Goal: Task Accomplishment & Management: Manage account settings

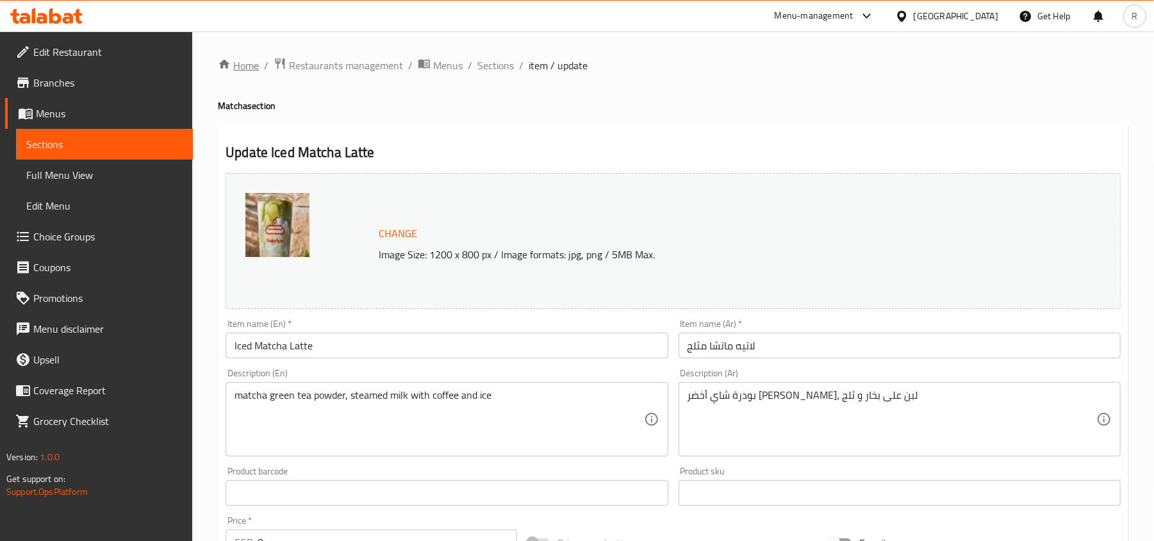
click at [233, 68] on link "Home" at bounding box center [238, 65] width 41 height 15
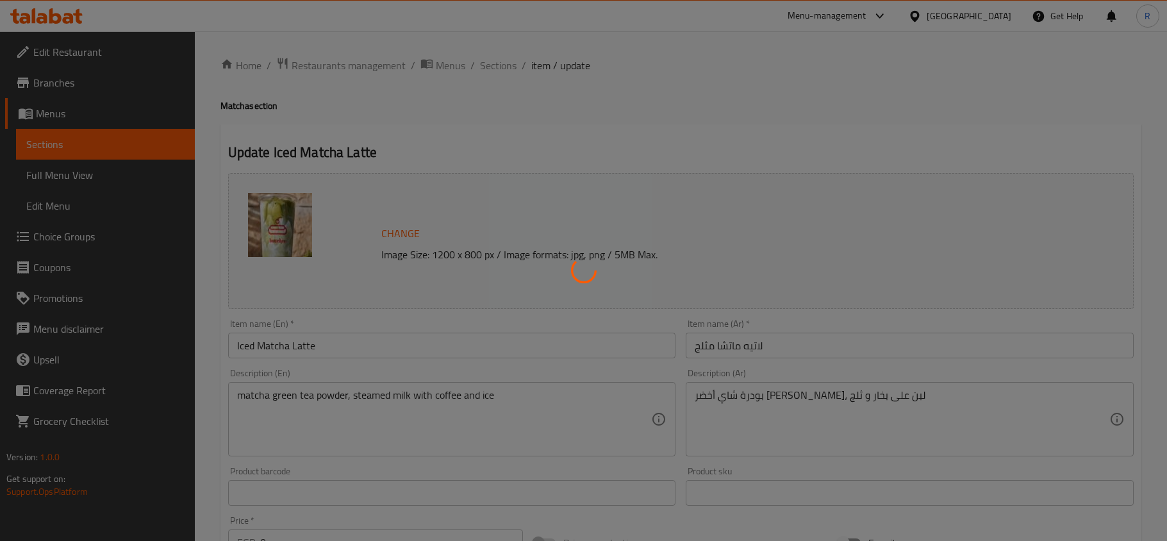
type input "إختيارك من الحليب:"
type input "1"
type input "أنواع الماتشا"
type input "1"
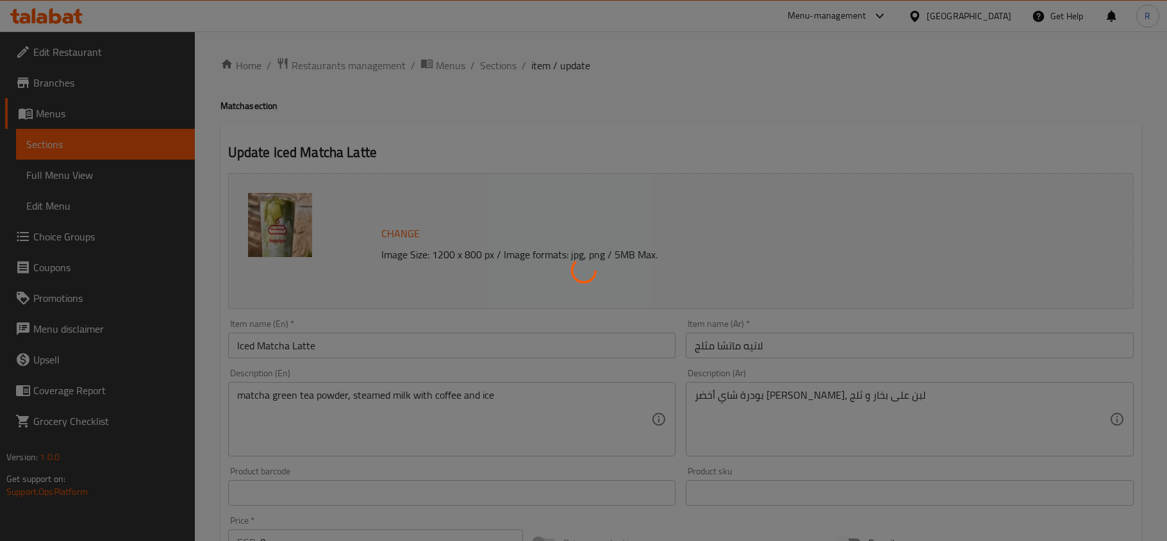
type input "1"
type input "اختر السيرب"
type input "0"
type input "4"
type input "اختيارك من حجم ماتشا لاتيه مثلج:"
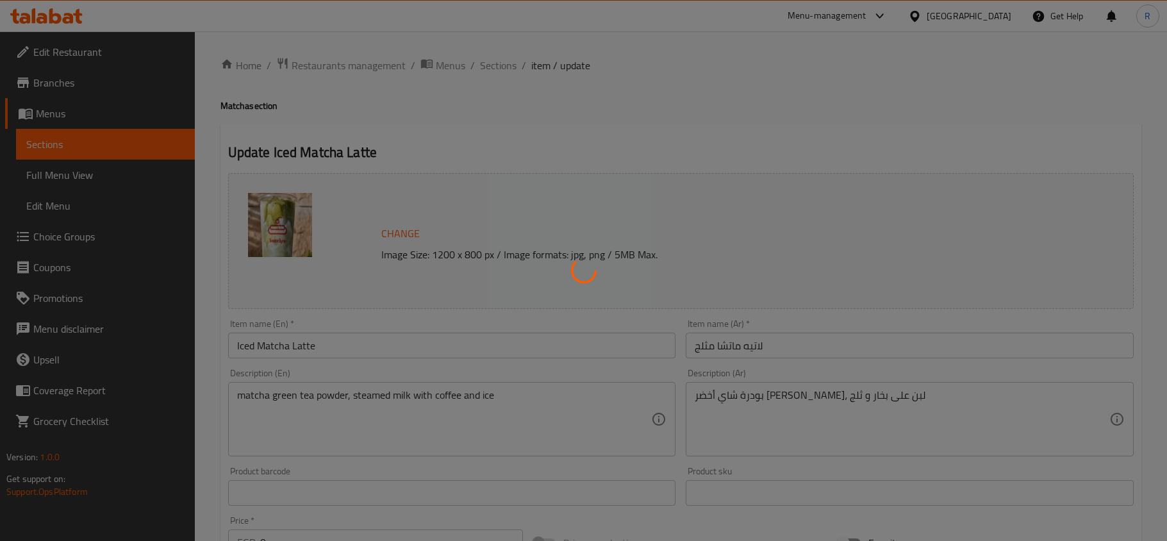
type input "1"
type input "لاتيه مخفوق"
type input "1"
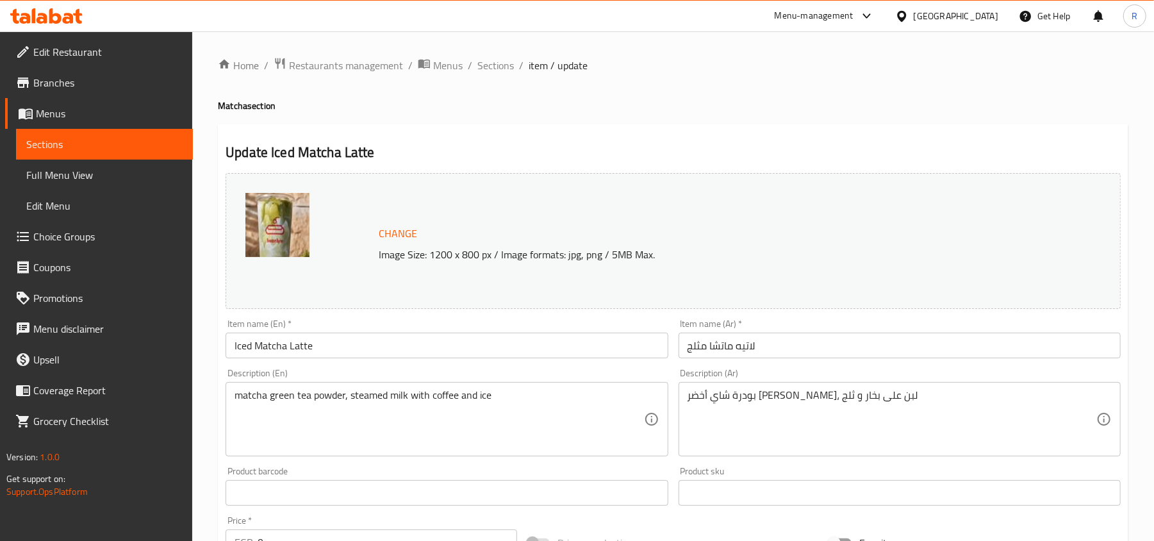
click at [853, 18] on div "Menu-management" at bounding box center [814, 15] width 79 height 15
click at [793, 91] on div "Agent Campaigns Center" at bounding box center [804, 86] width 97 height 14
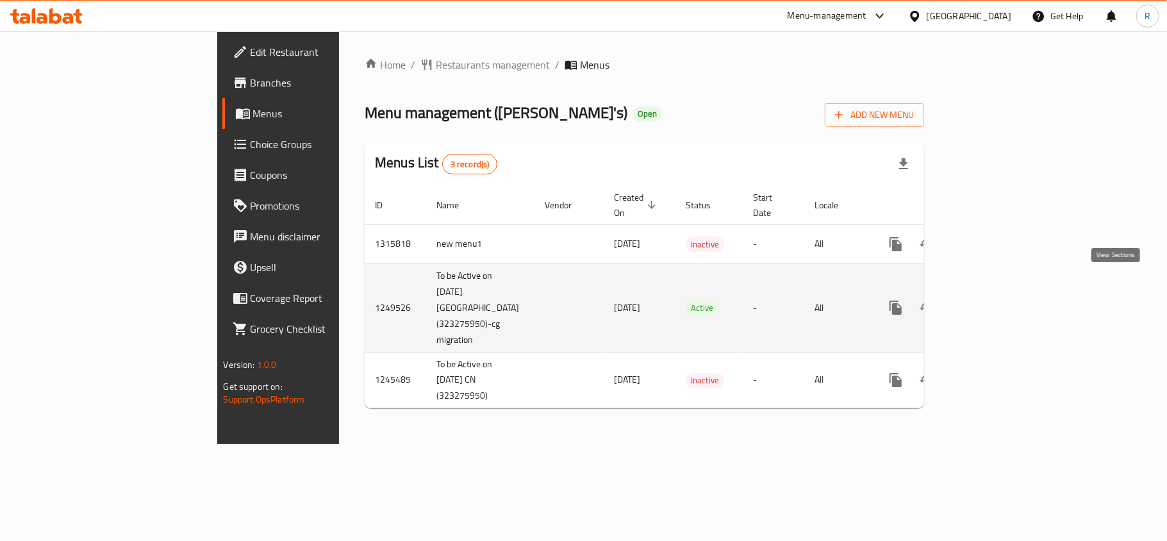
click at [1003, 292] on link "enhanced table" at bounding box center [988, 307] width 31 height 31
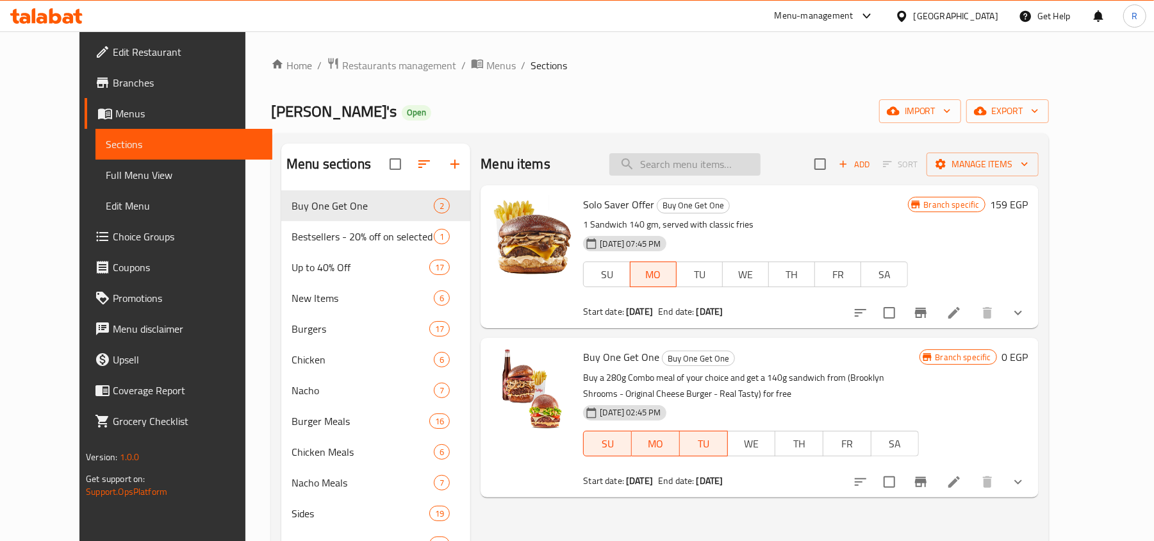
click at [733, 170] on input "search" at bounding box center [684, 164] width 151 height 22
paste input "Max 200g"
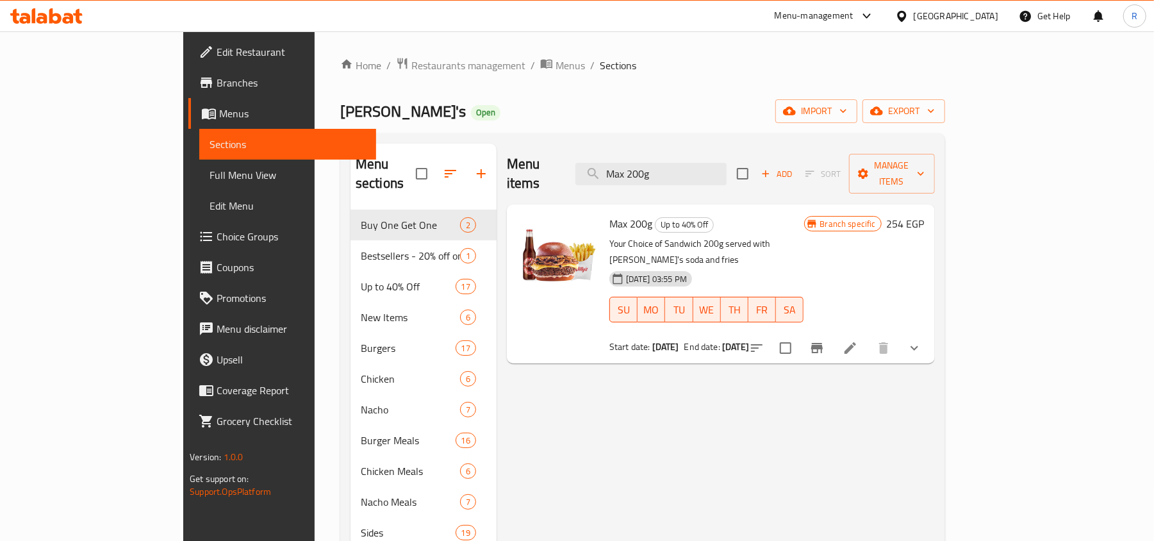
type input "Max 200g"
click at [930, 333] on button "show more" at bounding box center [914, 348] width 31 height 31
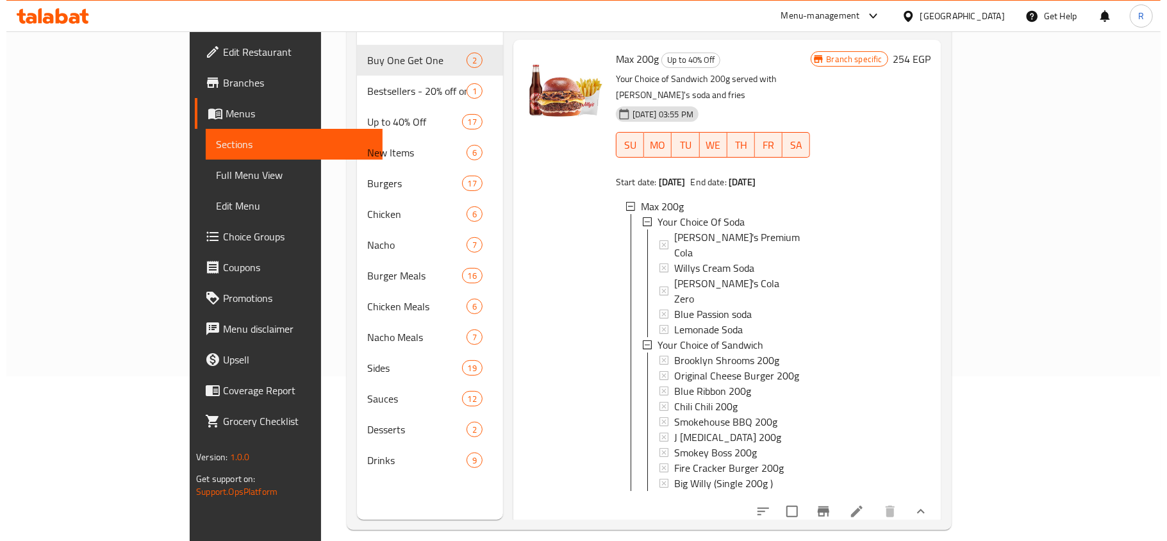
scroll to position [180, 0]
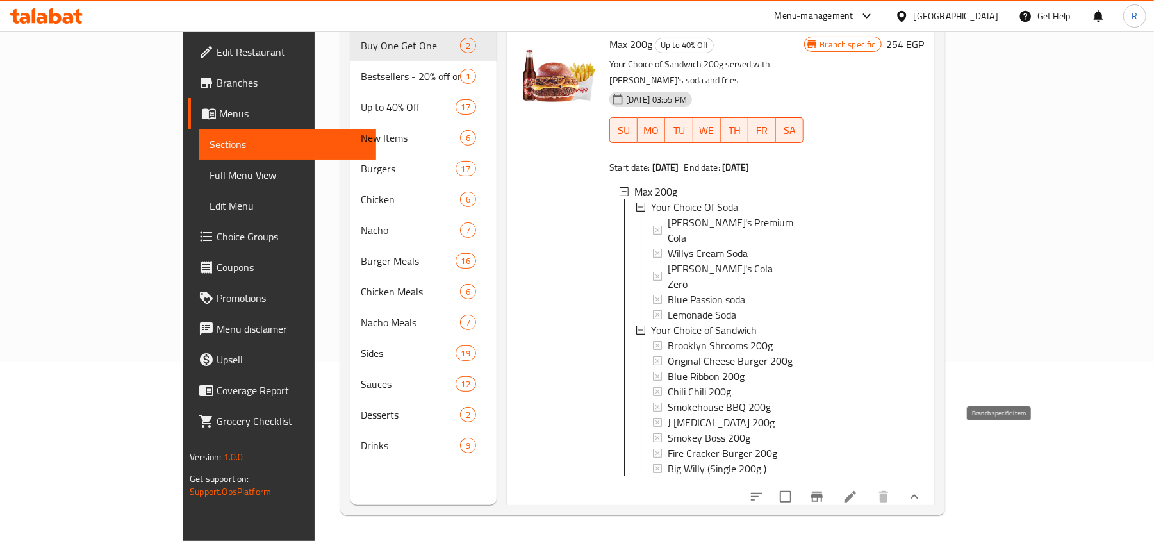
click at [825, 489] on icon "Branch-specific-item" at bounding box center [816, 496] width 15 height 15
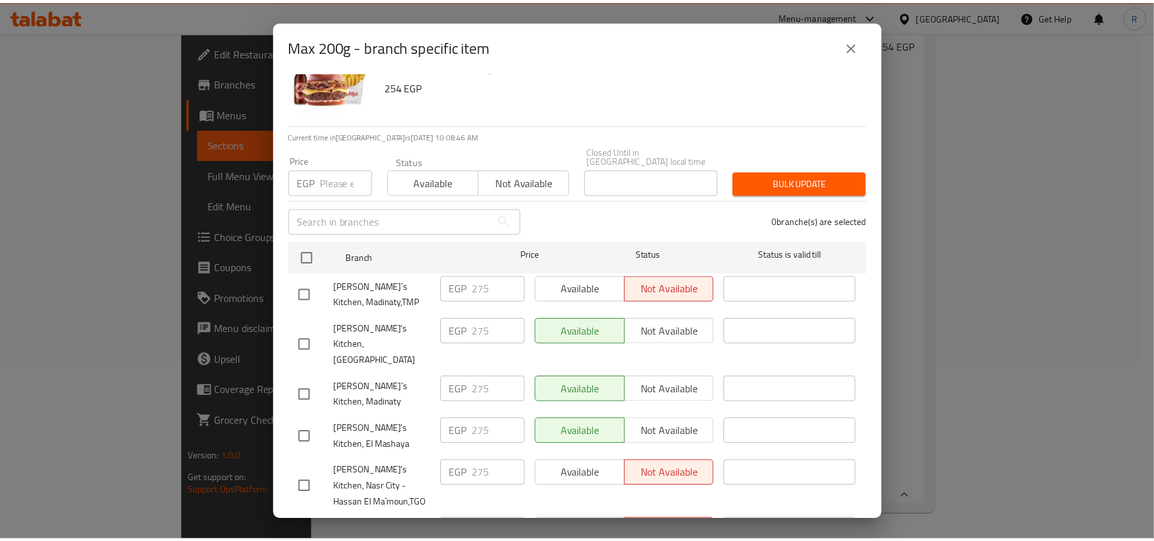
scroll to position [0, 0]
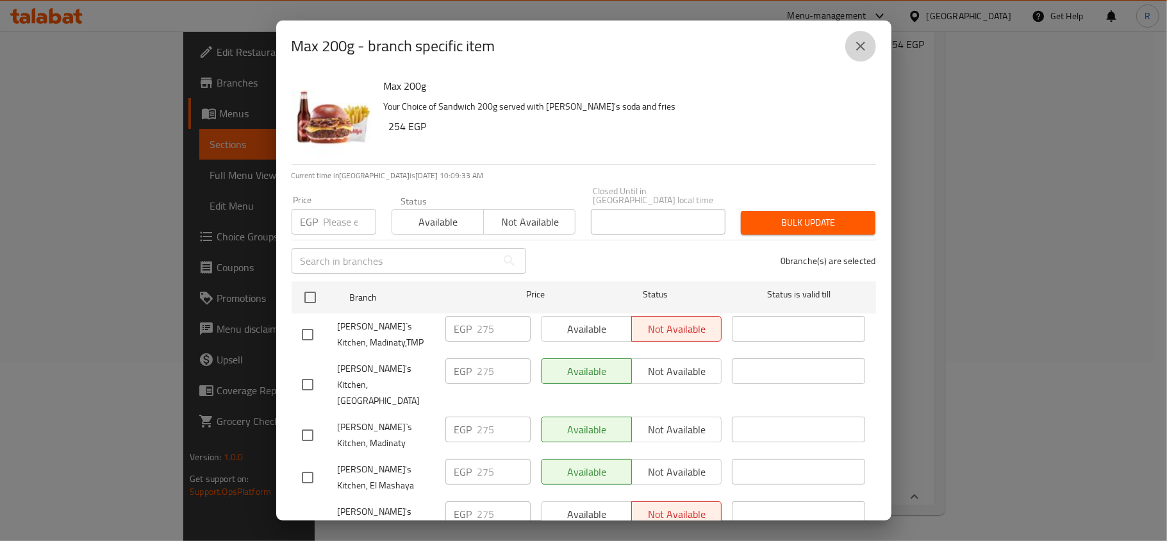
click at [854, 47] on icon "close" at bounding box center [860, 45] width 15 height 15
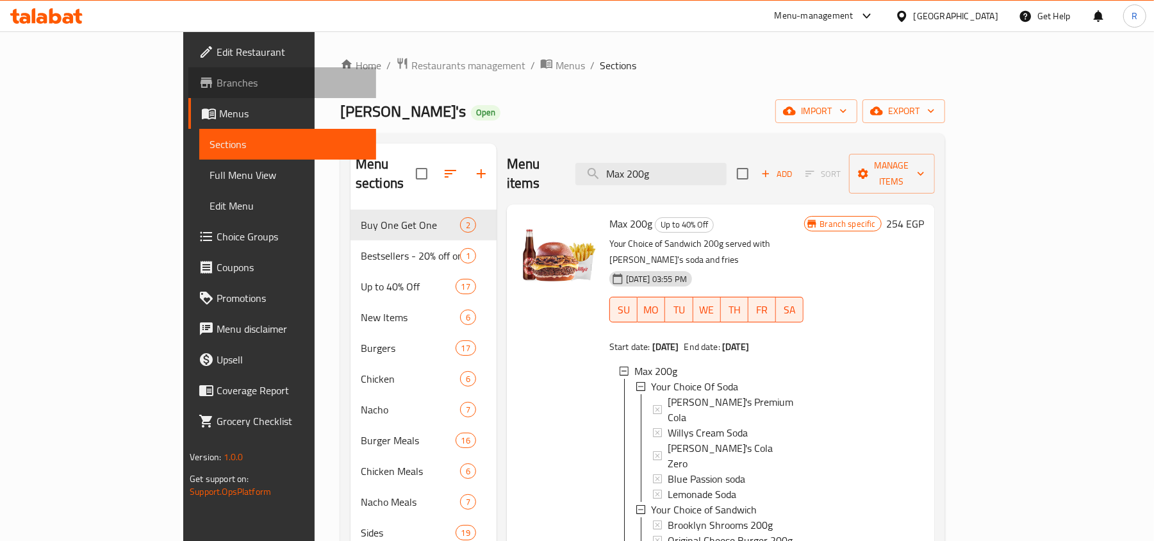
click at [217, 83] on span "Branches" at bounding box center [291, 82] width 149 height 15
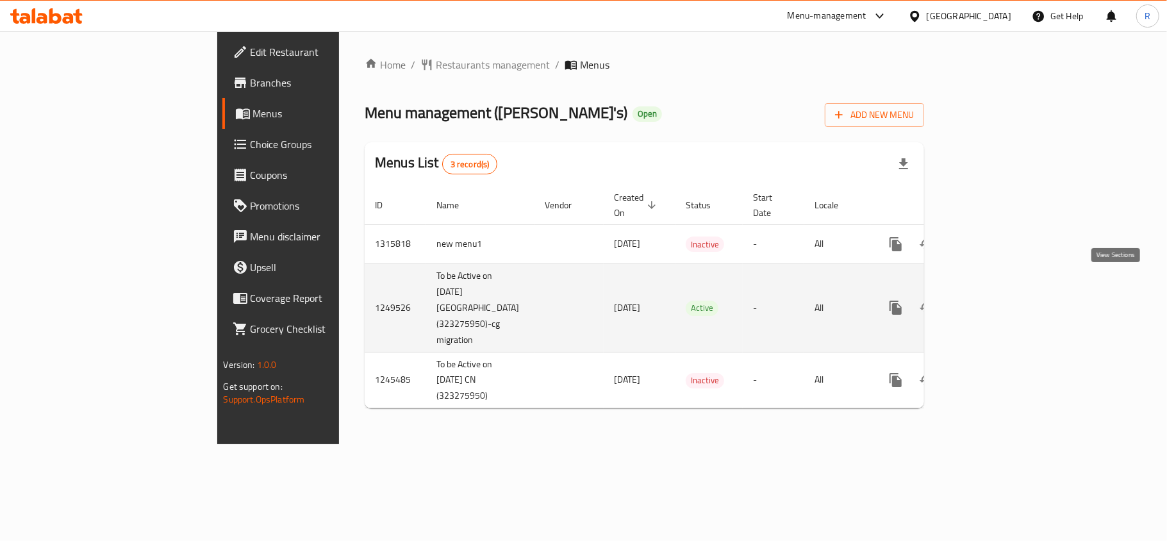
click at [996, 300] on icon "enhanced table" at bounding box center [987, 307] width 15 height 15
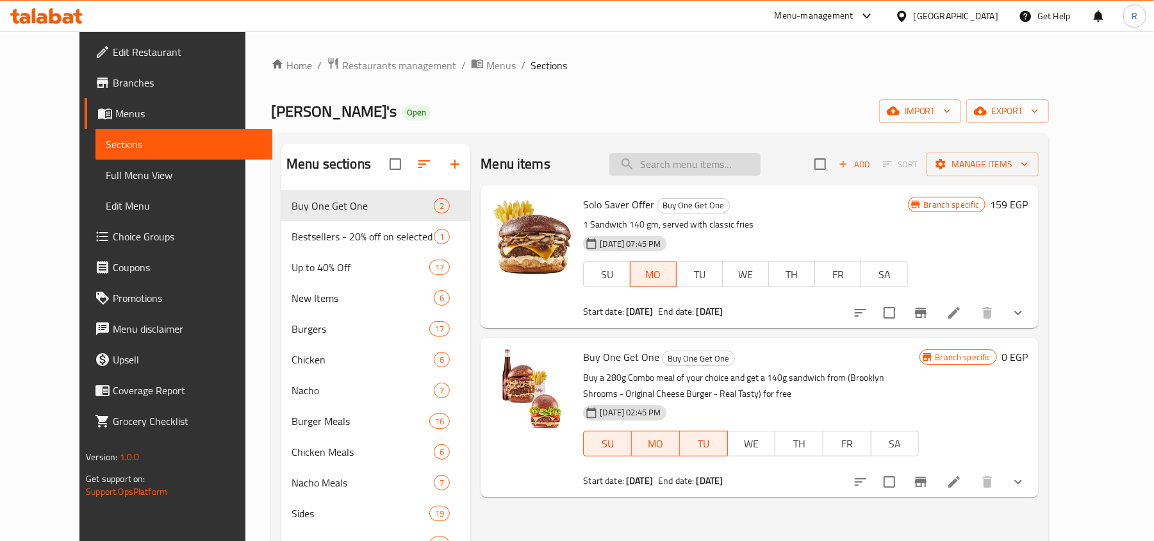
click at [659, 172] on input "search" at bounding box center [684, 164] width 151 height 22
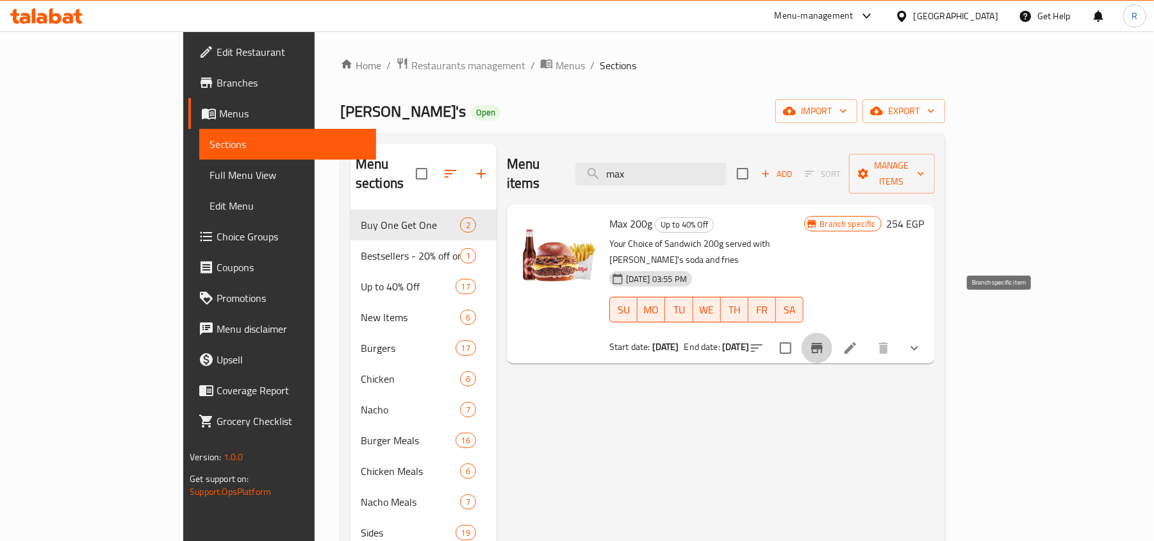
click at [825, 340] on icon "Branch-specific-item" at bounding box center [816, 347] width 15 height 15
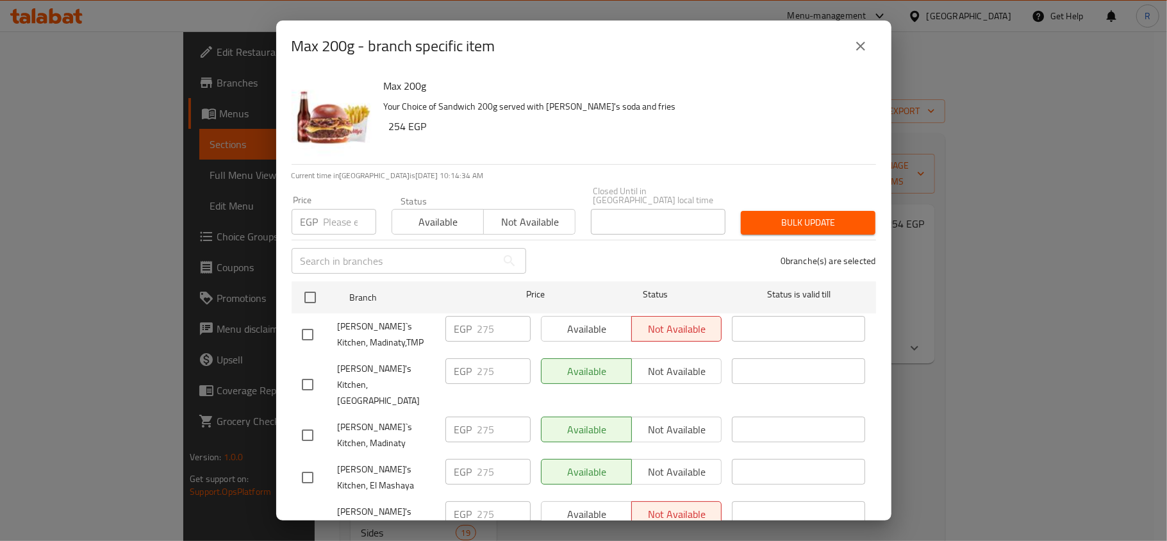
click at [864, 47] on icon "close" at bounding box center [860, 45] width 15 height 15
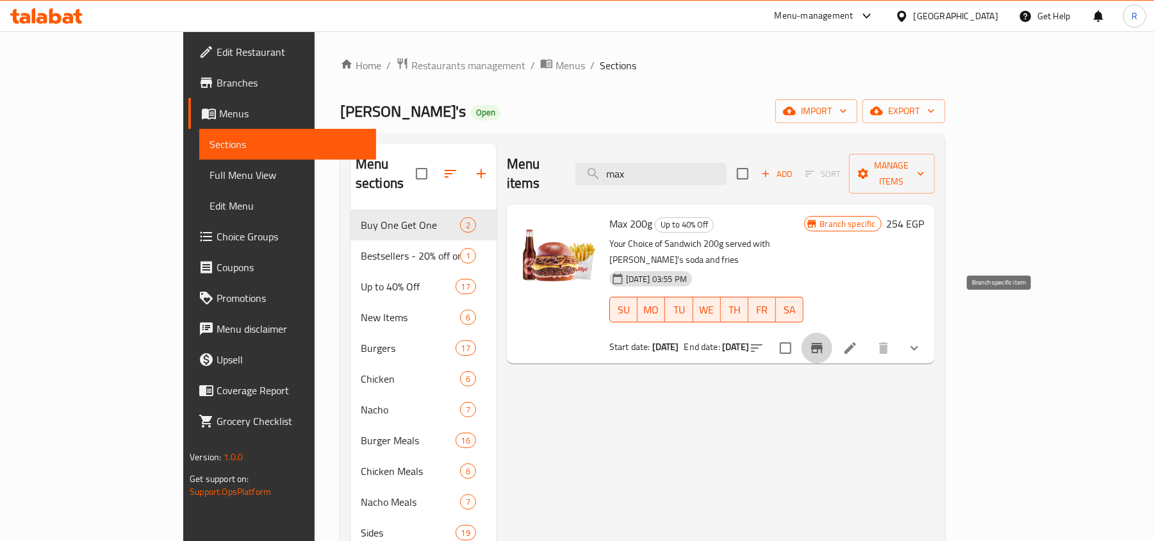
click at [832, 333] on button "Branch-specific-item" at bounding box center [817, 348] width 31 height 31
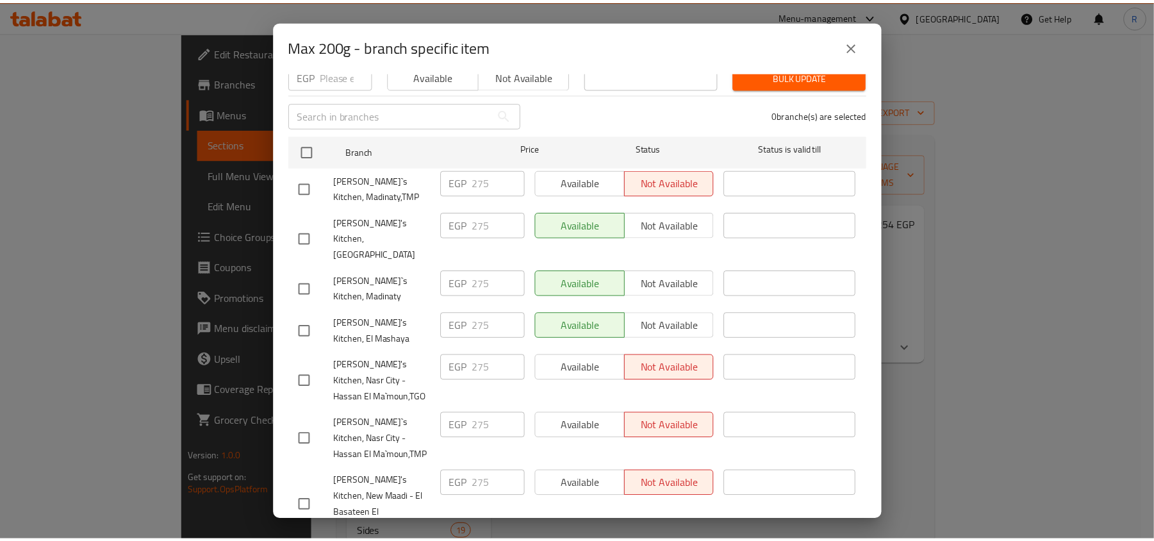
scroll to position [170, 0]
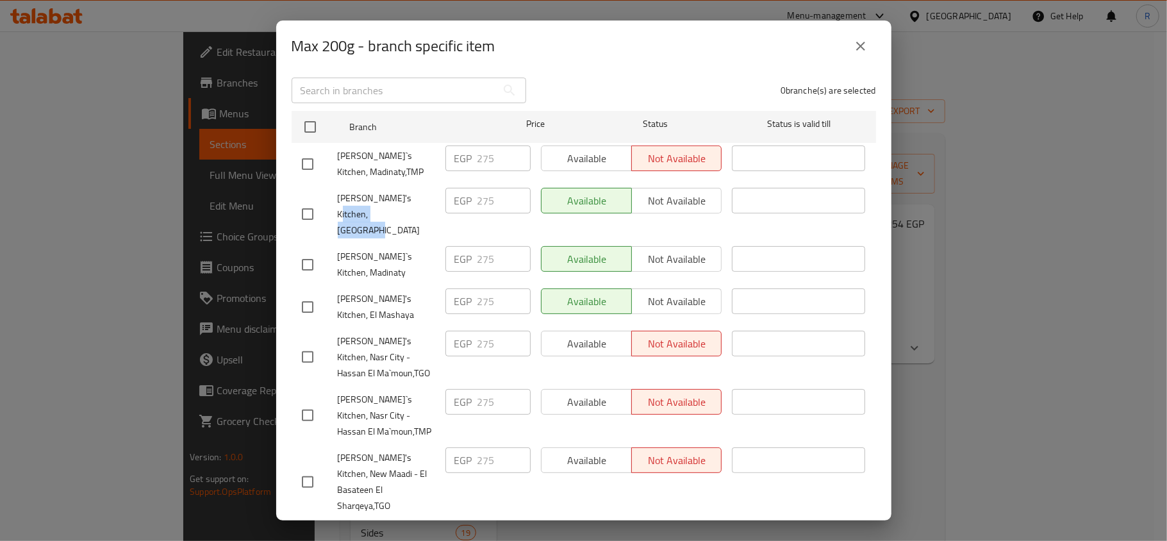
drag, startPoint x: 398, startPoint y: 190, endPoint x: 418, endPoint y: 206, distance: 26.0
click at [418, 206] on span "[PERSON_NAME]'s Kitchen, [GEOGRAPHIC_DATA]" at bounding box center [386, 214] width 97 height 48
copy span "[GEOGRAPHIC_DATA]"
click at [860, 51] on icon "close" at bounding box center [860, 45] width 15 height 15
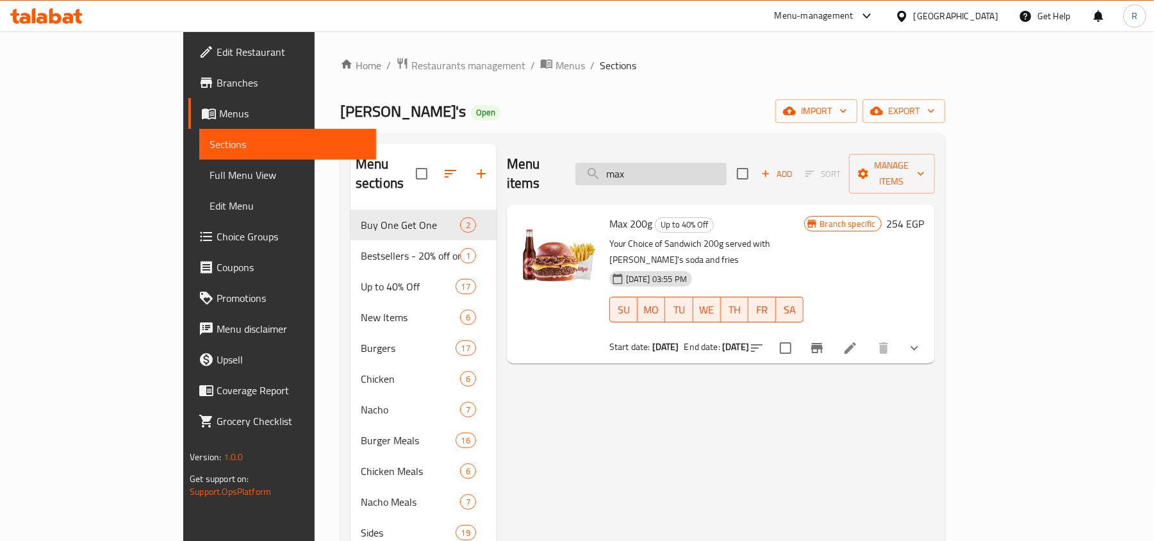
click at [702, 168] on input "max" at bounding box center [650, 174] width 151 height 22
paste input "THE 4X BUCKET"
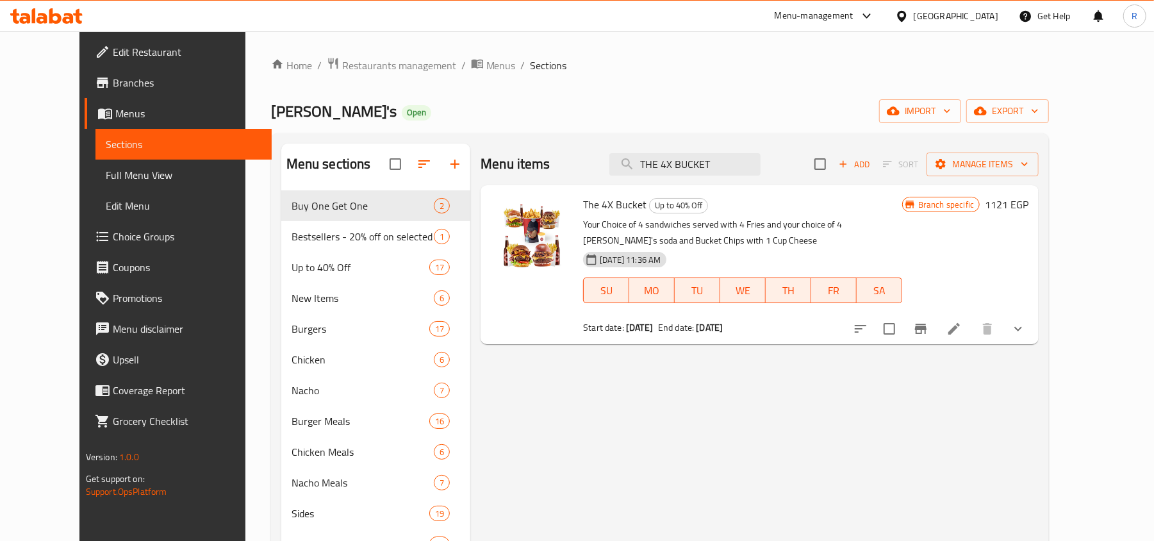
type input "THE 4X BUCKET"
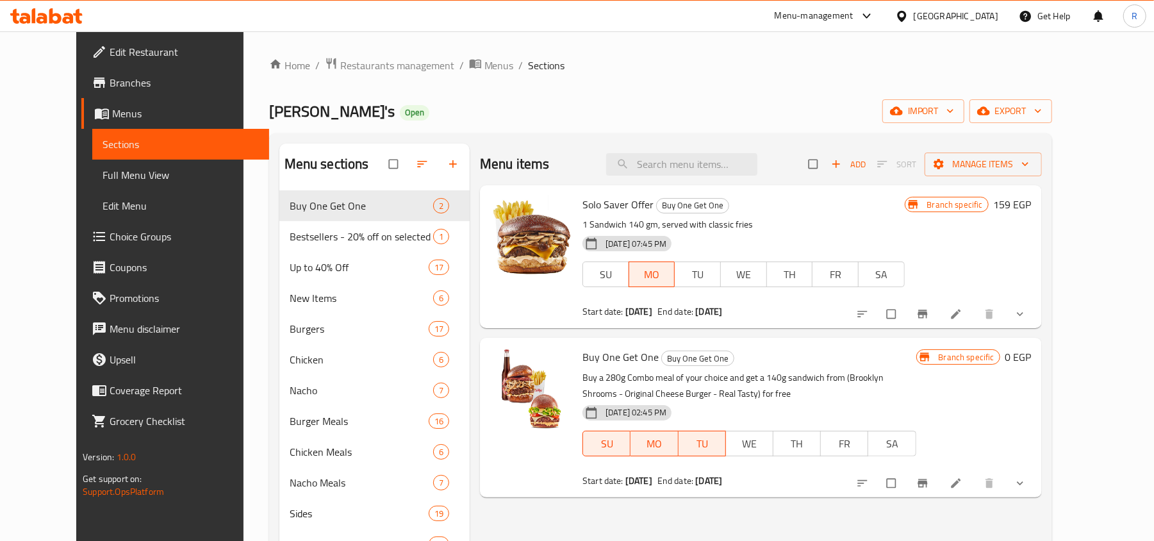
click at [110, 54] on span "Edit Restaurant" at bounding box center [184, 51] width 149 height 15
click at [110, 60] on span "Edit Restaurant" at bounding box center [184, 51] width 149 height 15
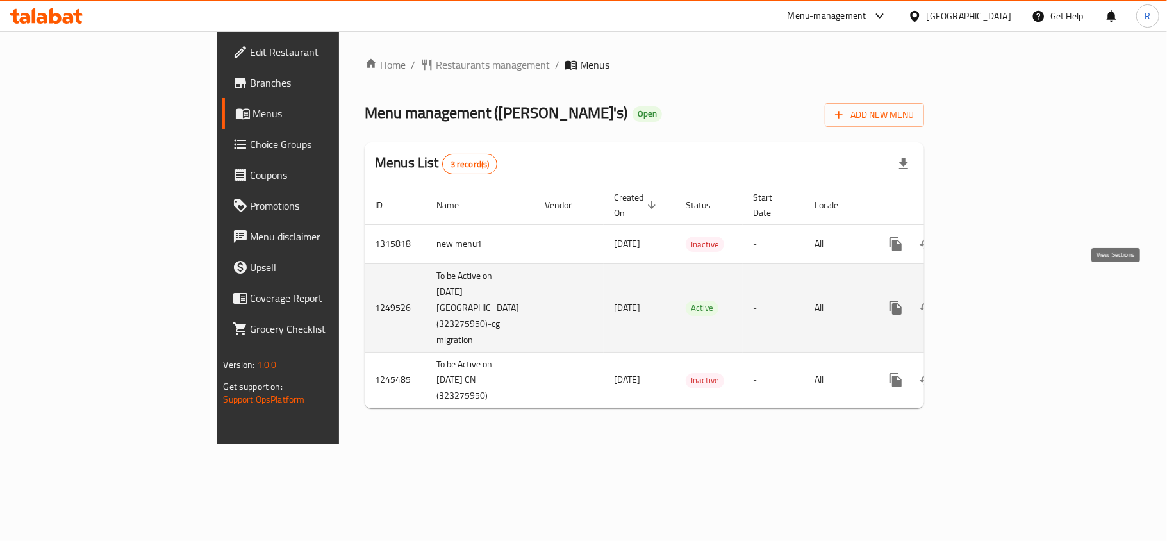
click at [1003, 292] on link "enhanced table" at bounding box center [988, 307] width 31 height 31
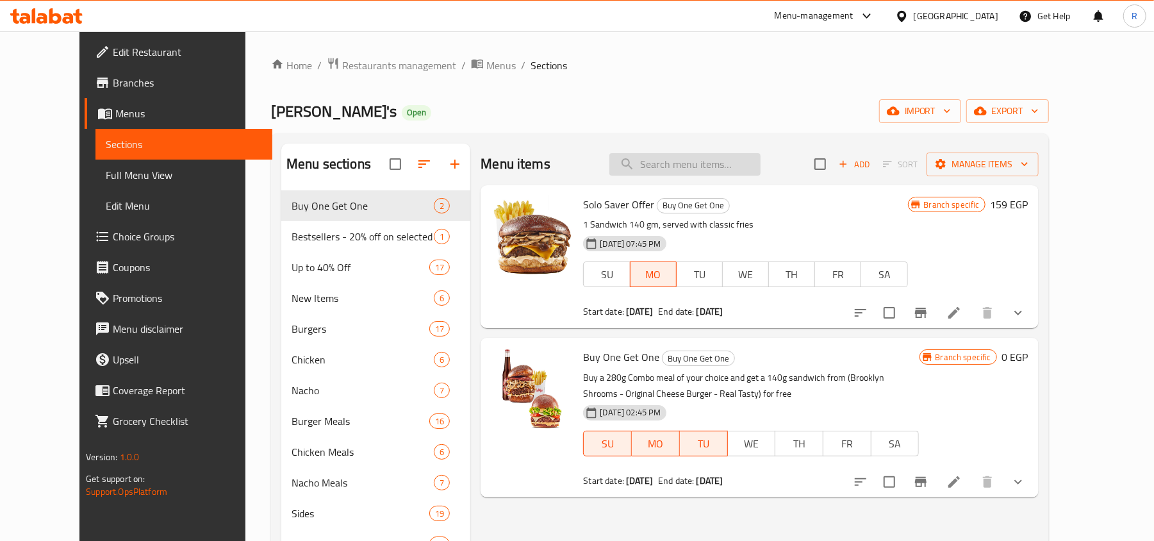
paste input "TRIPLE FLASH"
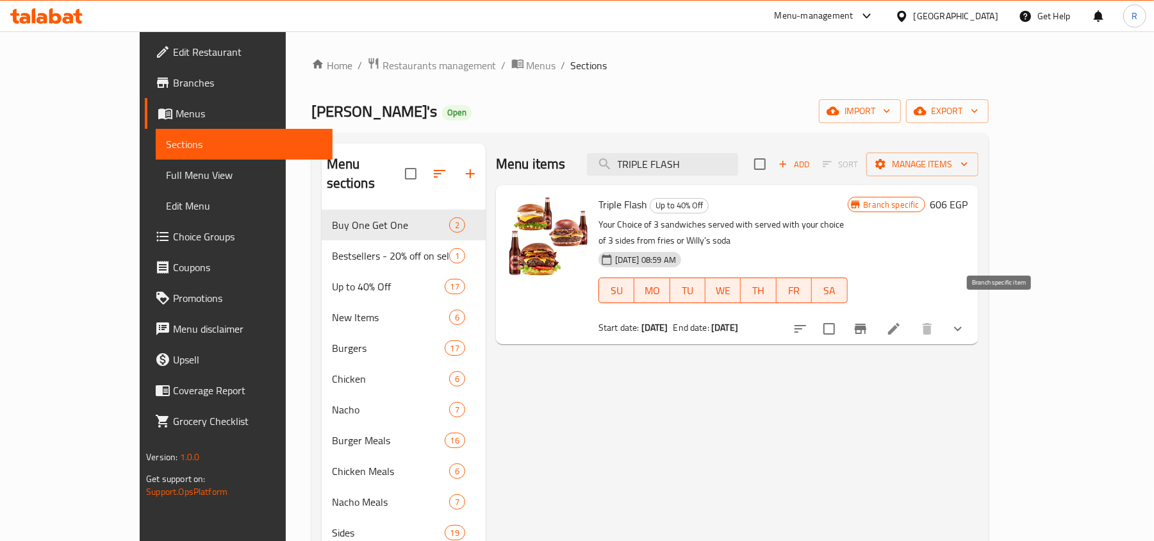
click at [866, 324] on icon "Branch-specific-item" at bounding box center [861, 329] width 12 height 10
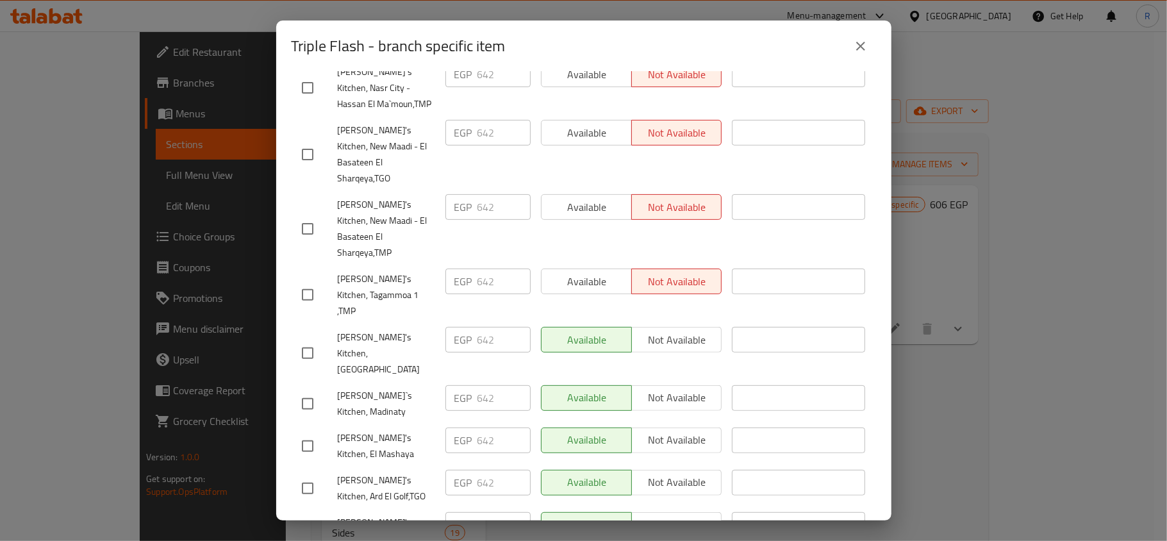
scroll to position [256, 0]
drag, startPoint x: 395, startPoint y: 277, endPoint x: 418, endPoint y: 298, distance: 30.9
click at [418, 327] on span "[PERSON_NAME]'s Kitchen, [GEOGRAPHIC_DATA]" at bounding box center [386, 351] width 97 height 48
copy span "[GEOGRAPHIC_DATA]"
click at [867, 49] on icon "close" at bounding box center [860, 45] width 15 height 15
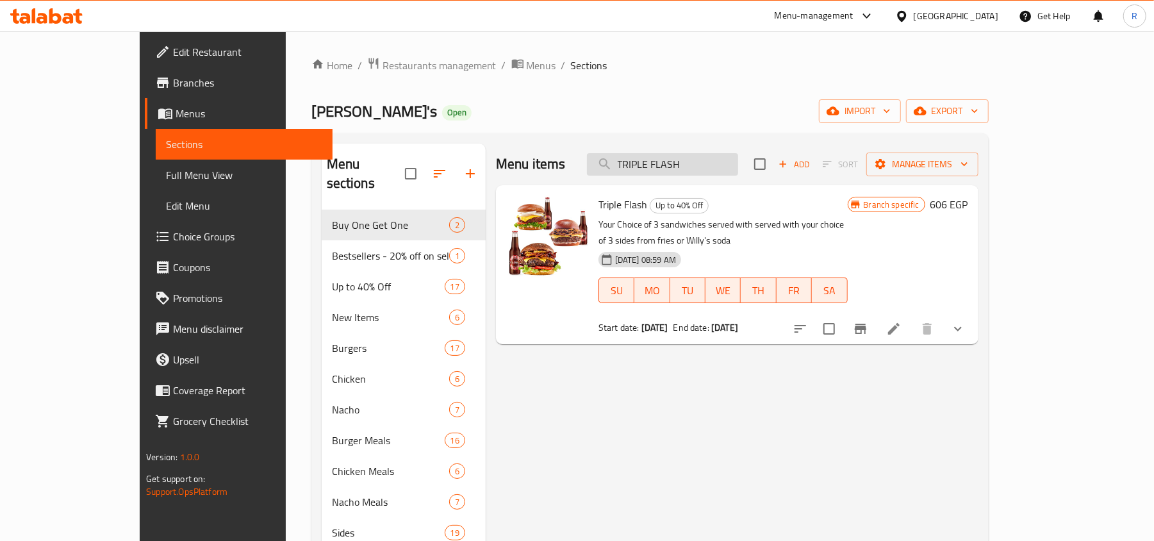
click at [695, 162] on input "TRIPLE FLASH" at bounding box center [662, 164] width 151 height 22
drag, startPoint x: 695, startPoint y: 162, endPoint x: 682, endPoint y: 168, distance: 14.1
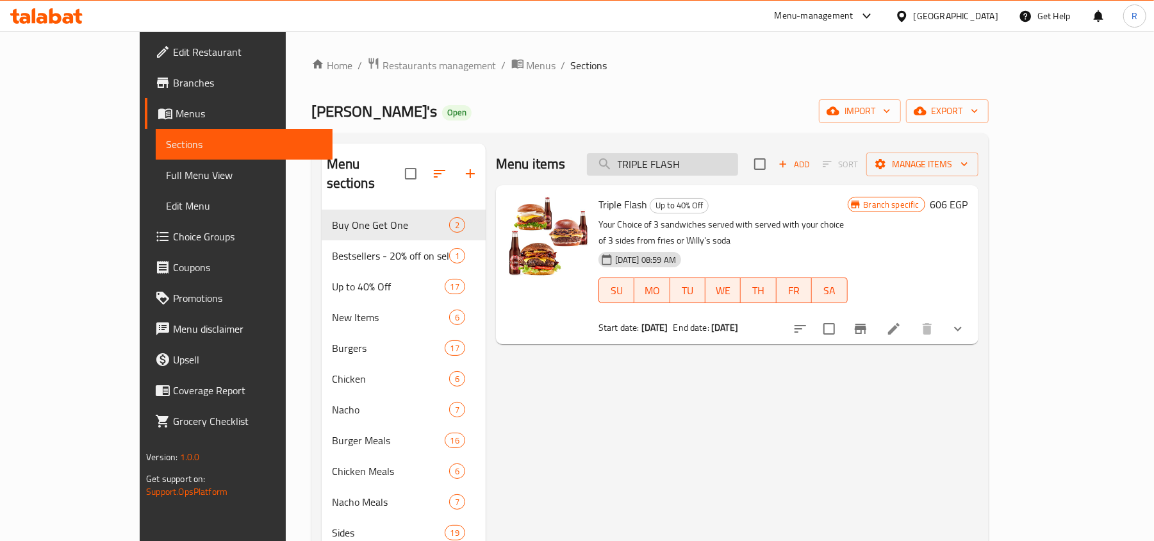
click at [682, 168] on input "TRIPLE FLASH" at bounding box center [662, 164] width 151 height 22
paste input "search"
click at [678, 168] on input "TRIPLE" at bounding box center [662, 164] width 151 height 22
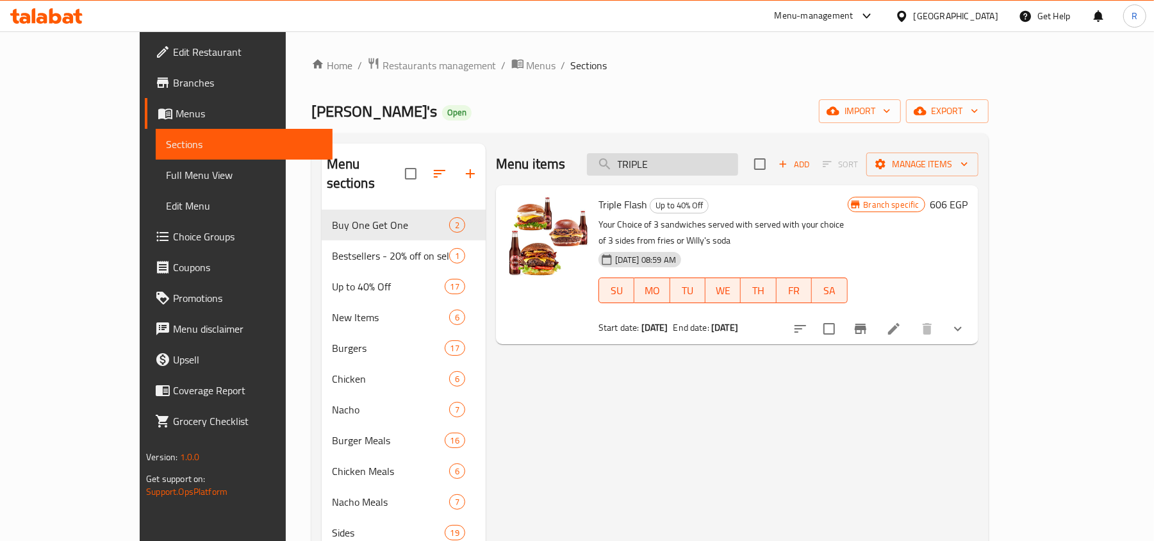
click at [678, 168] on input "TRIPLE" at bounding box center [662, 164] width 151 height 22
paste input "search"
click at [690, 168] on input "TRIPLE" at bounding box center [662, 164] width 151 height 22
paste input "HE 4X BUCKET"
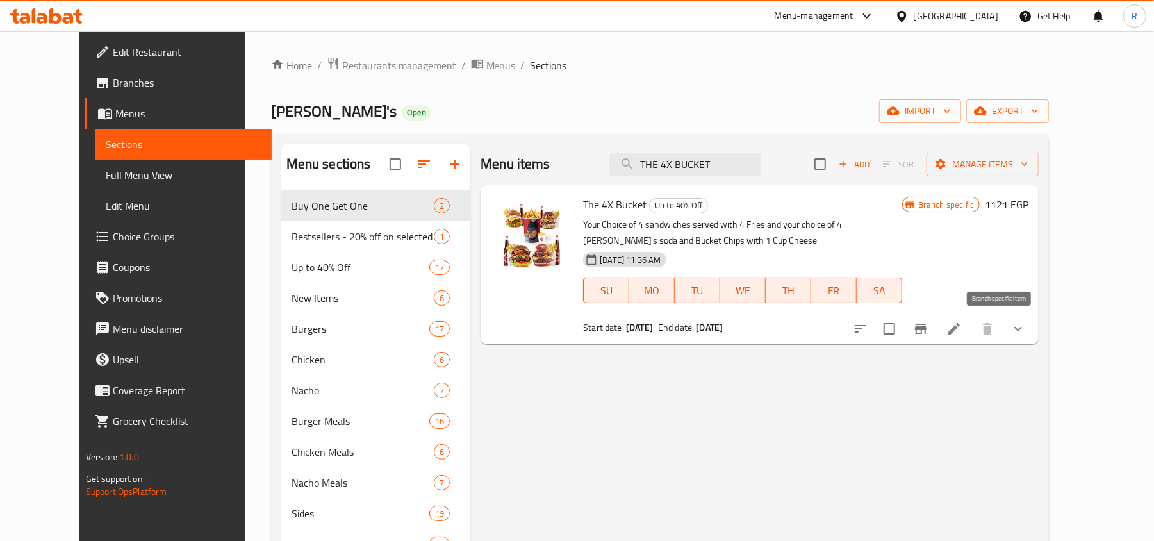
click at [928, 334] on icon "Branch-specific-item" at bounding box center [920, 328] width 15 height 15
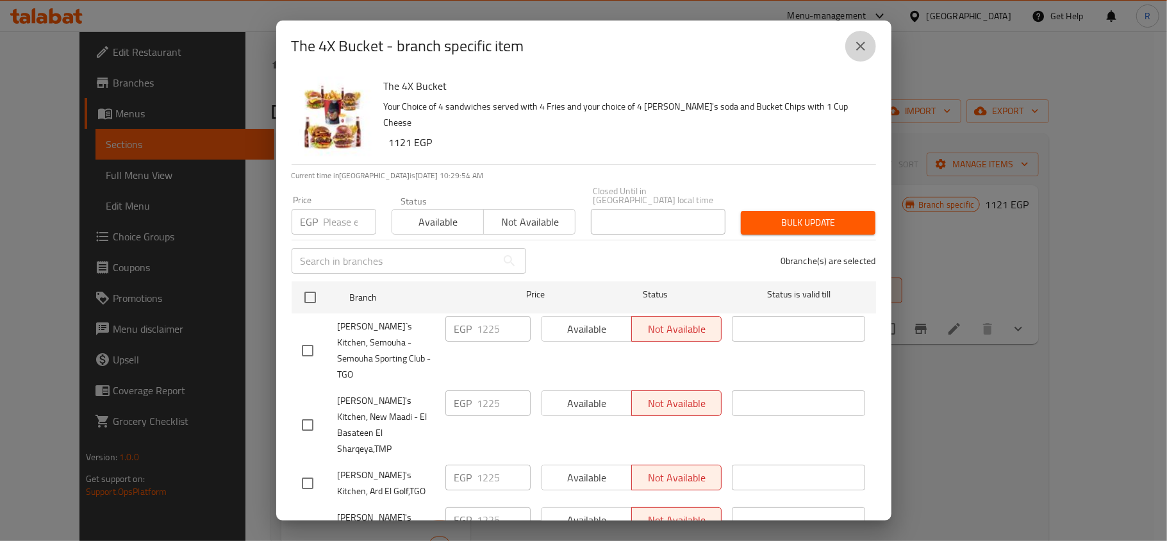
click at [865, 52] on icon "close" at bounding box center [860, 45] width 15 height 15
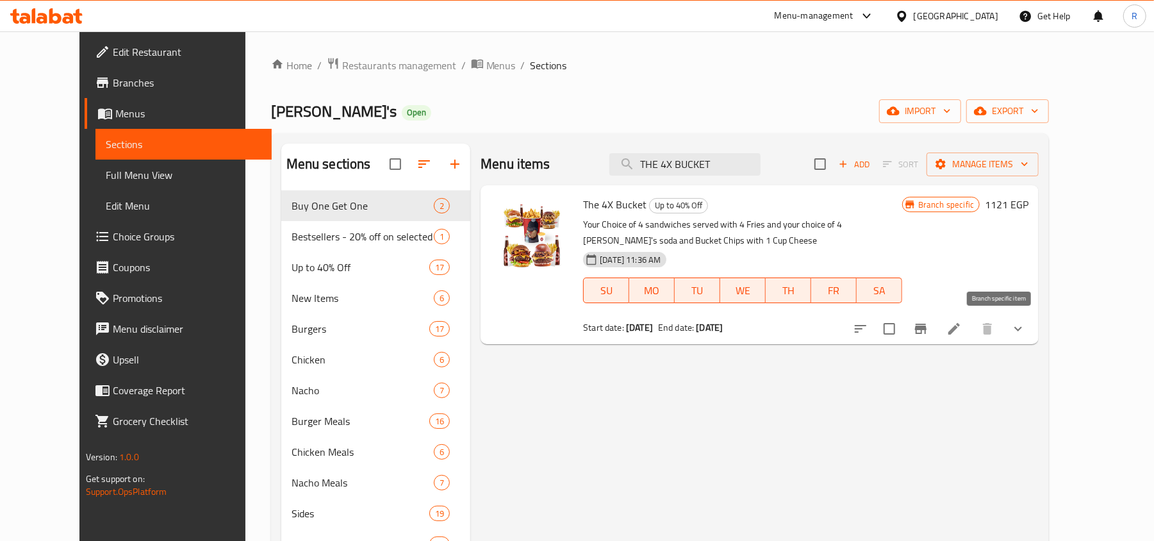
click at [936, 324] on button "Branch-specific-item" at bounding box center [920, 328] width 31 height 31
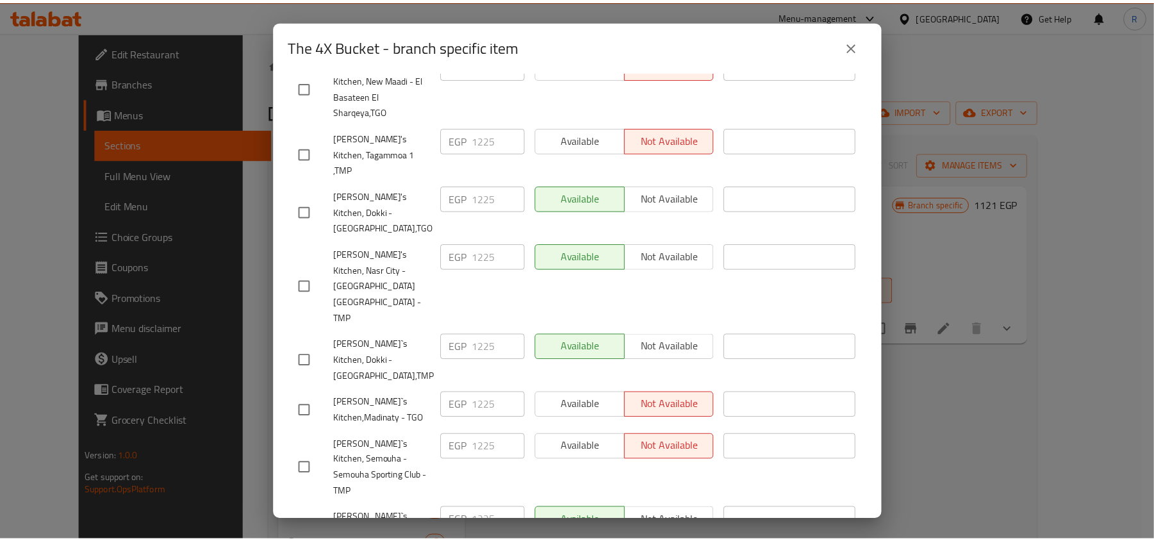
scroll to position [427, 0]
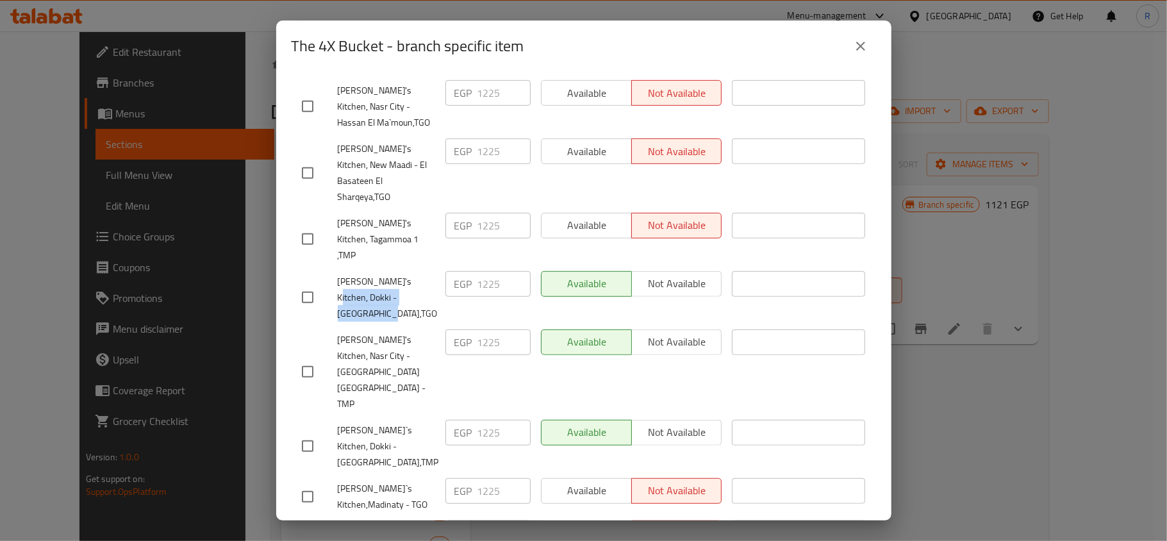
drag, startPoint x: 396, startPoint y: 208, endPoint x: 419, endPoint y: 221, distance: 26.4
click at [419, 274] on span "[PERSON_NAME]'s Kitchen, Dokki - [GEOGRAPHIC_DATA],TGO" at bounding box center [386, 298] width 97 height 48
copy span "Dokki - [GEOGRAPHIC_DATA],TGO"
click at [392, 266] on div "[PERSON_NAME]'s Kitchen, Dokki - [GEOGRAPHIC_DATA],TGO" at bounding box center [369, 297] width 144 height 63
click at [856, 38] on icon "close" at bounding box center [860, 45] width 15 height 15
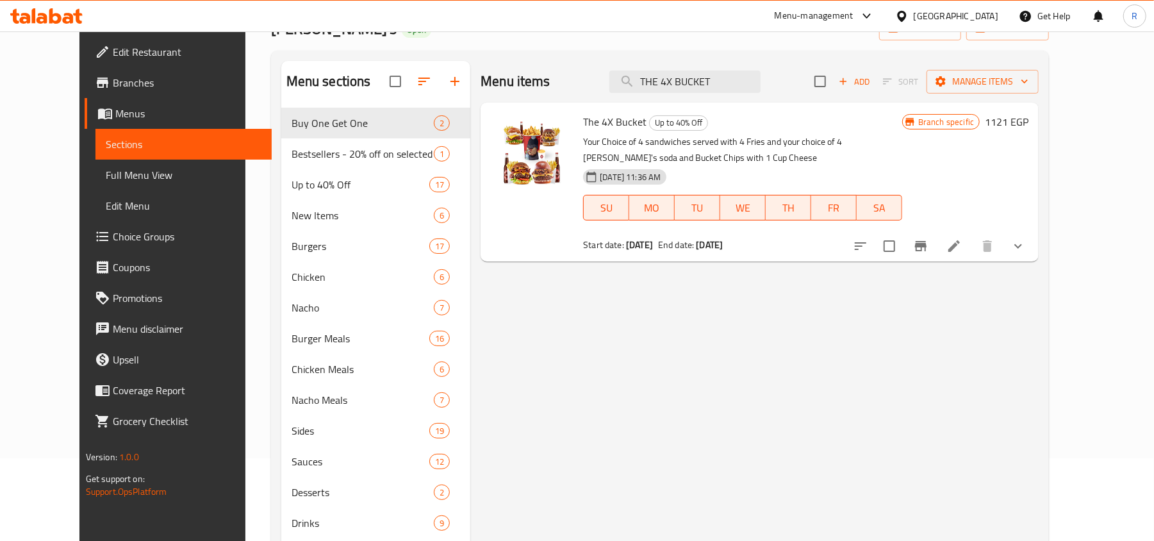
scroll to position [0, 0]
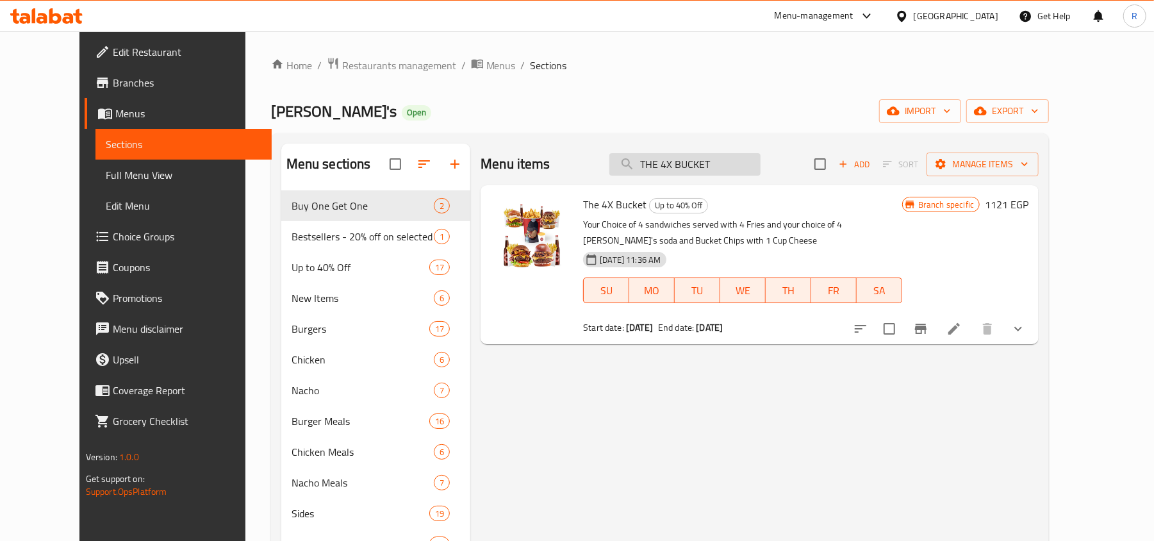
click at [688, 167] on input "THE 4X BUCKET" at bounding box center [684, 164] width 151 height 22
paste input "Max 200g"
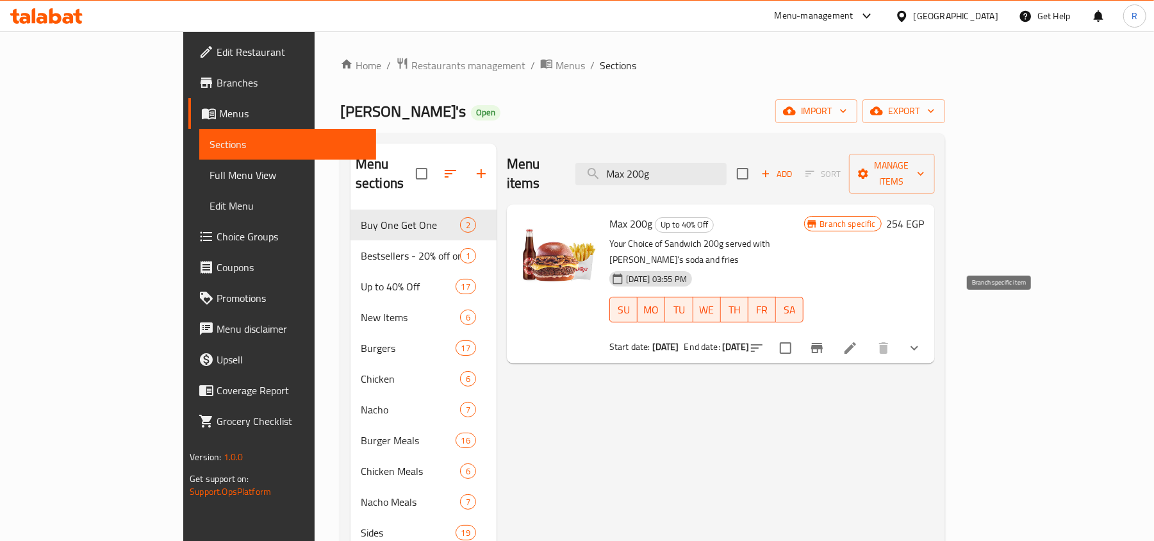
type input "Max 200g"
click at [825, 340] on icon "Branch-specific-item" at bounding box center [816, 347] width 15 height 15
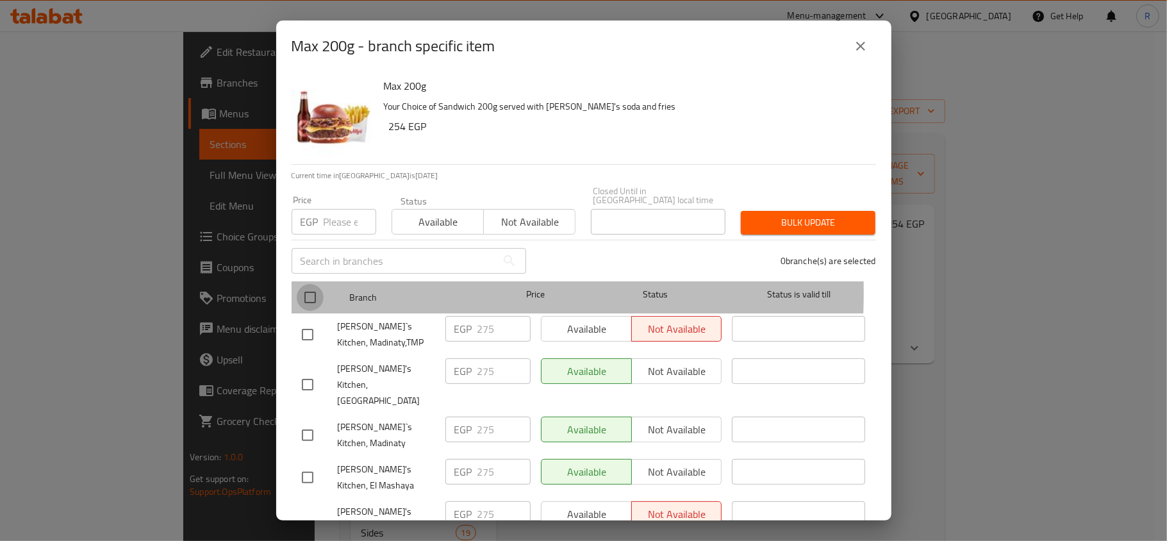
click at [306, 284] on input "checkbox" at bounding box center [310, 297] width 27 height 27
checkbox input "true"
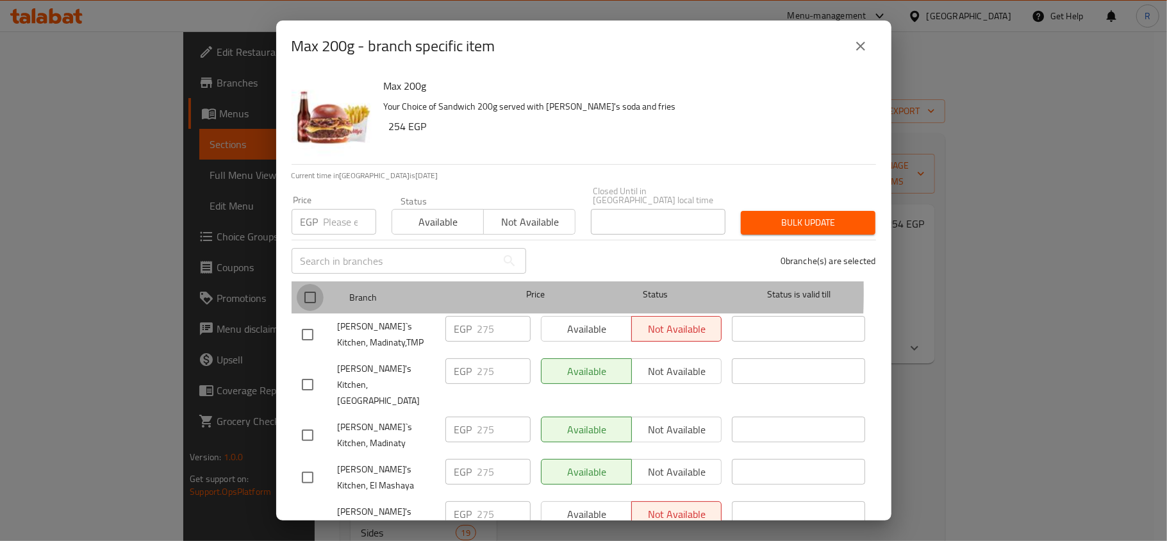
checkbox input "true"
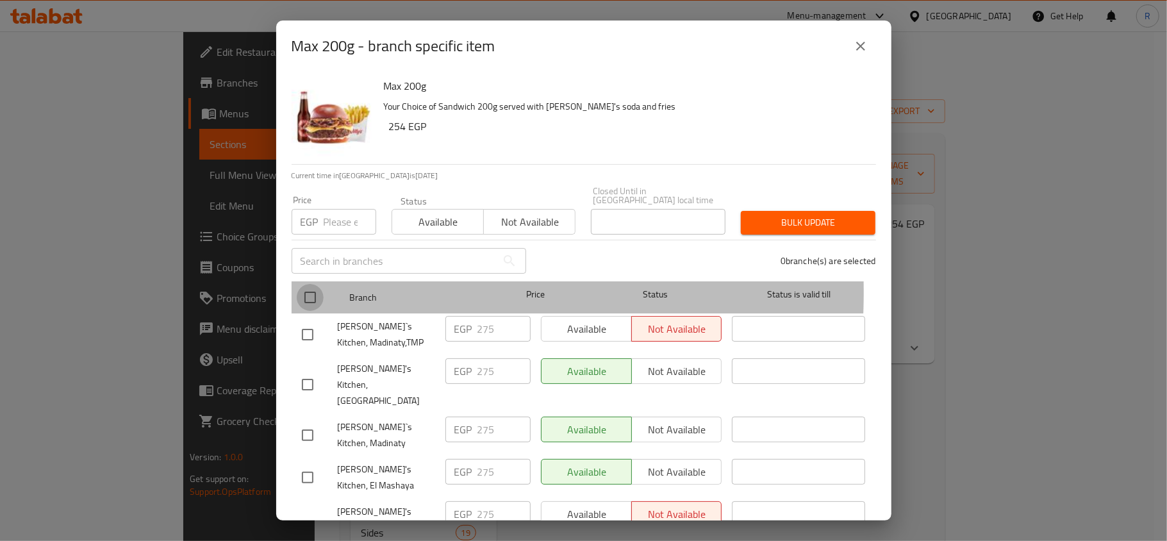
checkbox input "true"
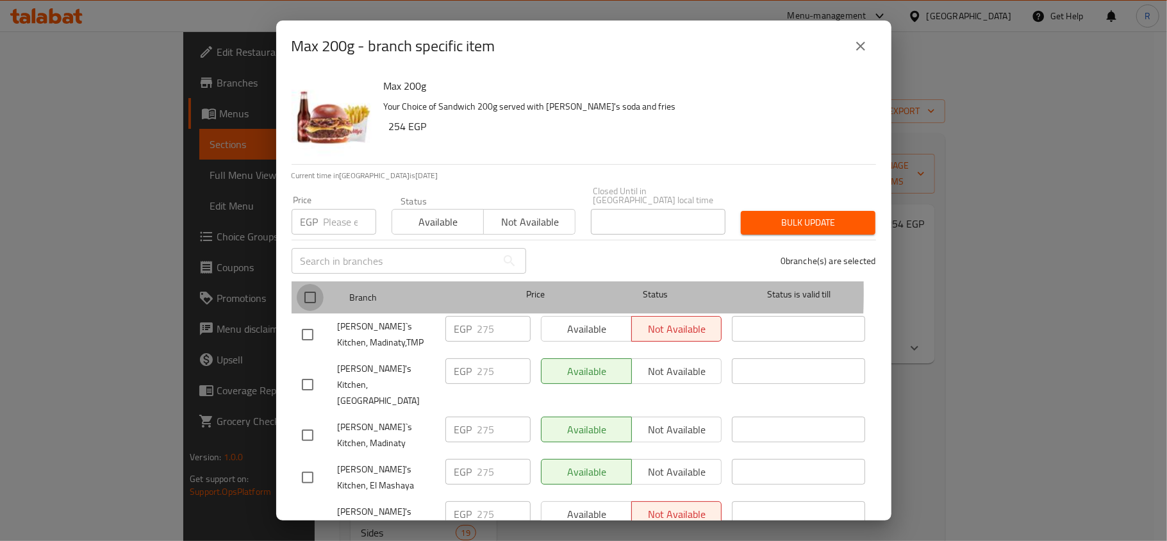
checkbox input "true"
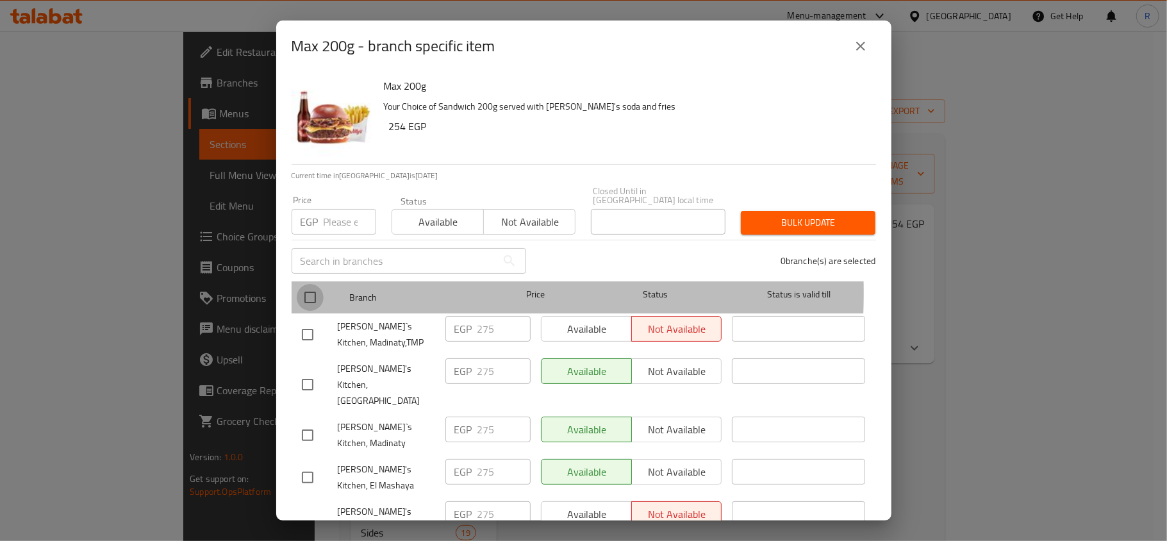
checkbox input "true"
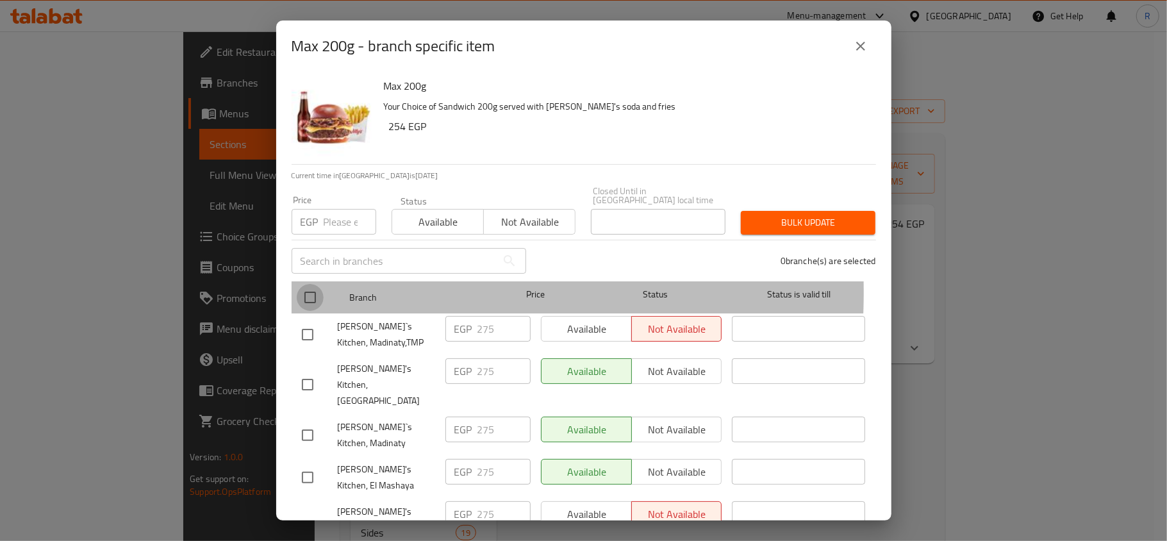
checkbox input "true"
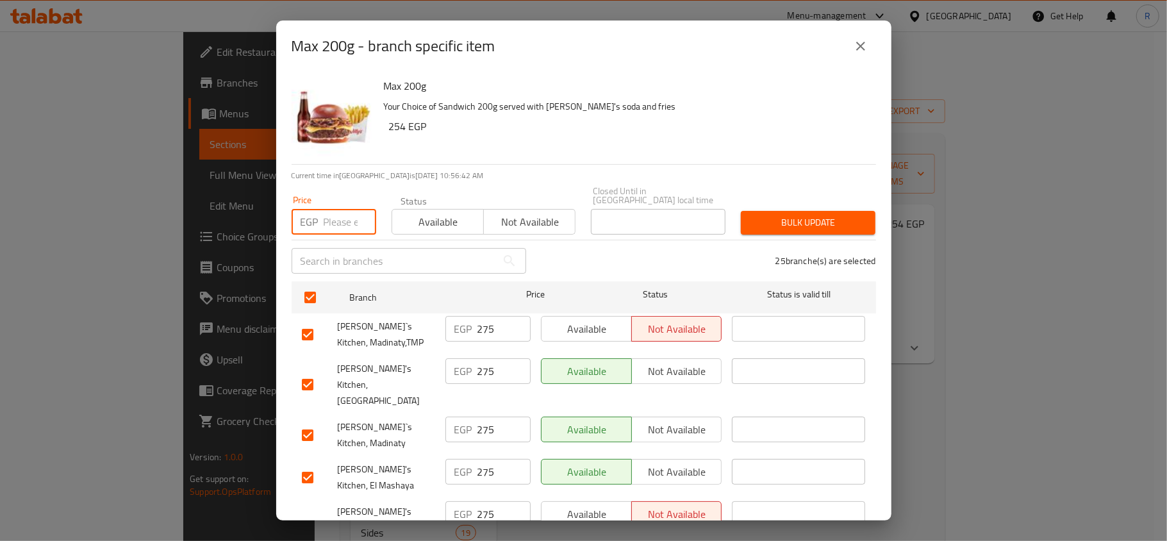
paste input "279"
type input "279"
click at [805, 218] on span "Bulk update" at bounding box center [808, 223] width 114 height 16
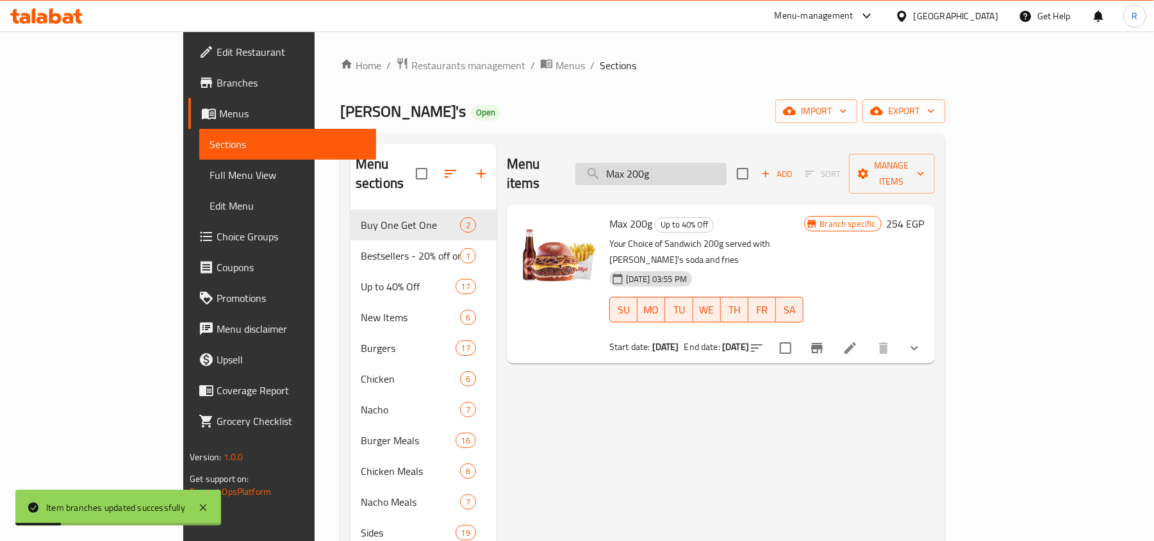
click at [685, 165] on input "Max 200g" at bounding box center [650, 174] width 151 height 22
paste input "DOUBLE DOUBLE"
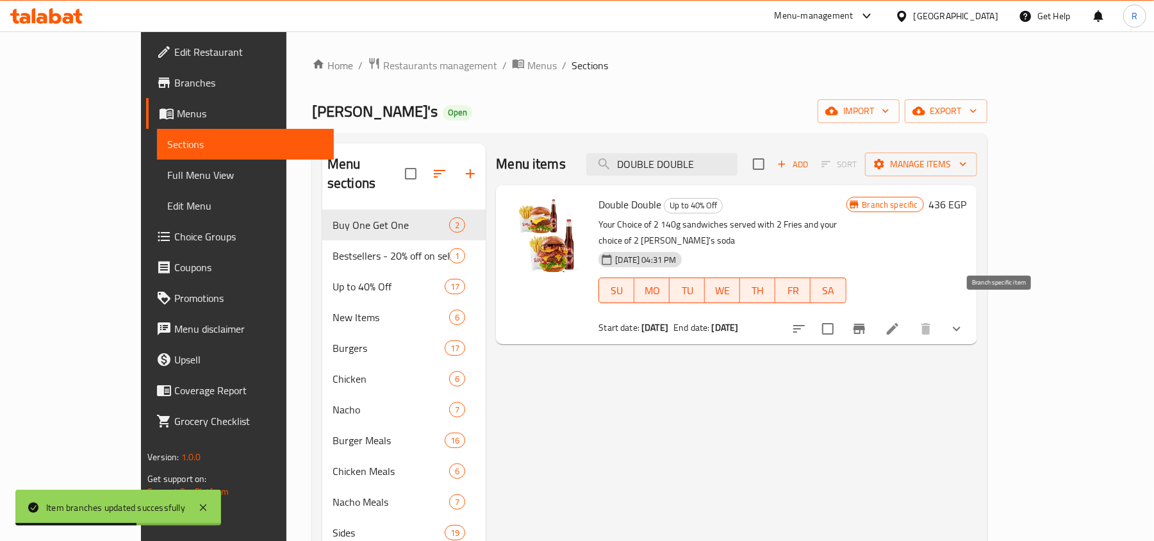
type input "DOUBLE DOUBLE"
click at [865, 324] on icon "Branch-specific-item" at bounding box center [859, 329] width 12 height 10
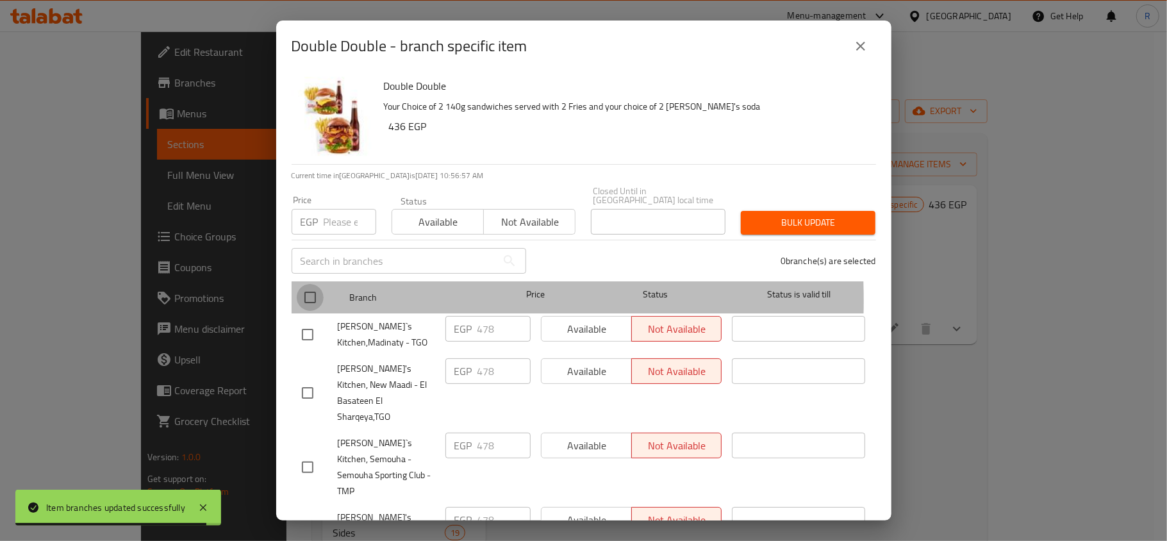
click at [304, 291] on input "checkbox" at bounding box center [310, 297] width 27 height 27
checkbox input "true"
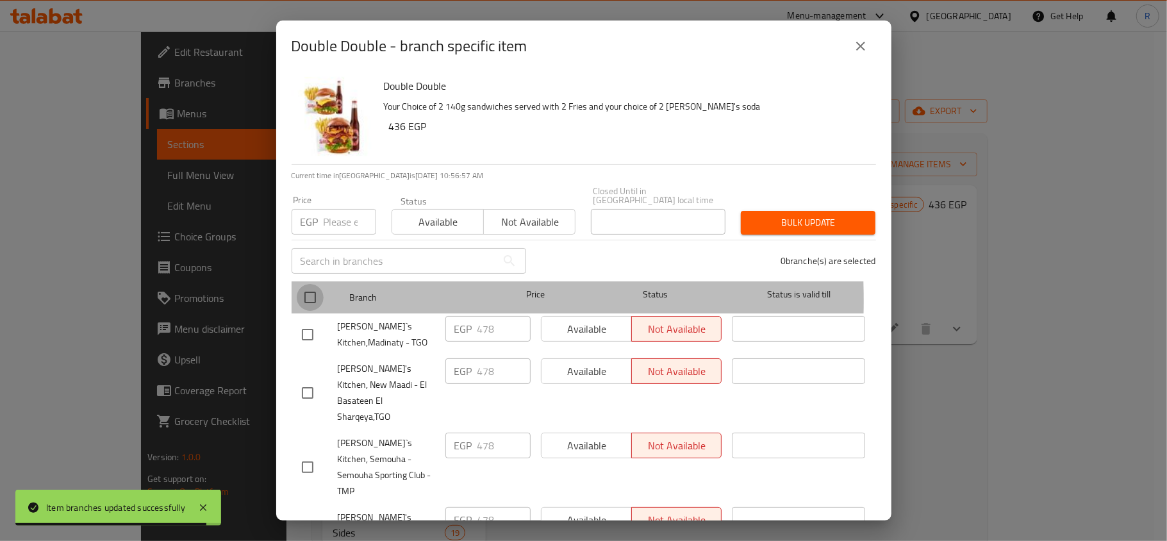
checkbox input "true"
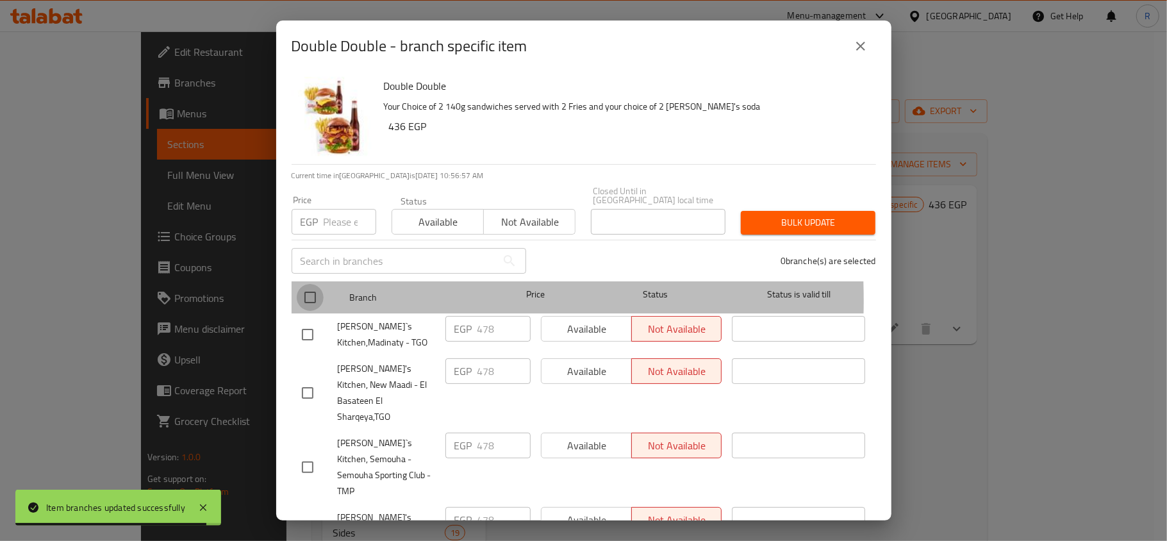
checkbox input "true"
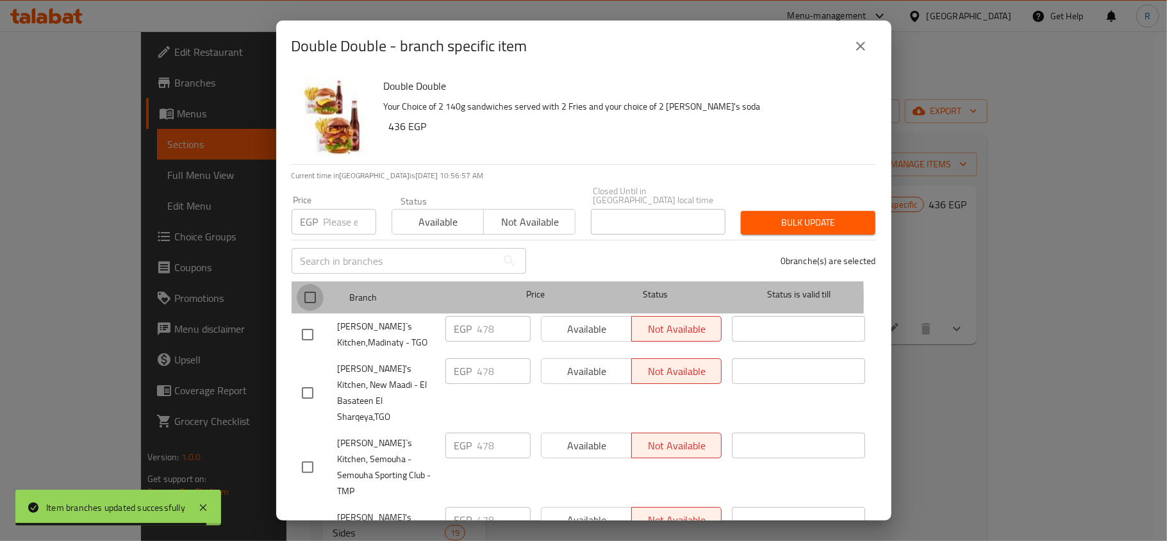
checkbox input "true"
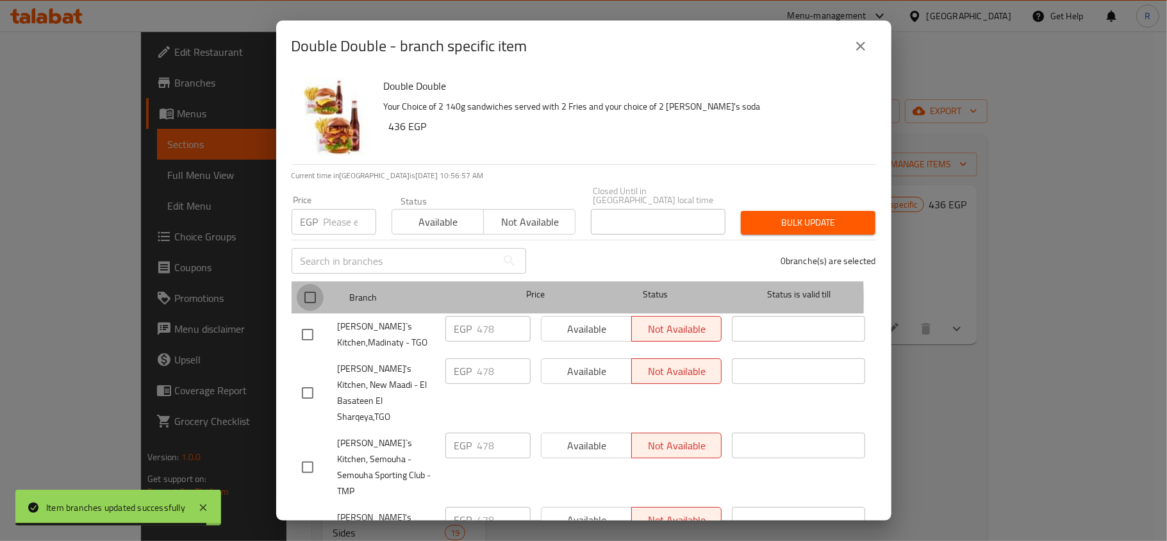
checkbox input "true"
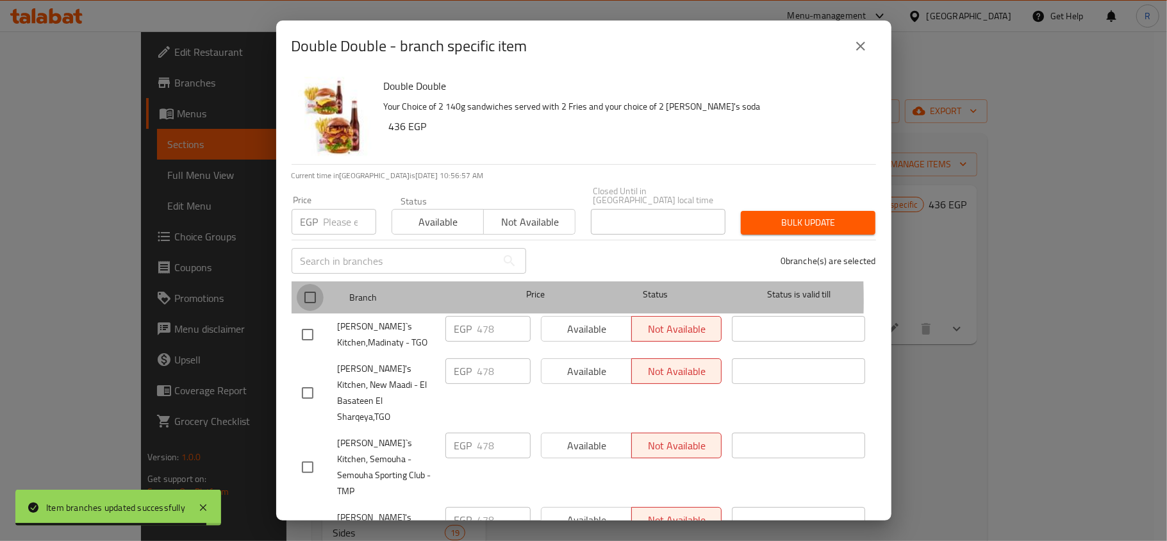
checkbox input "true"
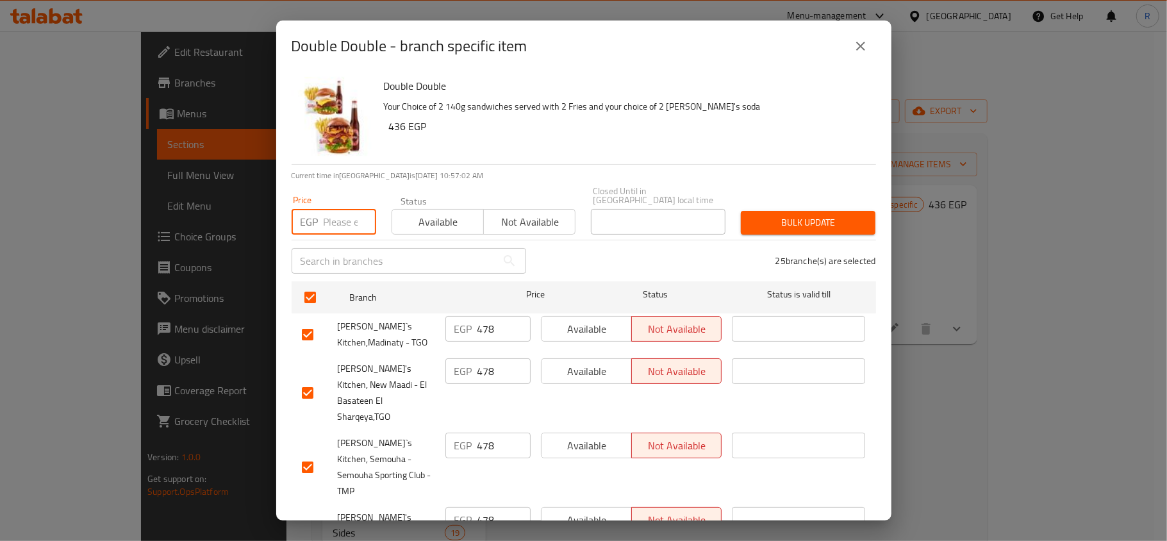
paste input "490"
type input "490"
click at [805, 215] on span "Bulk update" at bounding box center [808, 223] width 114 height 16
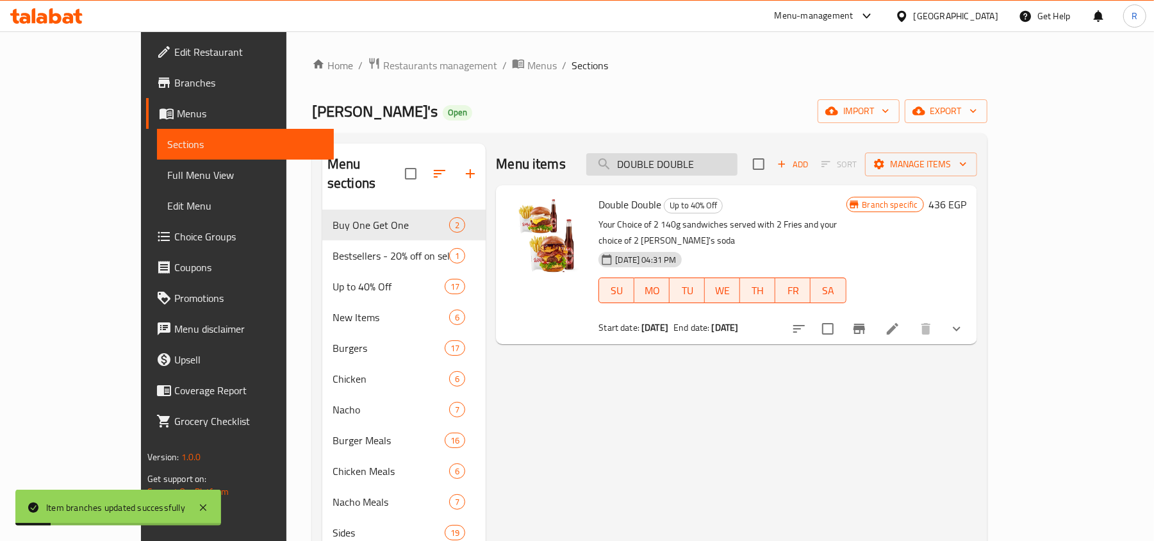
click at [700, 172] on input "DOUBLE DOUBLE" at bounding box center [661, 164] width 151 height 22
paste input "TRIPLE FLASH"
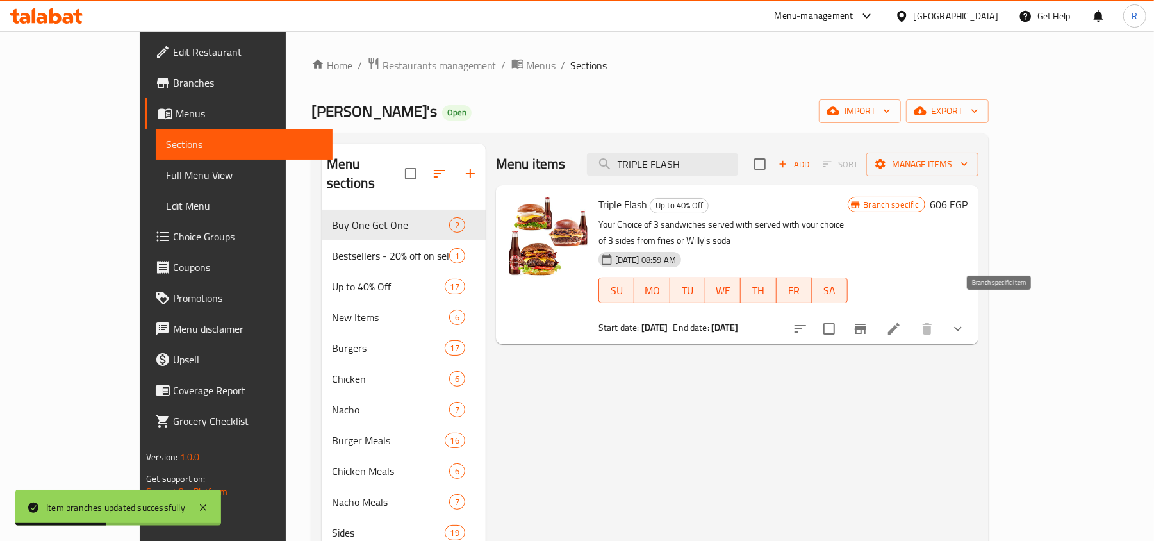
type input "TRIPLE FLASH"
click at [868, 321] on icon "Branch-specific-item" at bounding box center [860, 328] width 15 height 15
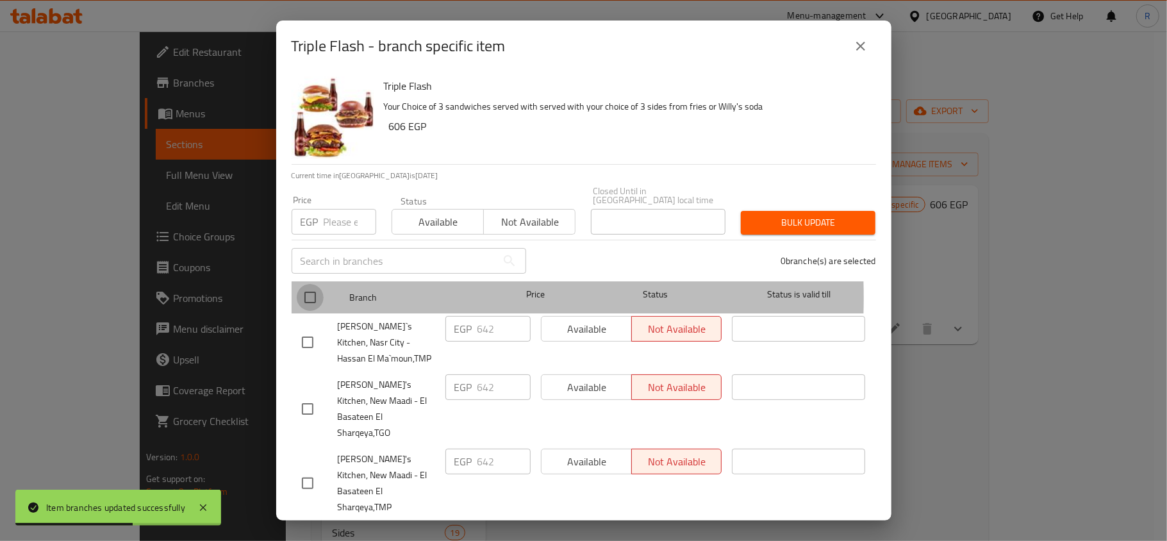
drag, startPoint x: 302, startPoint y: 288, endPoint x: 314, endPoint y: 270, distance: 21.3
click at [303, 288] on input "checkbox" at bounding box center [310, 297] width 27 height 27
checkbox input "true"
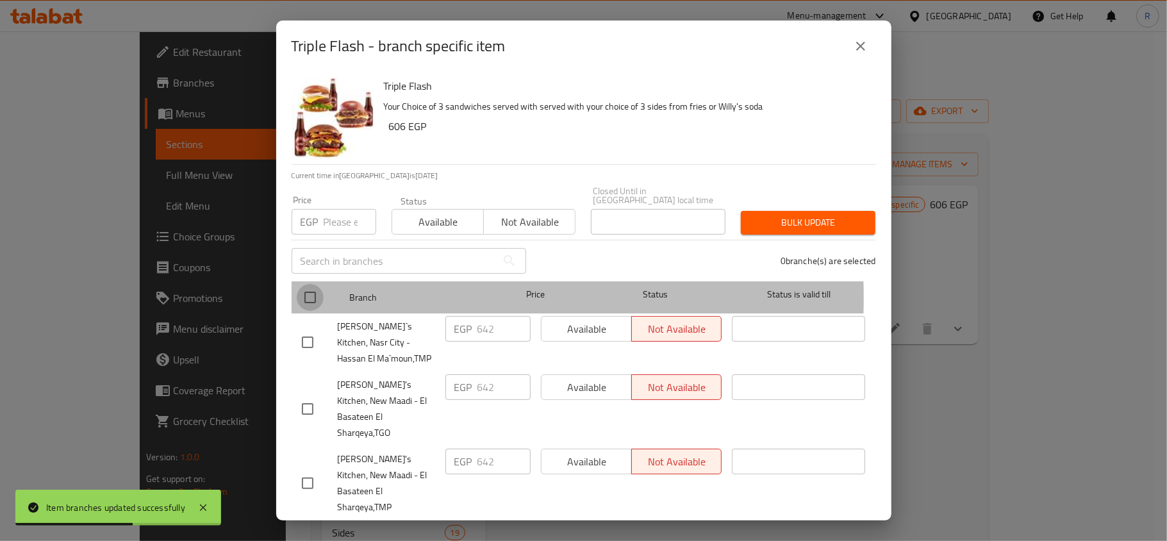
checkbox input "true"
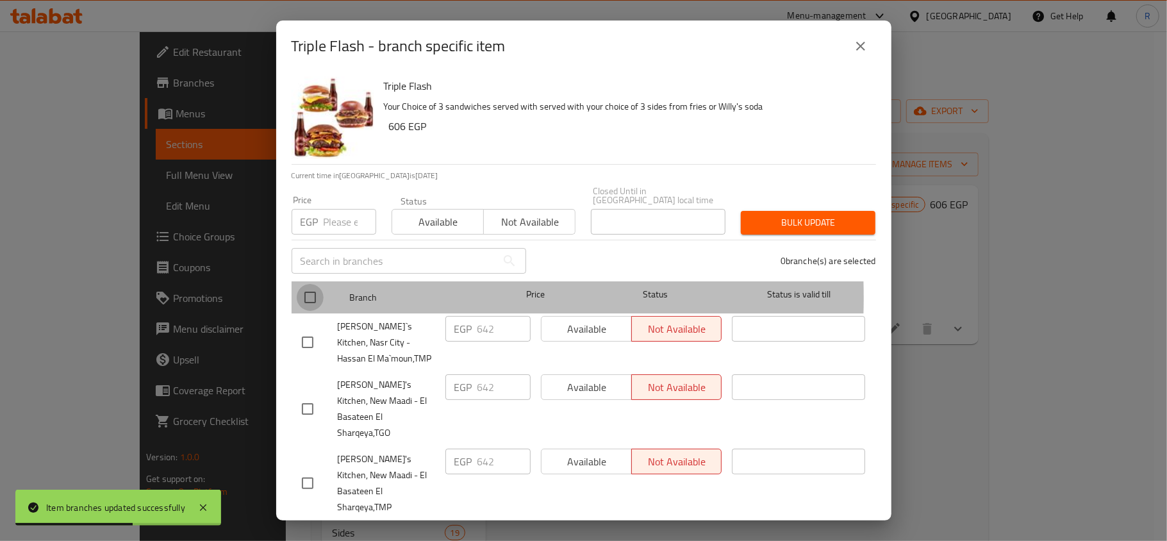
checkbox input "true"
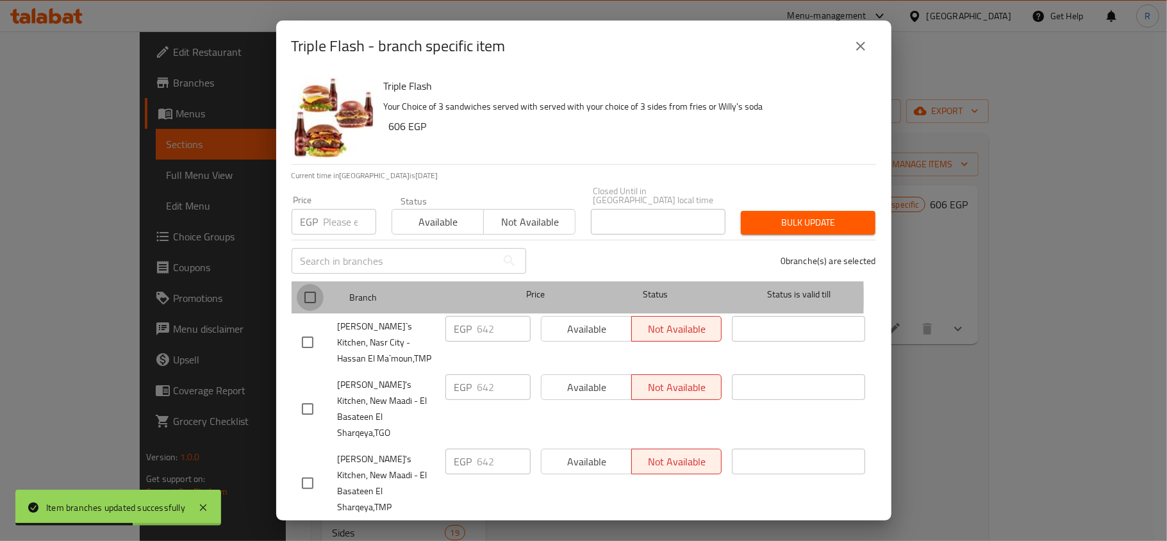
checkbox input "true"
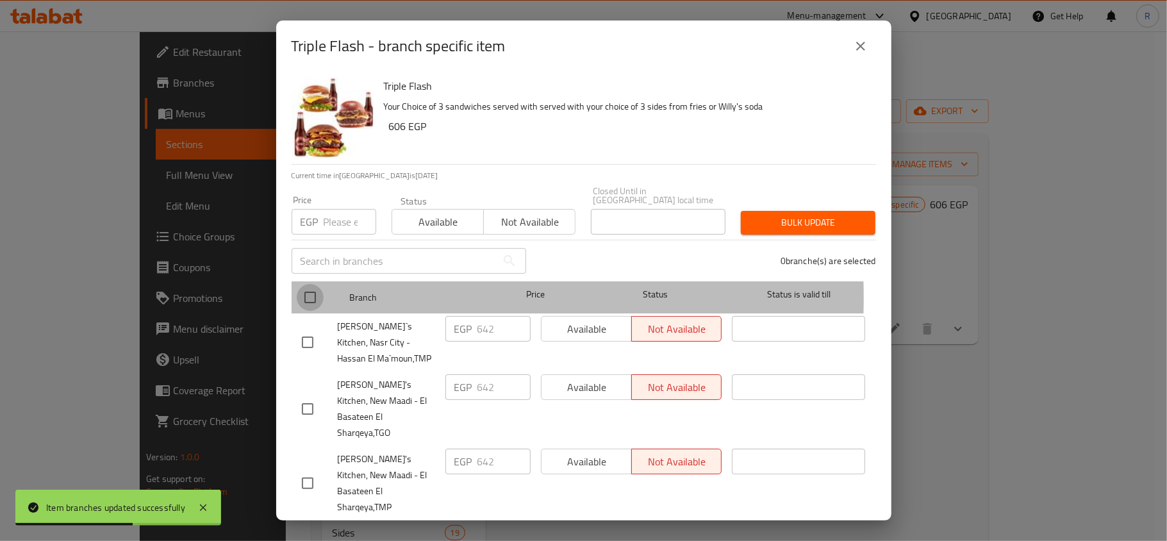
checkbox input "true"
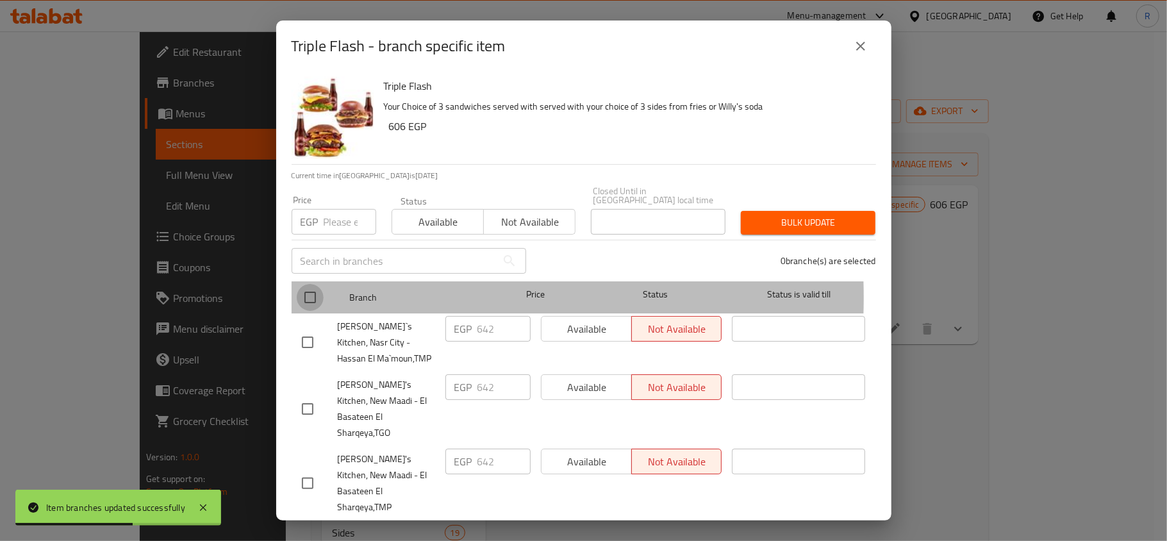
checkbox input "true"
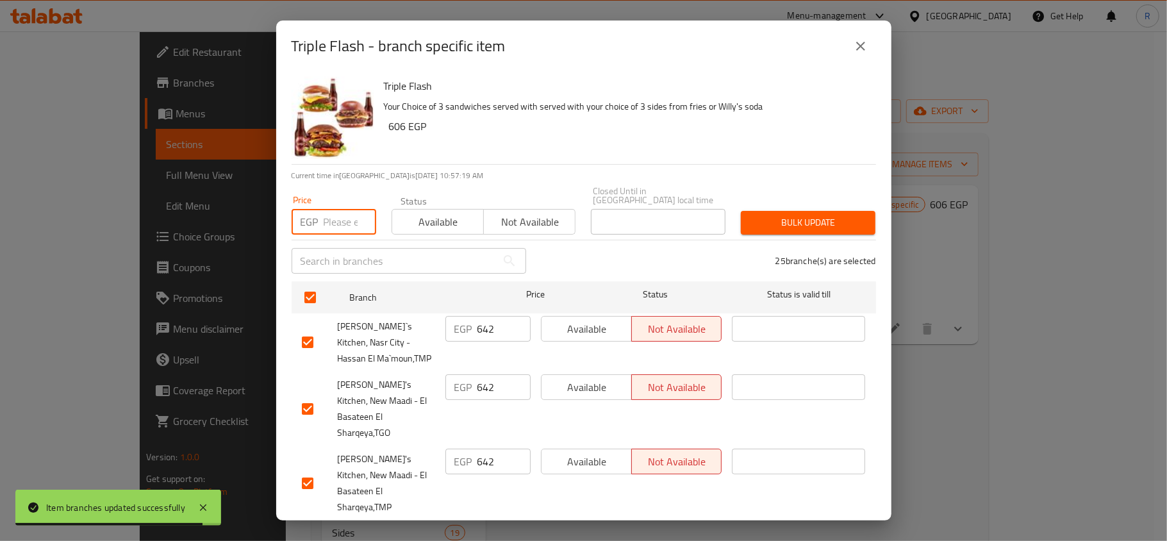
paste input "660"
type input "660"
click at [771, 218] on span "Bulk update" at bounding box center [808, 223] width 114 height 16
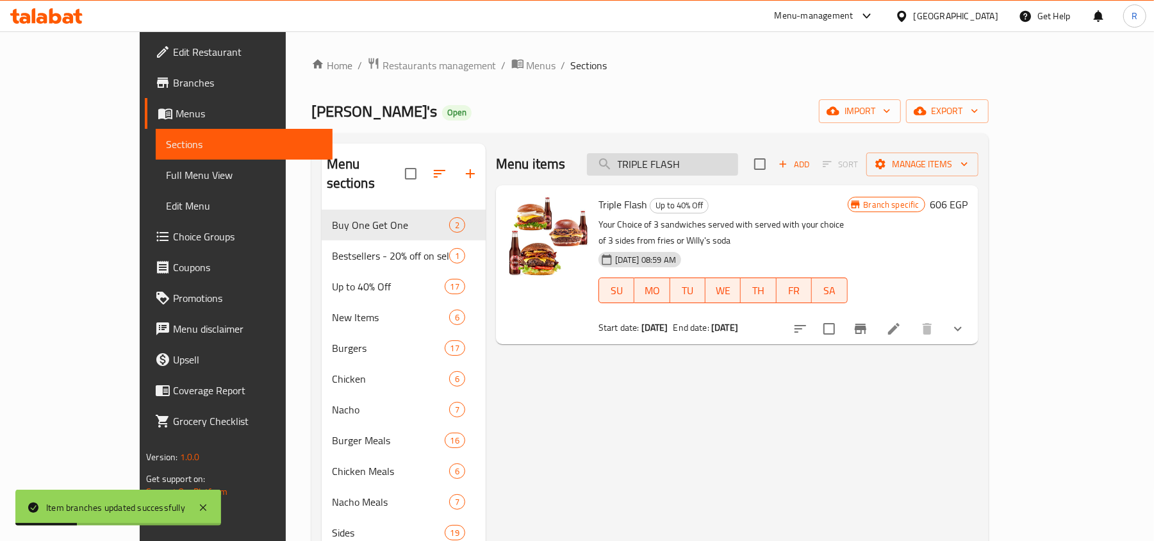
click at [689, 164] on input "TRIPLE FLASH" at bounding box center [662, 164] width 151 height 22
paste input "HE 4X BUCKET"
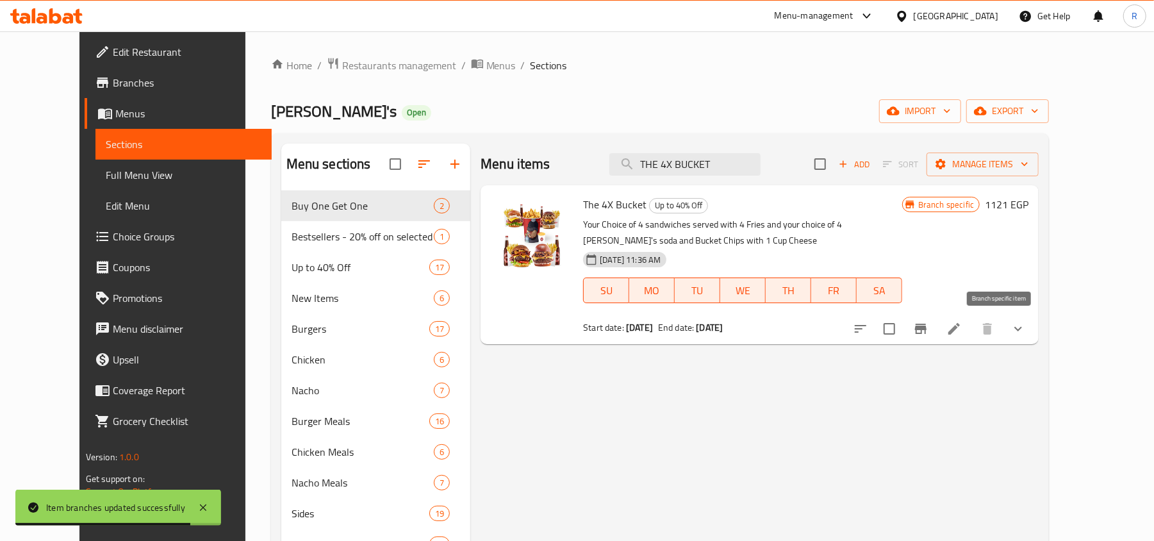
type input "THE 4X BUCKET"
click at [928, 329] on icon "Branch-specific-item" at bounding box center [920, 328] width 15 height 15
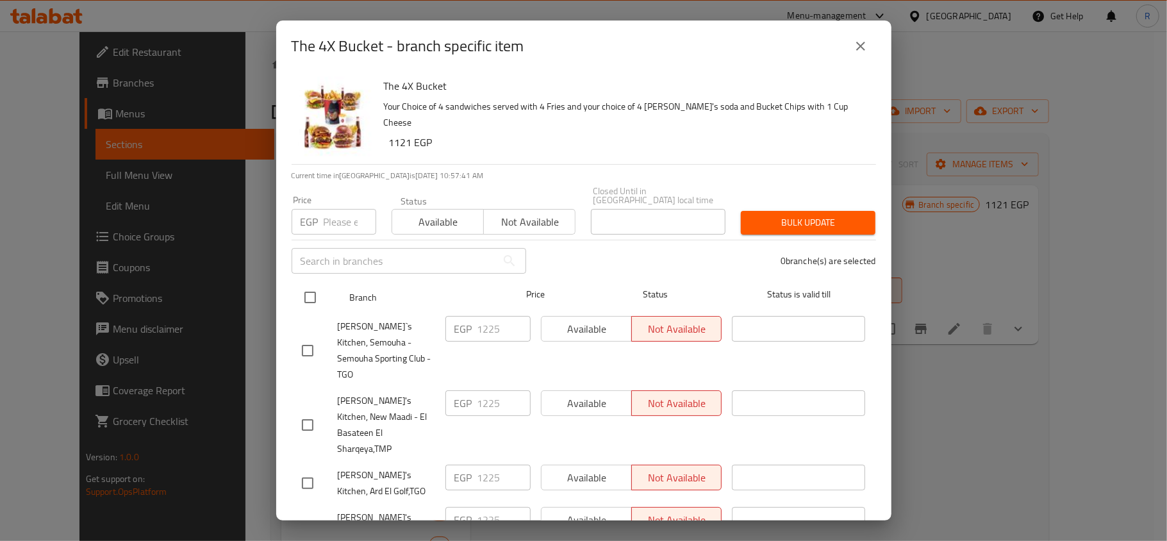
click at [310, 286] on input "checkbox" at bounding box center [310, 297] width 27 height 27
checkbox input "true"
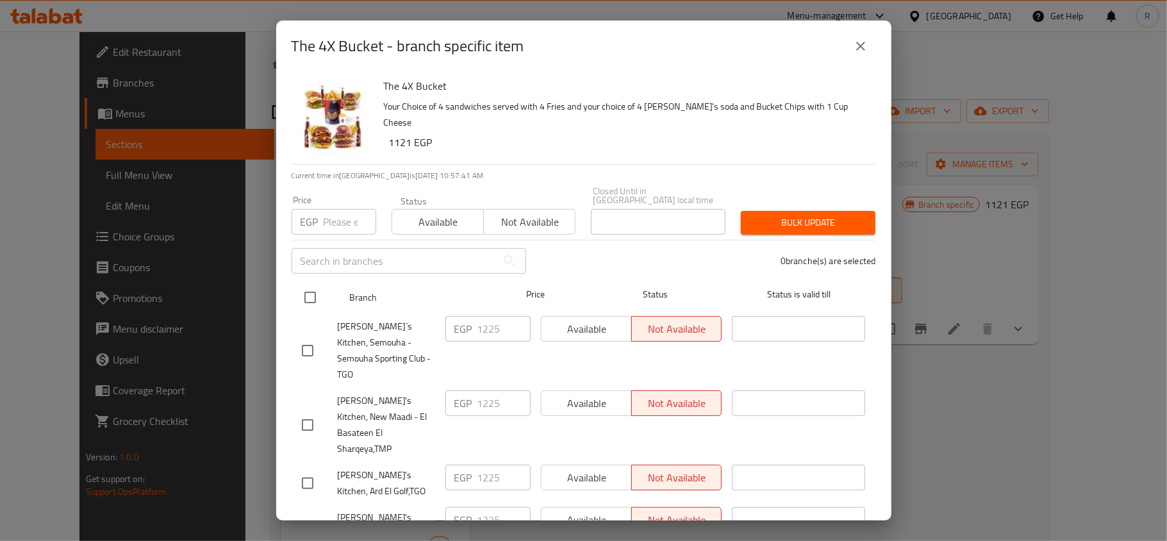
checkbox input "true"
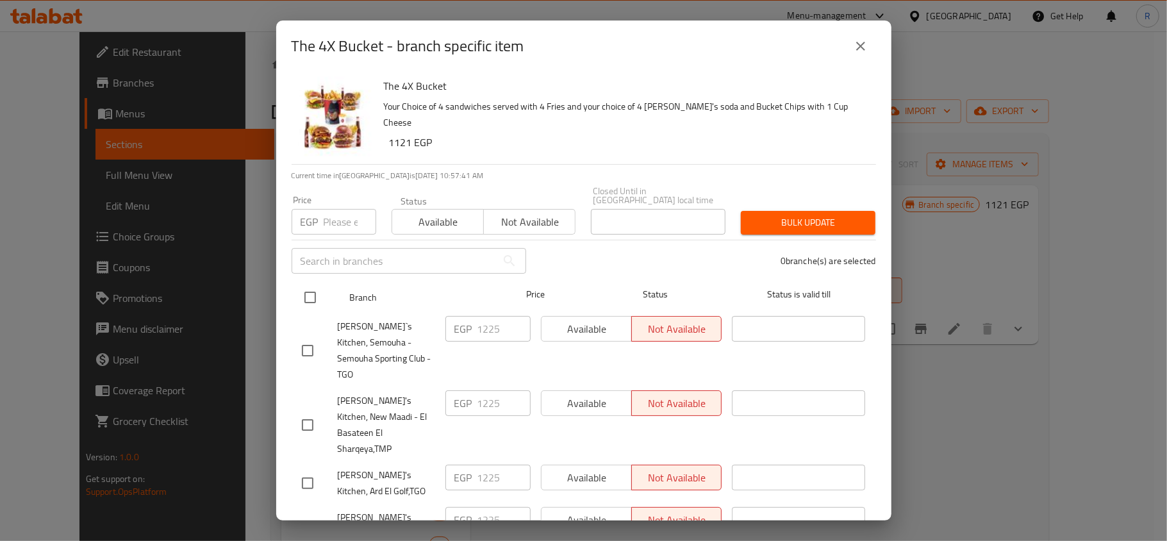
checkbox input "true"
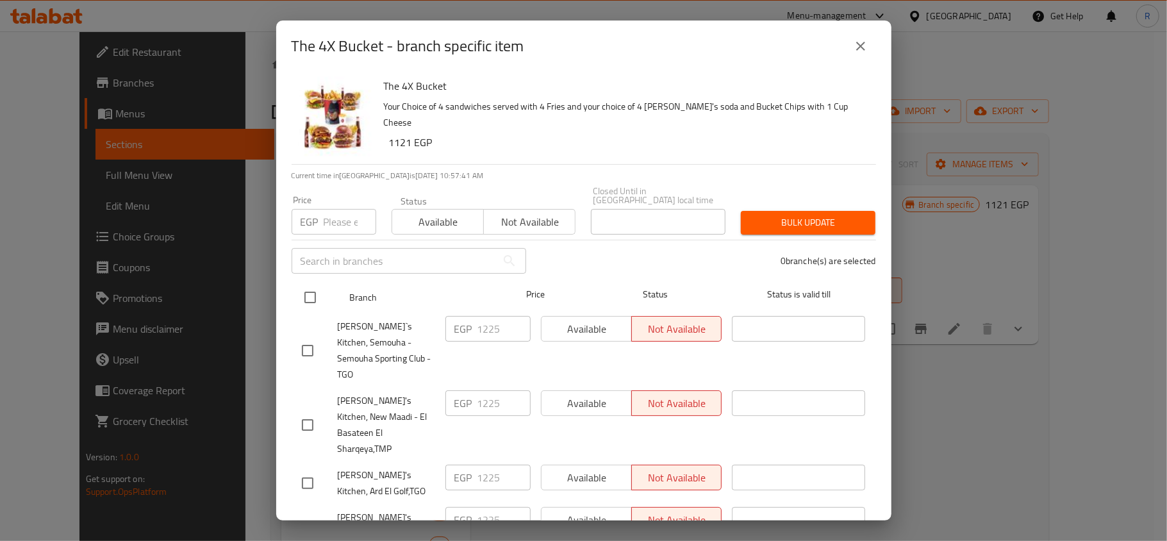
checkbox input "true"
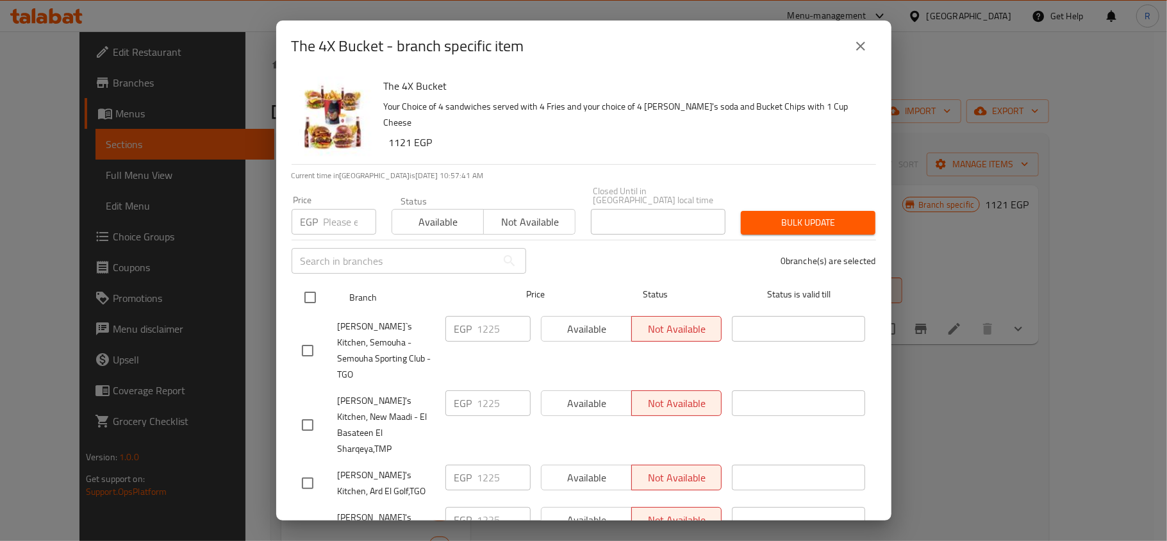
checkbox input "true"
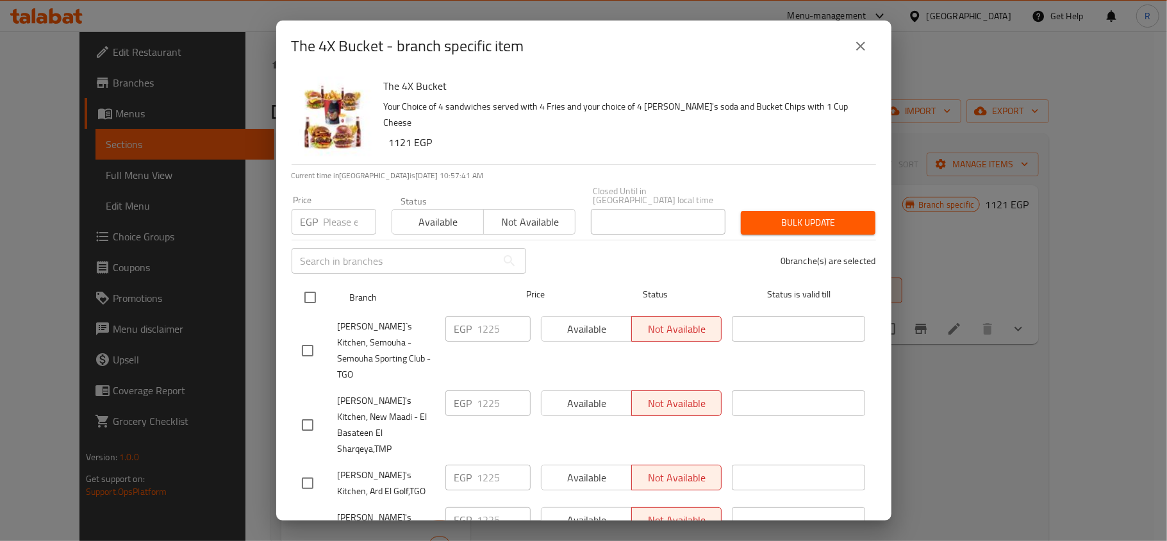
checkbox input "true"
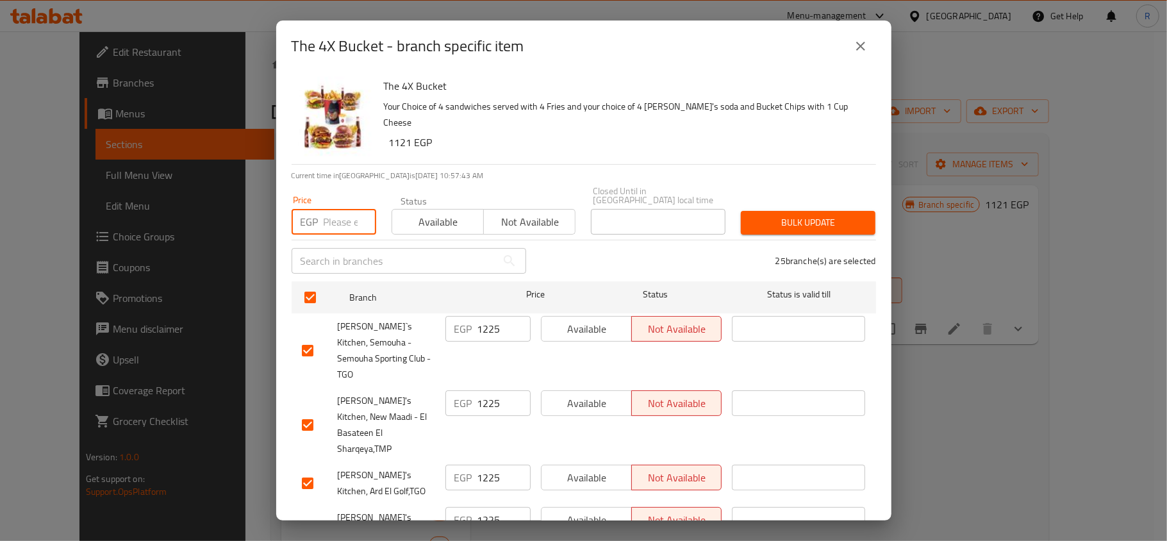
paste input "1249"
type input "1249"
click at [786, 219] on span "Bulk update" at bounding box center [808, 223] width 114 height 16
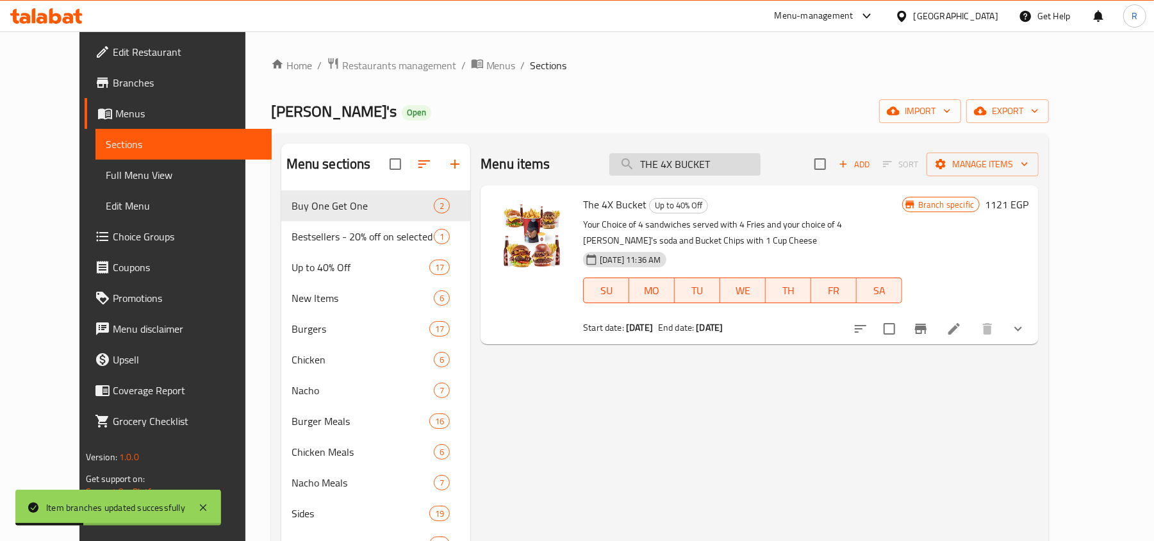
click at [693, 165] on input "THE 4X BUCKET" at bounding box center [684, 164] width 151 height 22
paste input "Real Tasty Offer"
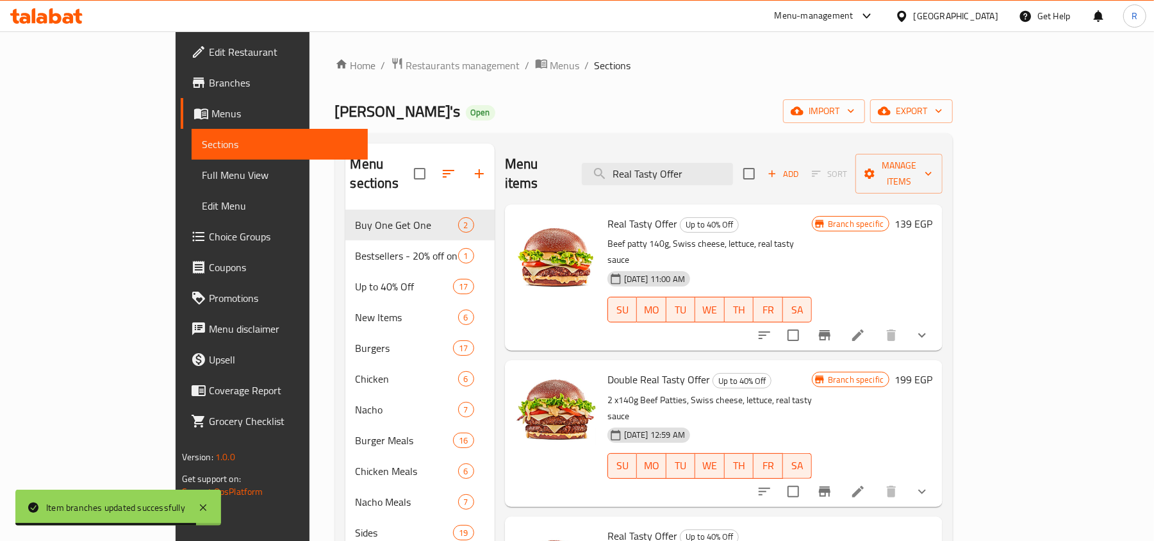
type input "Real Tasty Offer"
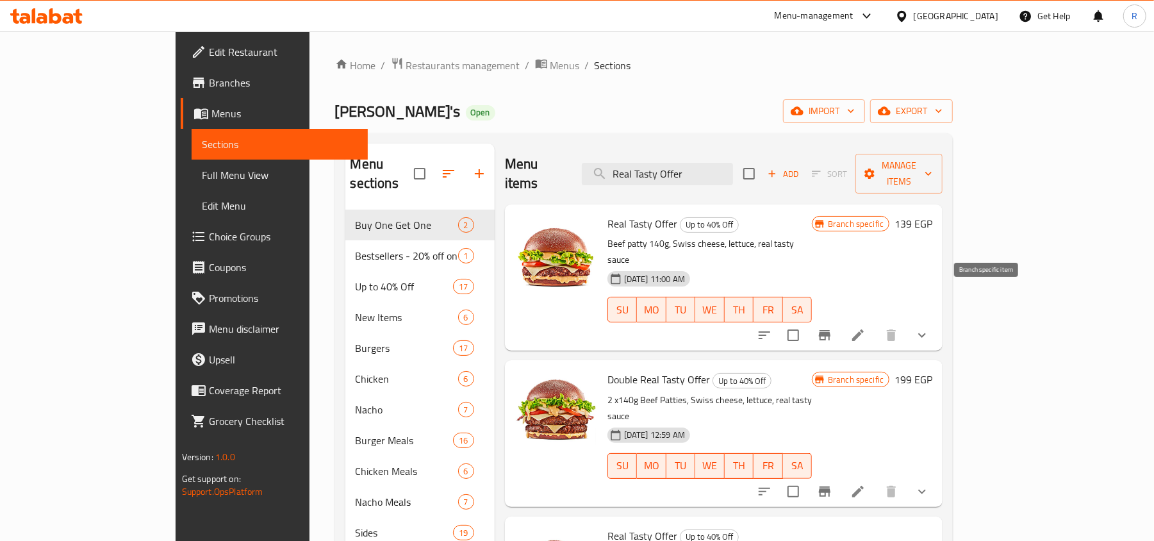
click at [832, 327] on icon "Branch-specific-item" at bounding box center [824, 334] width 15 height 15
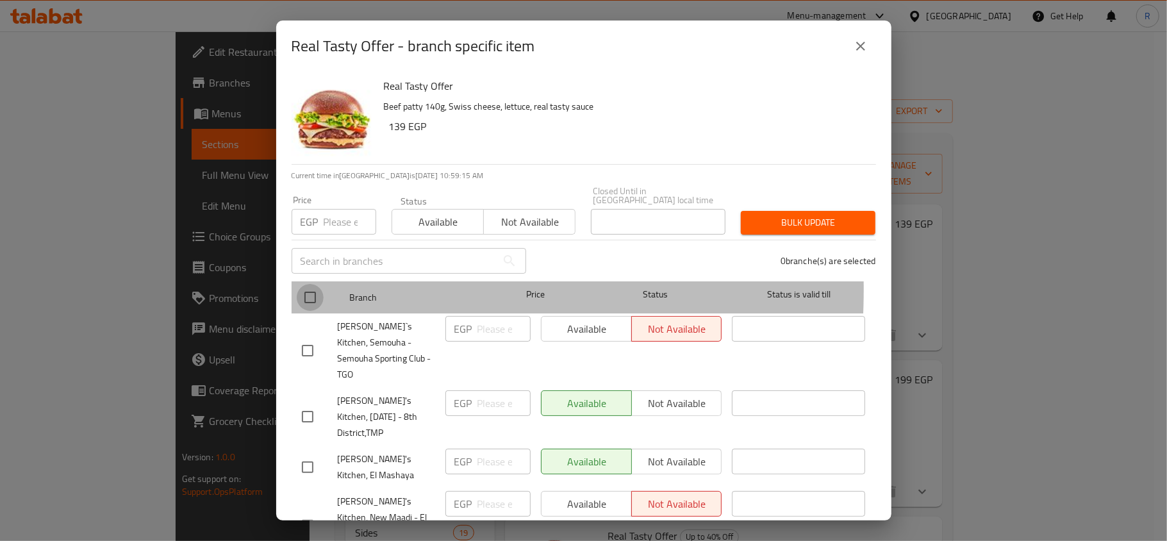
click at [310, 284] on input "checkbox" at bounding box center [310, 297] width 27 height 27
checkbox input "true"
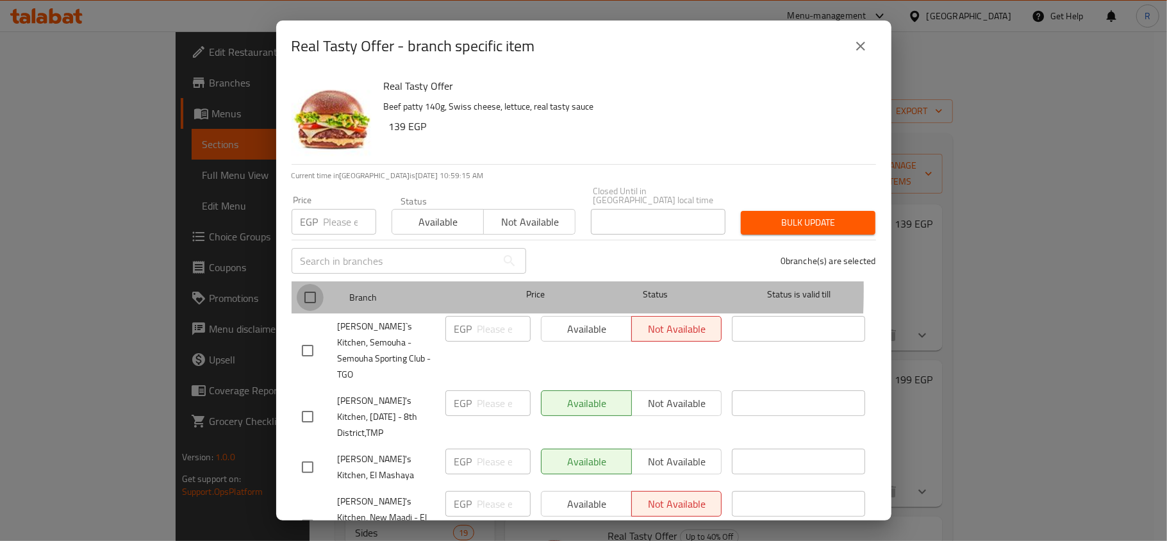
checkbox input "true"
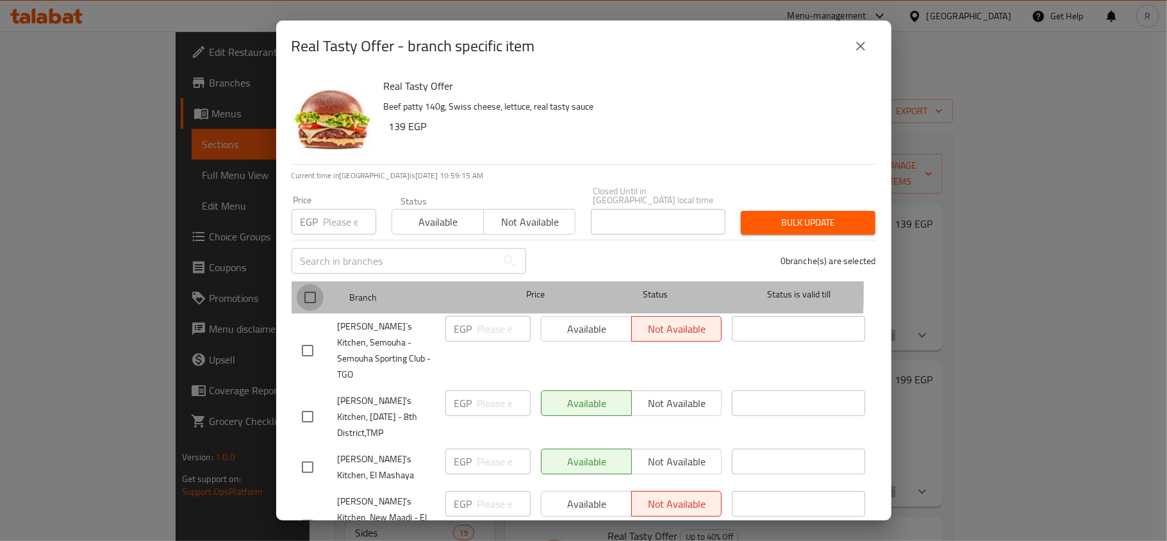
checkbox input "true"
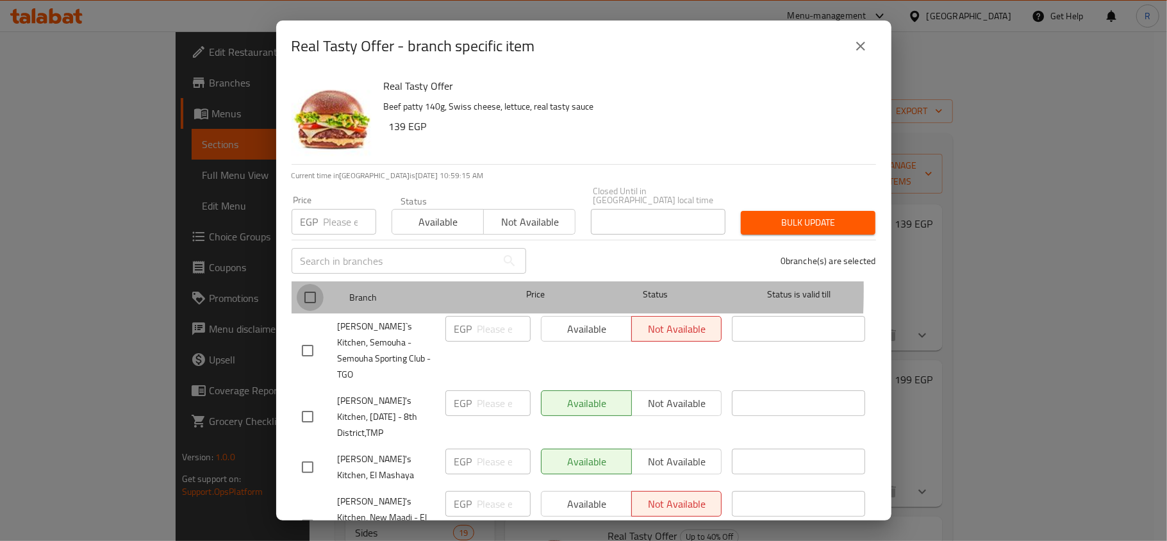
checkbox input "true"
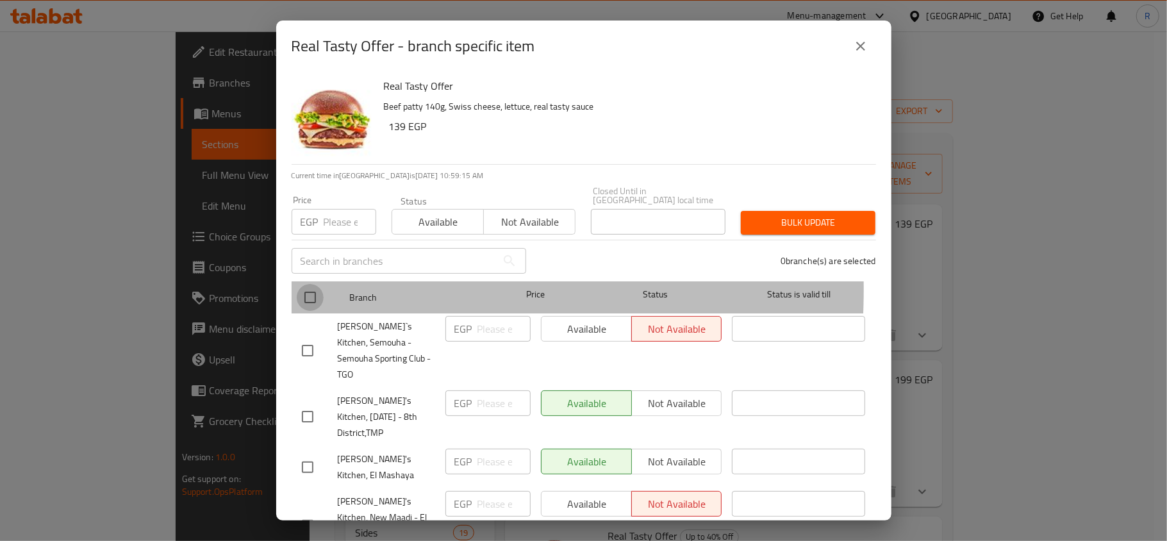
checkbox input "true"
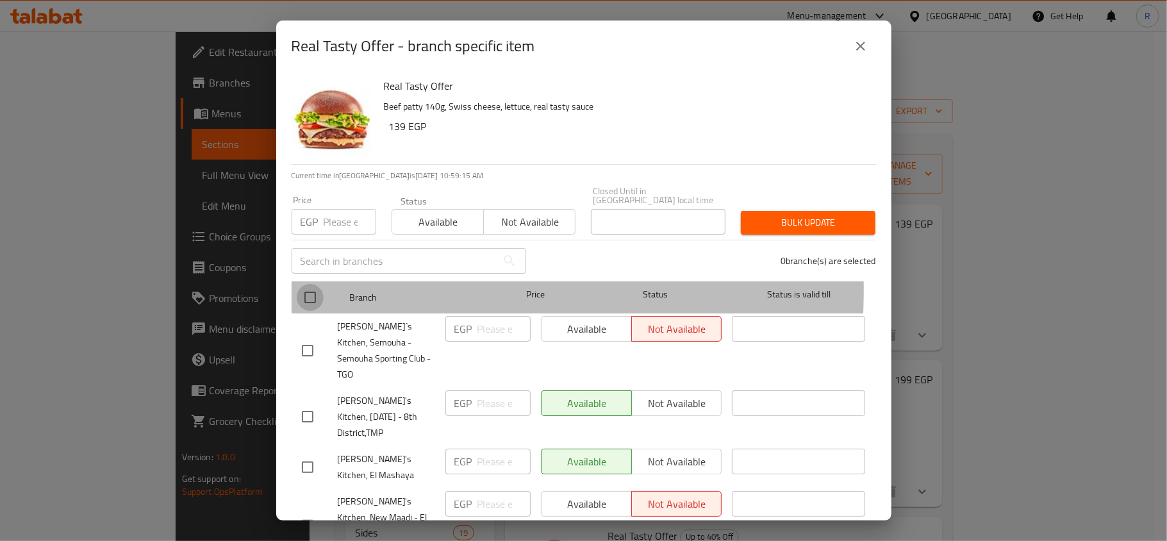
checkbox input "true"
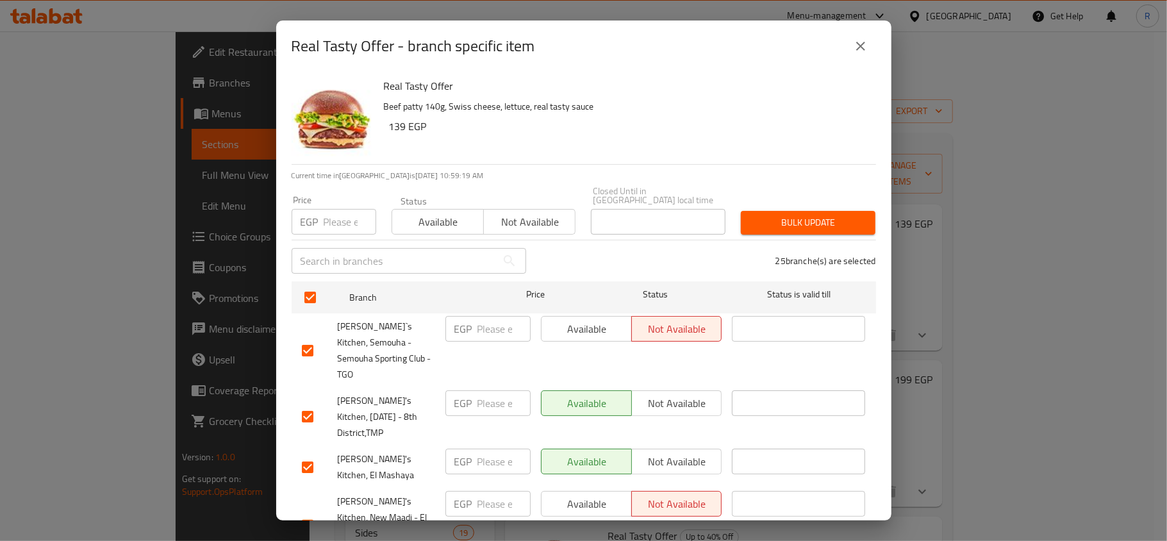
click at [324, 209] on input "number" at bounding box center [350, 222] width 53 height 26
type input "169"
click at [803, 215] on span "Bulk update" at bounding box center [808, 223] width 114 height 16
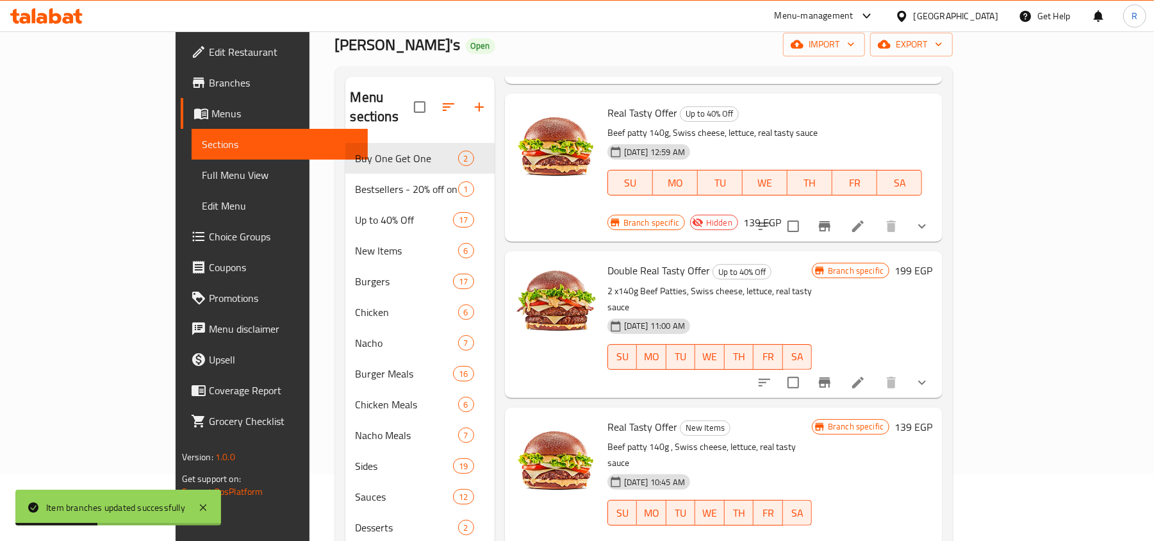
scroll to position [85, 0]
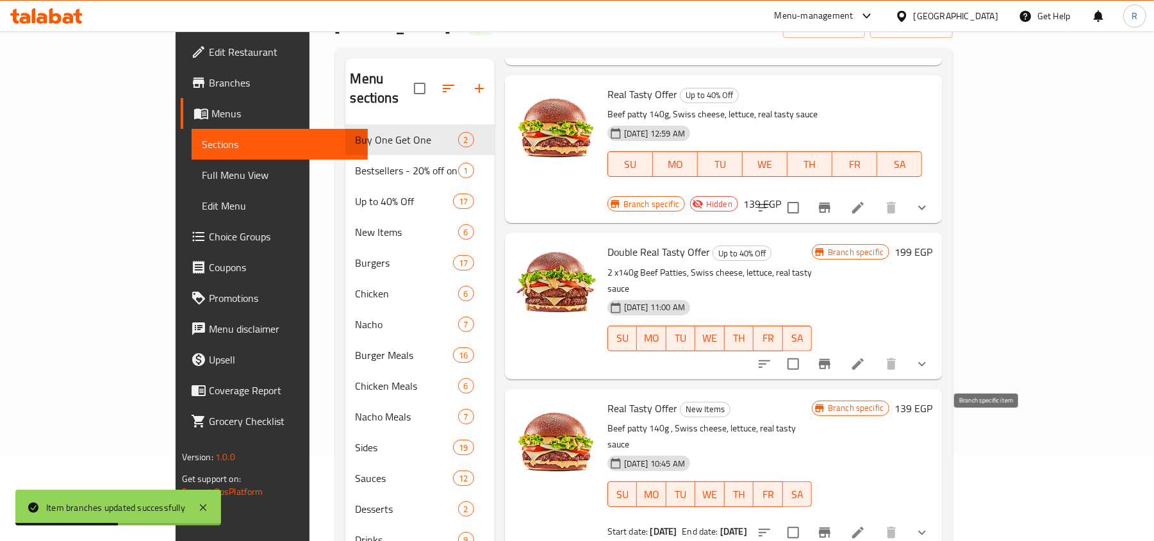
click at [832, 525] on icon "Branch-specific-item" at bounding box center [824, 532] width 15 height 15
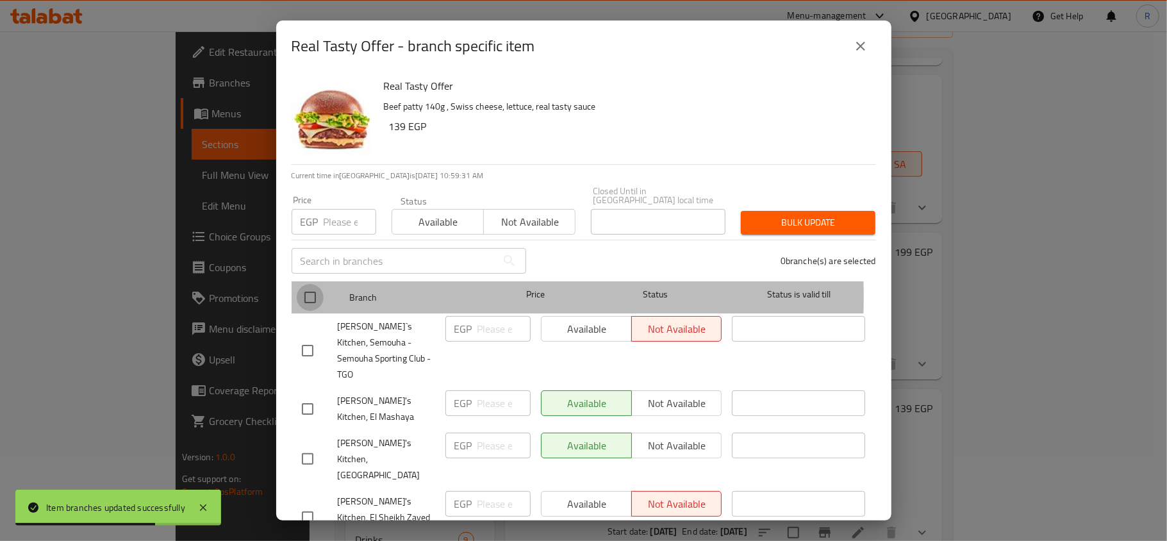
click at [306, 288] on input "checkbox" at bounding box center [310, 297] width 27 height 27
checkbox input "true"
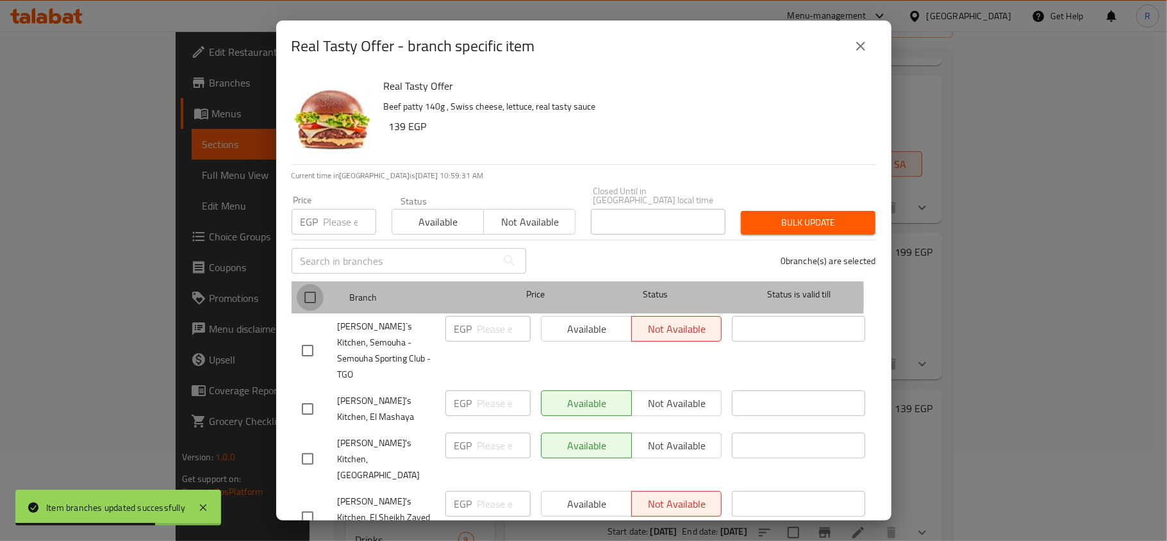
checkbox input "true"
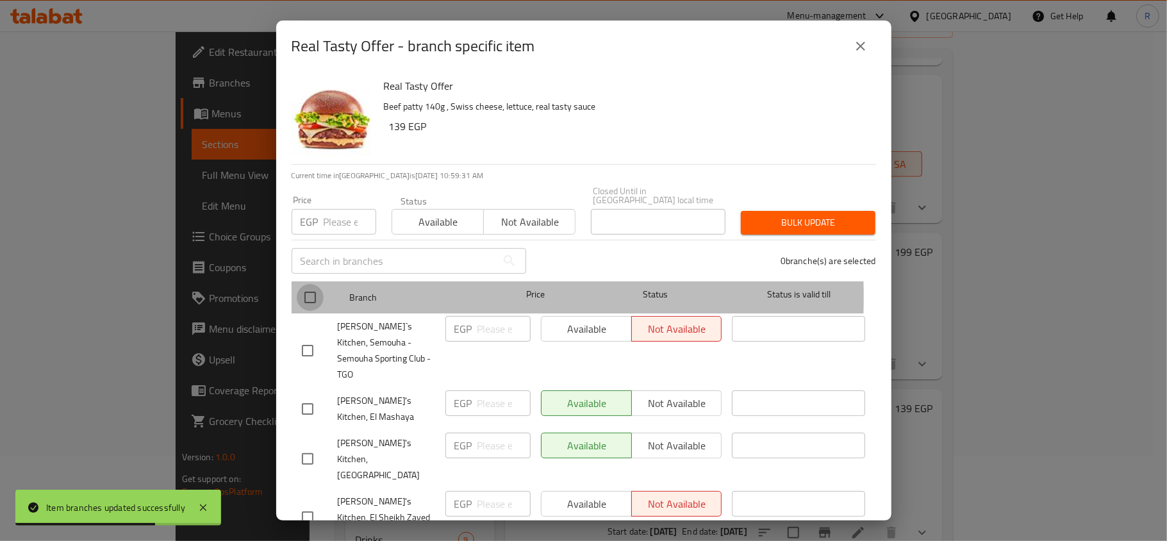
checkbox input "true"
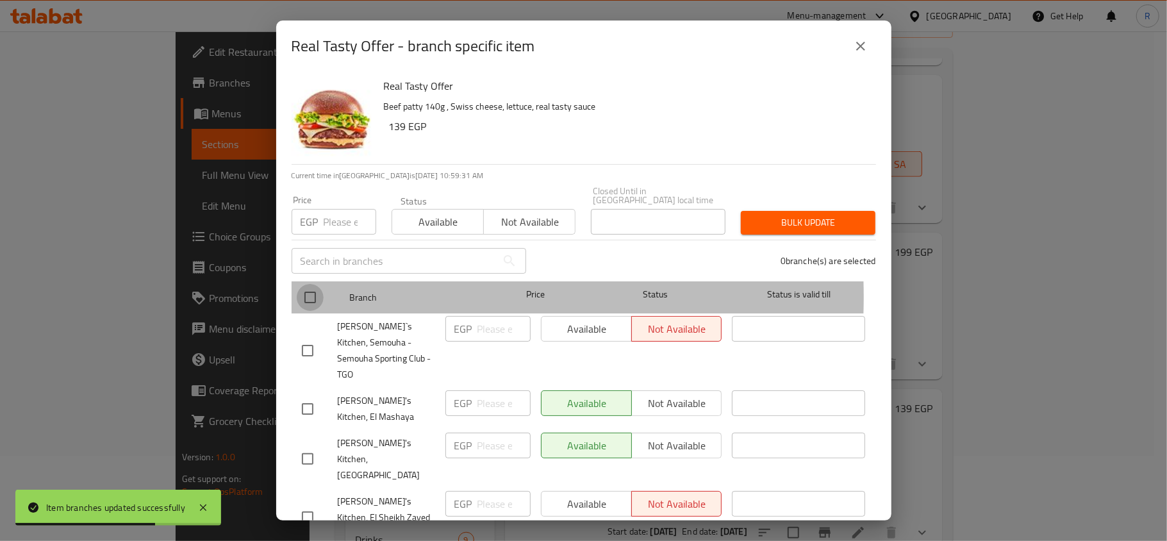
checkbox input "true"
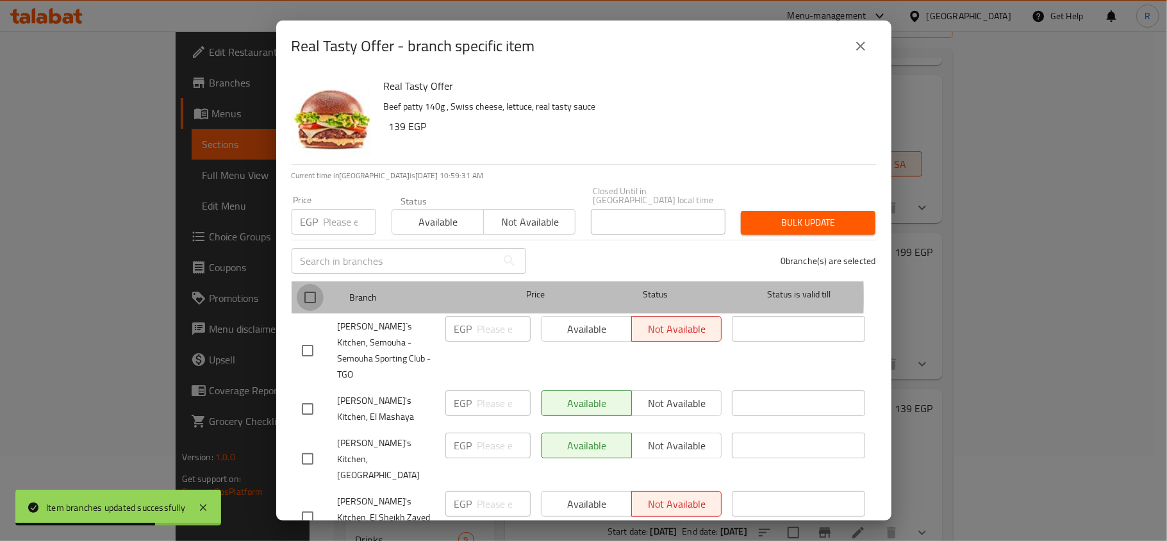
checkbox input "true"
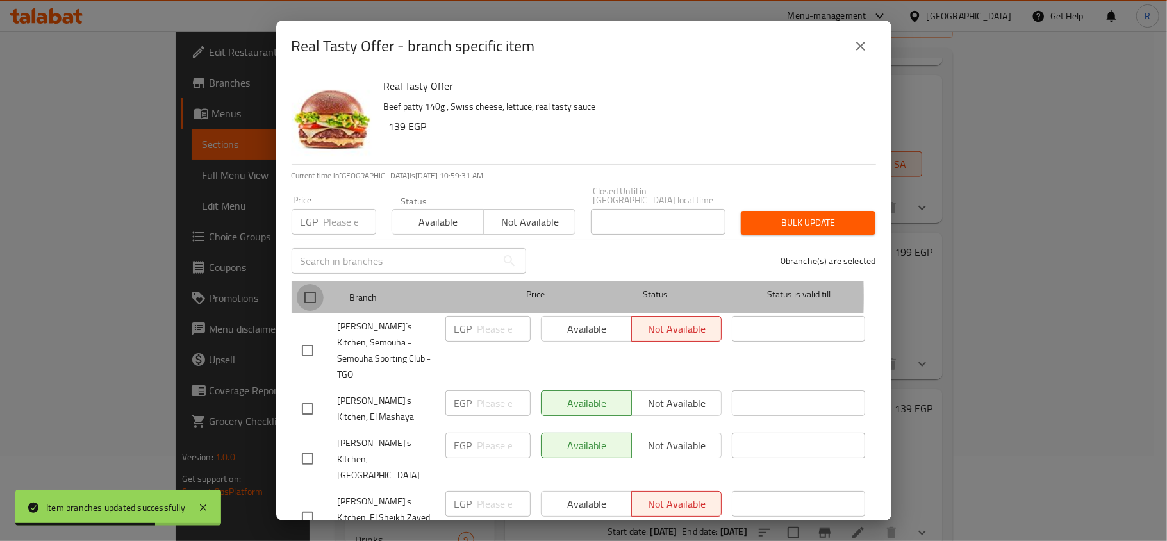
checkbox input "true"
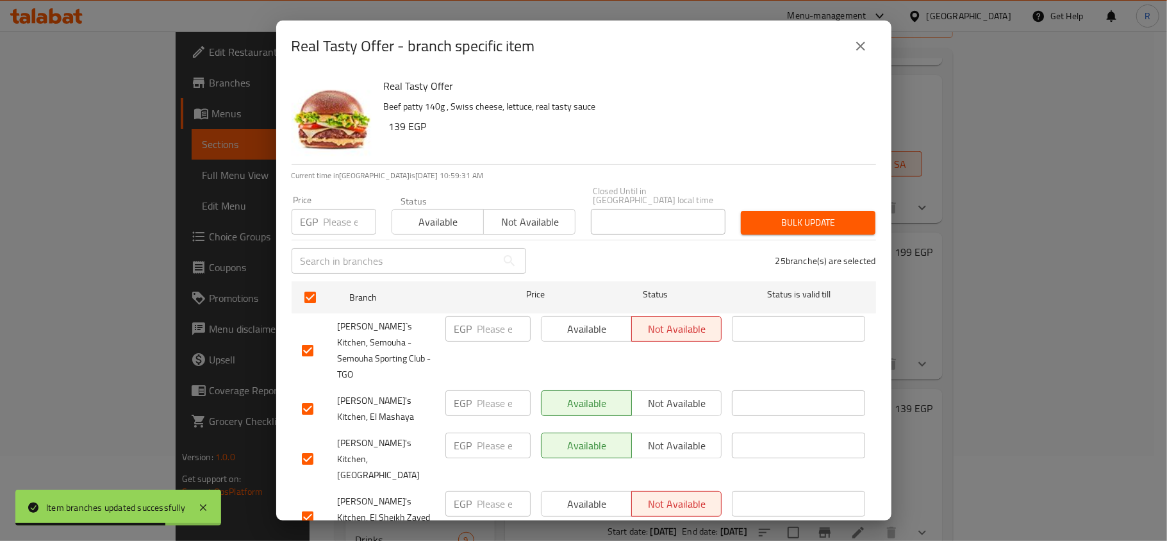
click at [324, 211] on input "number" at bounding box center [350, 222] width 53 height 26
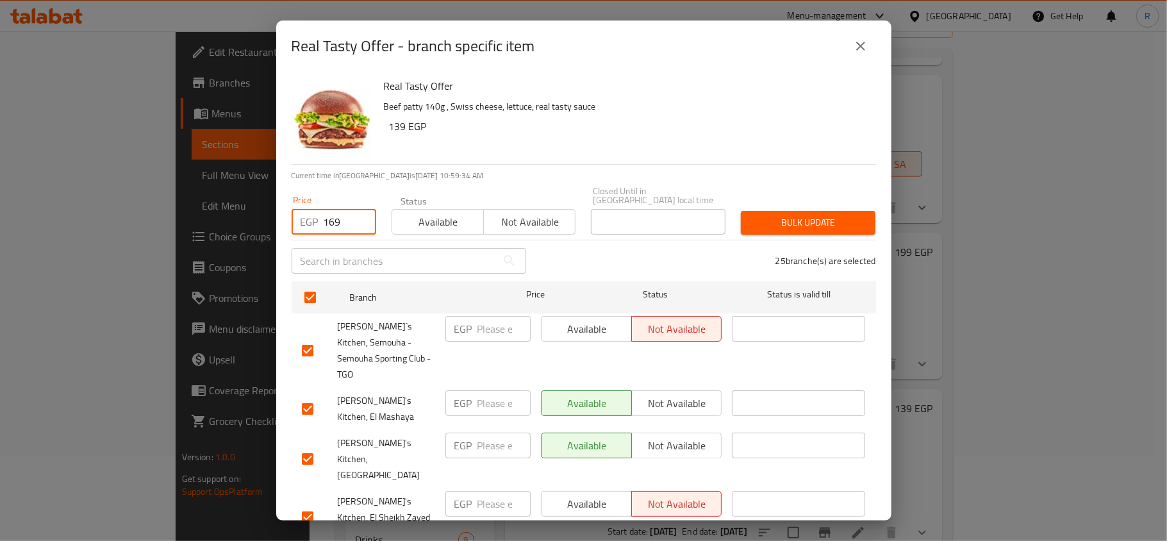
type input "169"
click at [777, 220] on span "Bulk update" at bounding box center [808, 223] width 114 height 16
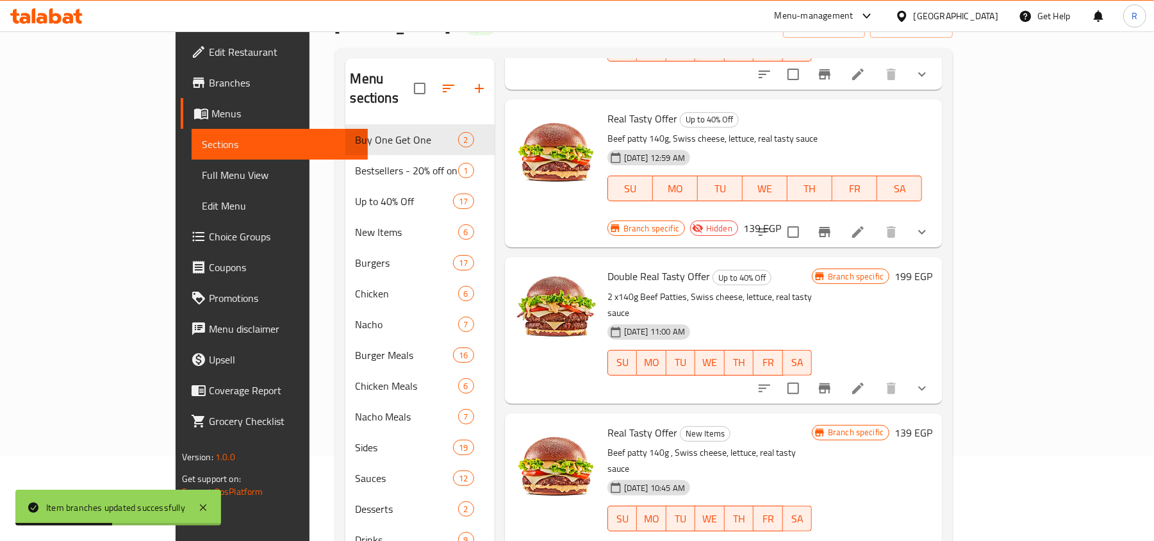
scroll to position [356, 0]
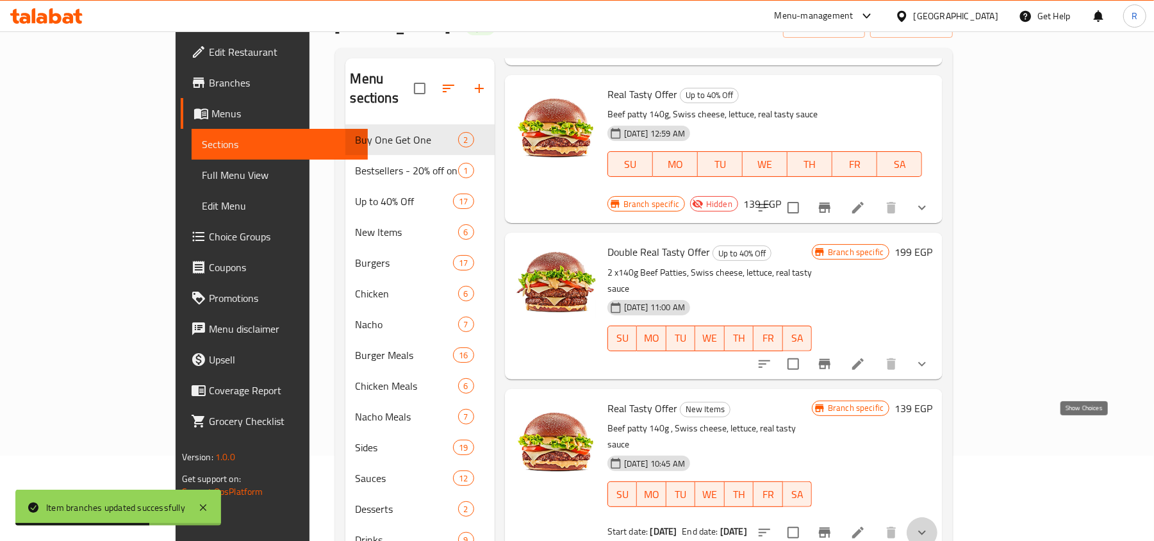
click at [926, 531] on icon "show more" at bounding box center [922, 533] width 8 height 4
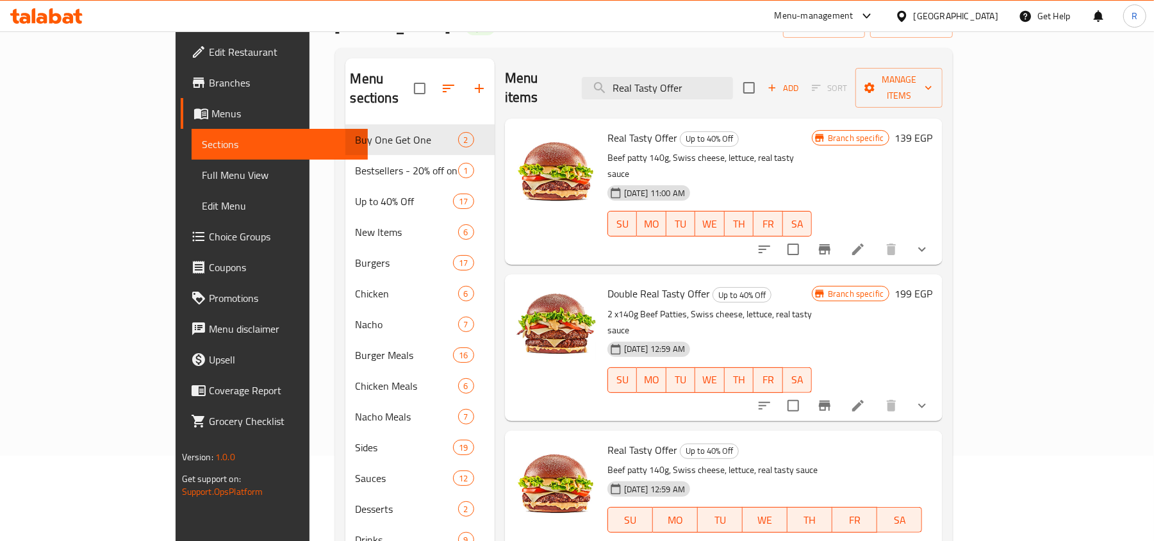
scroll to position [0, 0]
click at [930, 242] on icon "show more" at bounding box center [921, 249] width 15 height 15
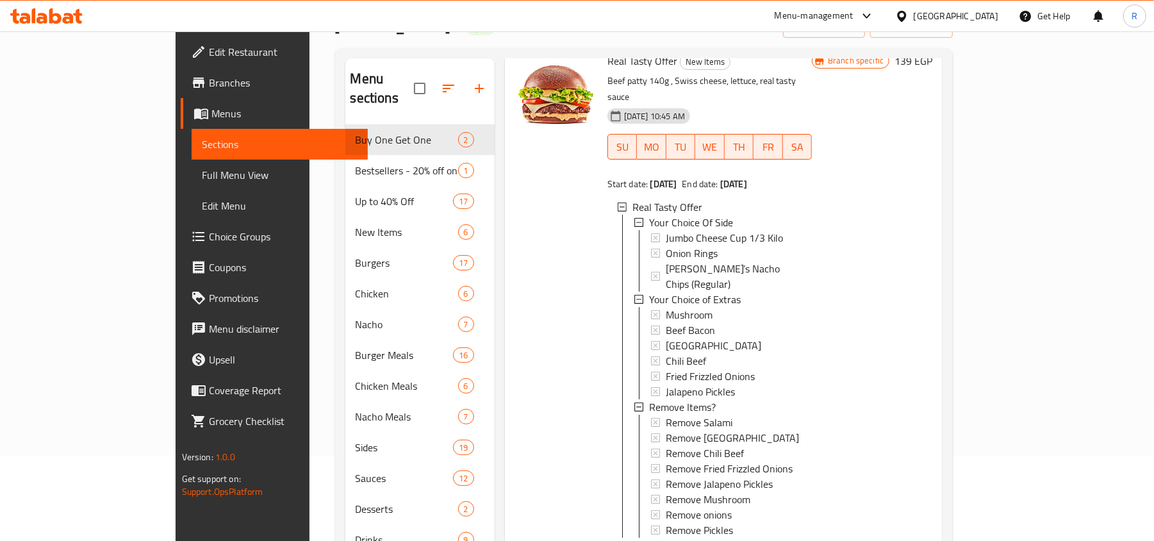
scroll to position [1100, 0]
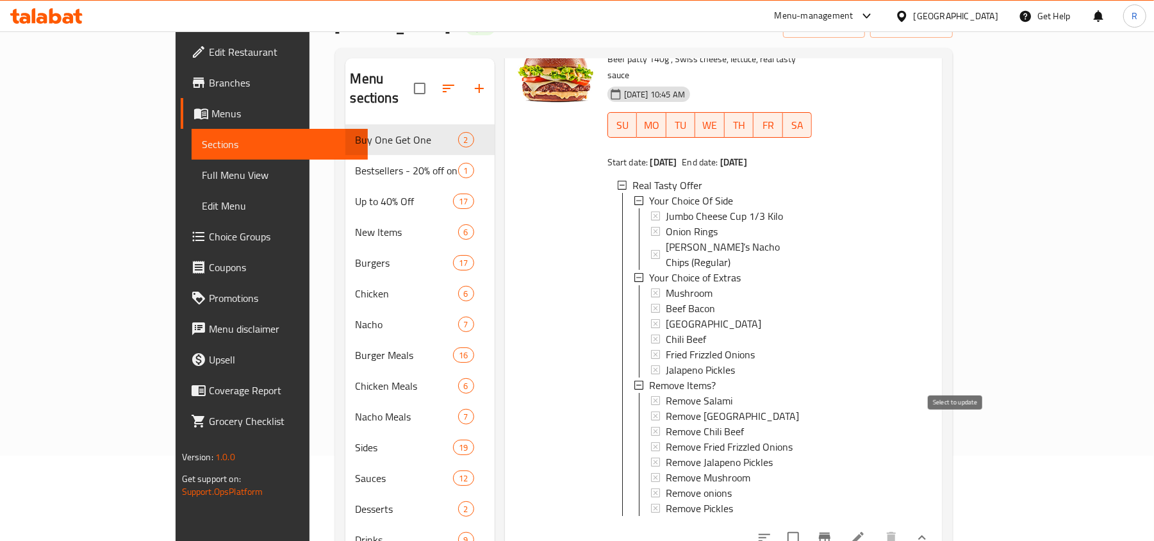
click at [807, 524] on input "checkbox" at bounding box center [793, 537] width 27 height 27
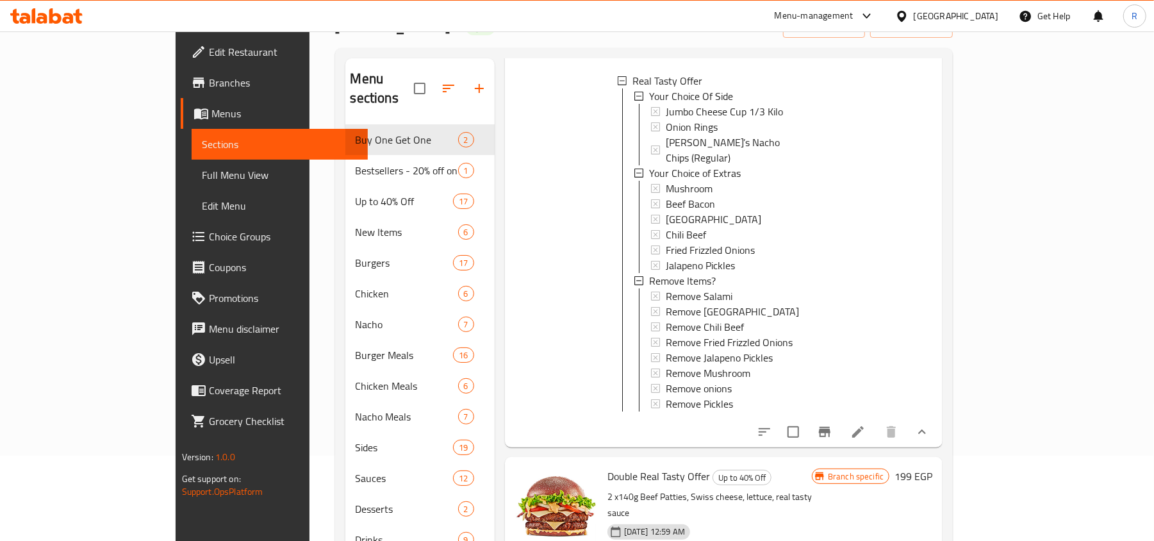
scroll to position [0, 0]
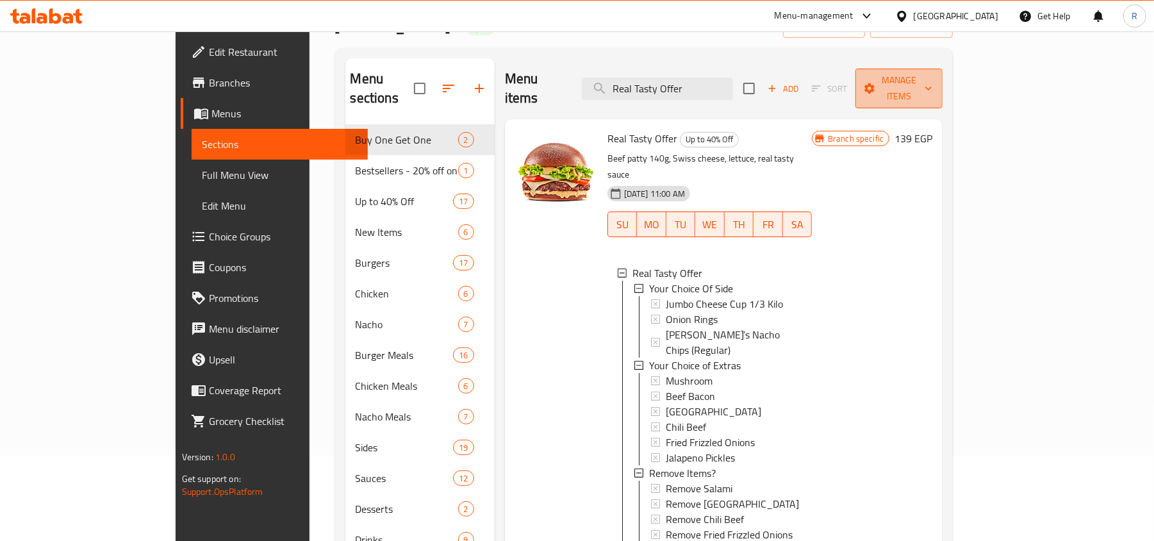
click at [943, 90] on button "Manage items" at bounding box center [898, 89] width 87 height 40
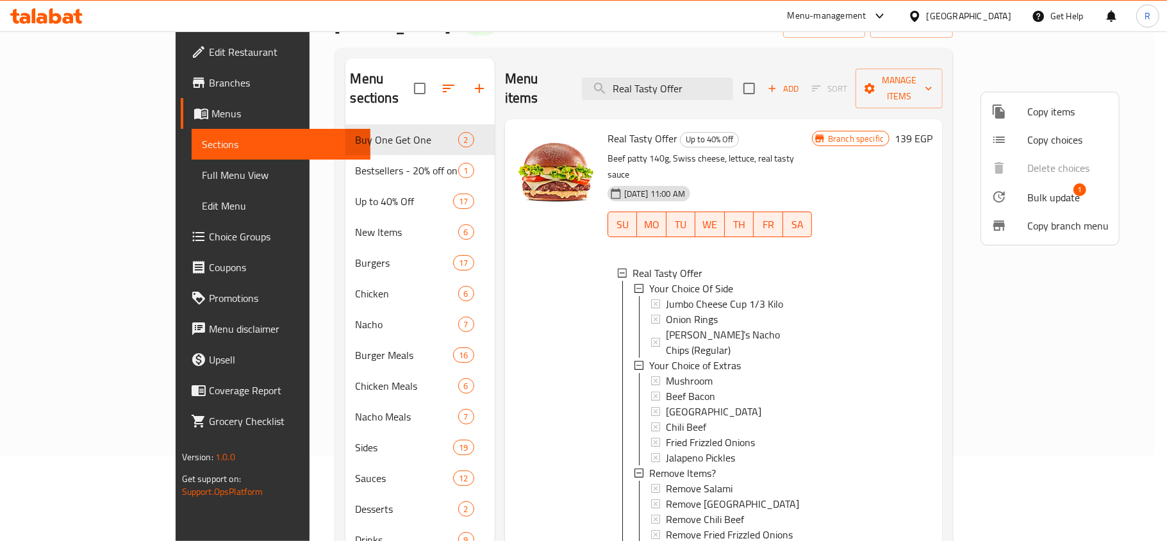
click at [1082, 196] on span "Bulk update 1" at bounding box center [1067, 196] width 81 height 17
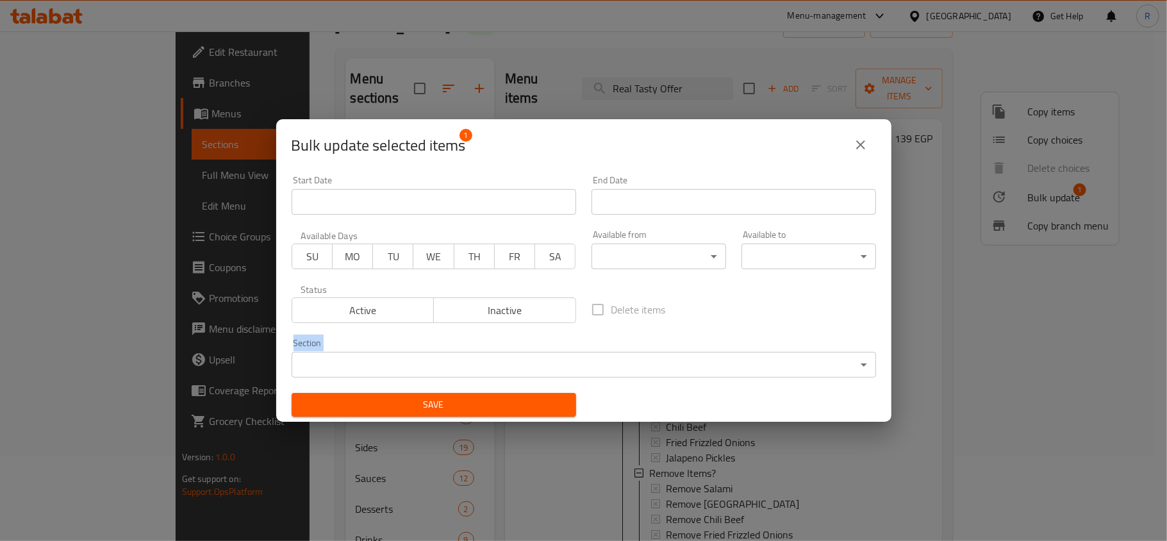
click at [1097, 329] on div "Bulk update selected items 1 Start Date Start Date End Date End Date Available …" at bounding box center [583, 270] width 1167 height 541
click at [859, 149] on icon "close" at bounding box center [860, 144] width 15 height 15
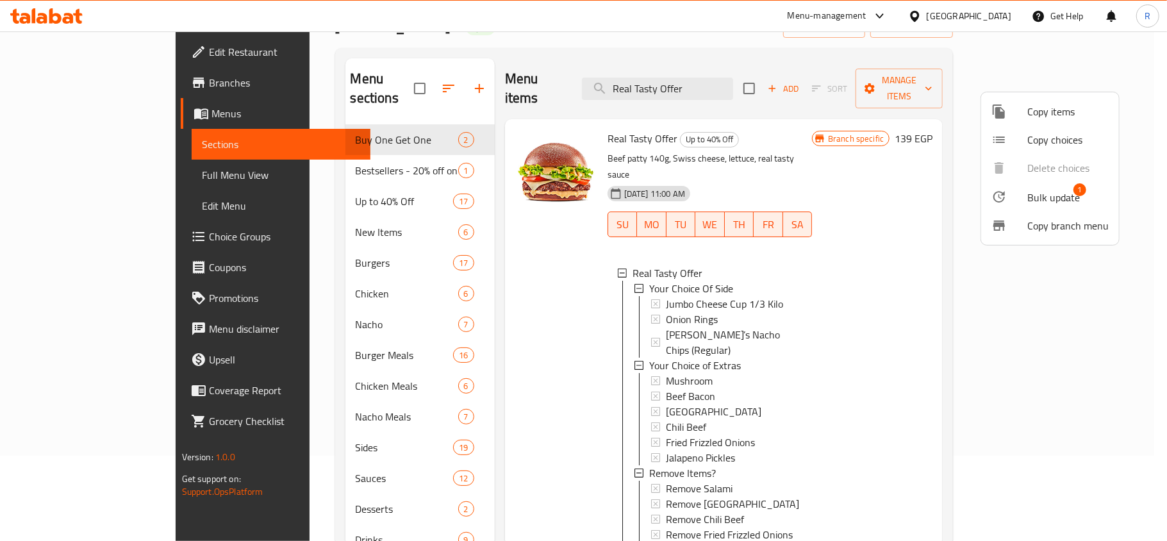
click at [1073, 284] on div at bounding box center [583, 270] width 1167 height 541
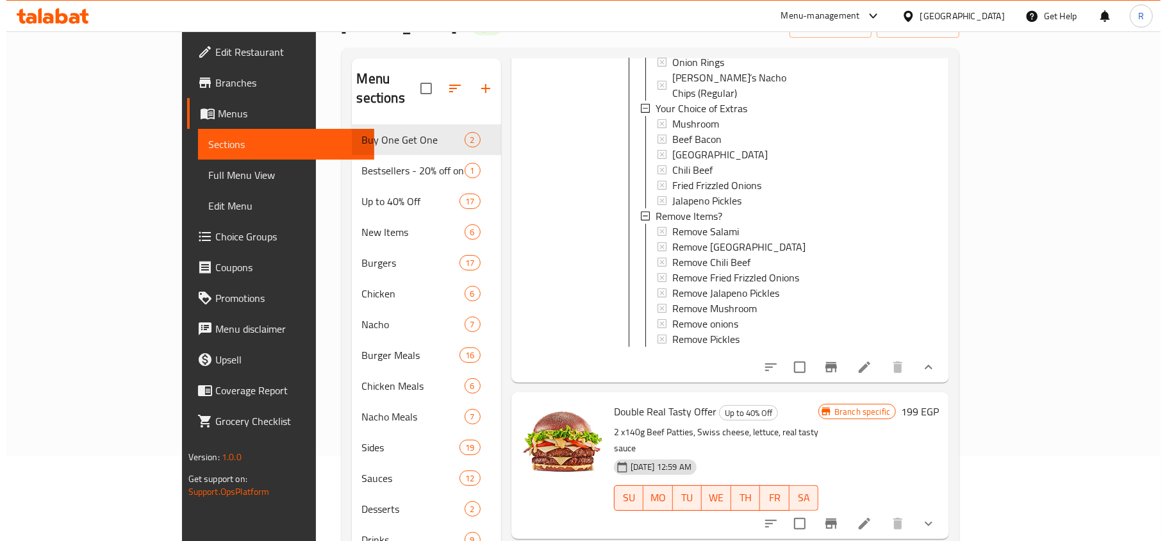
scroll to position [256, 0]
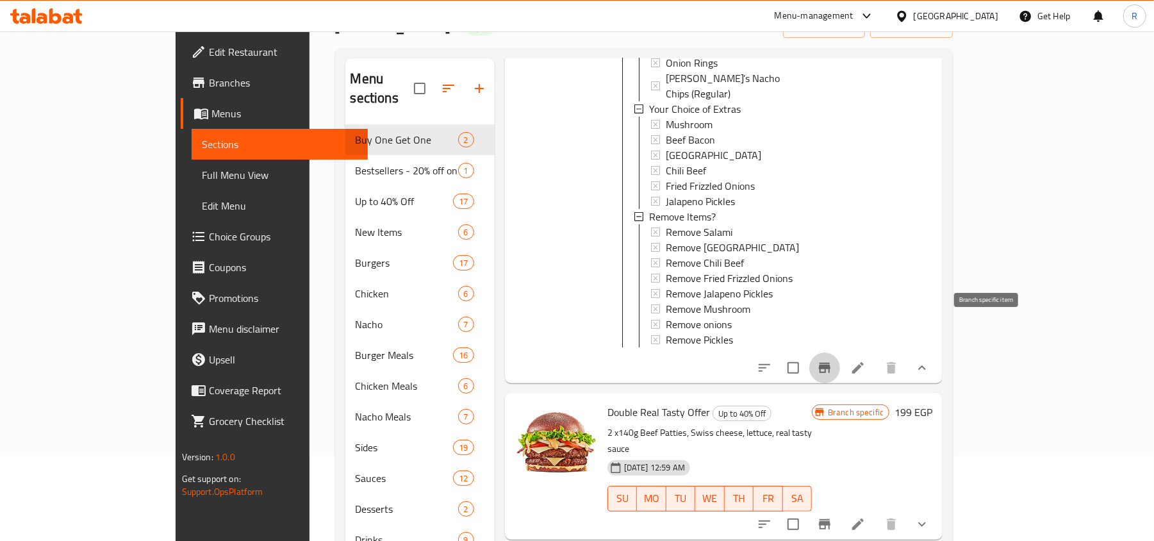
click at [830, 363] on icon "Branch-specific-item" at bounding box center [825, 368] width 12 height 10
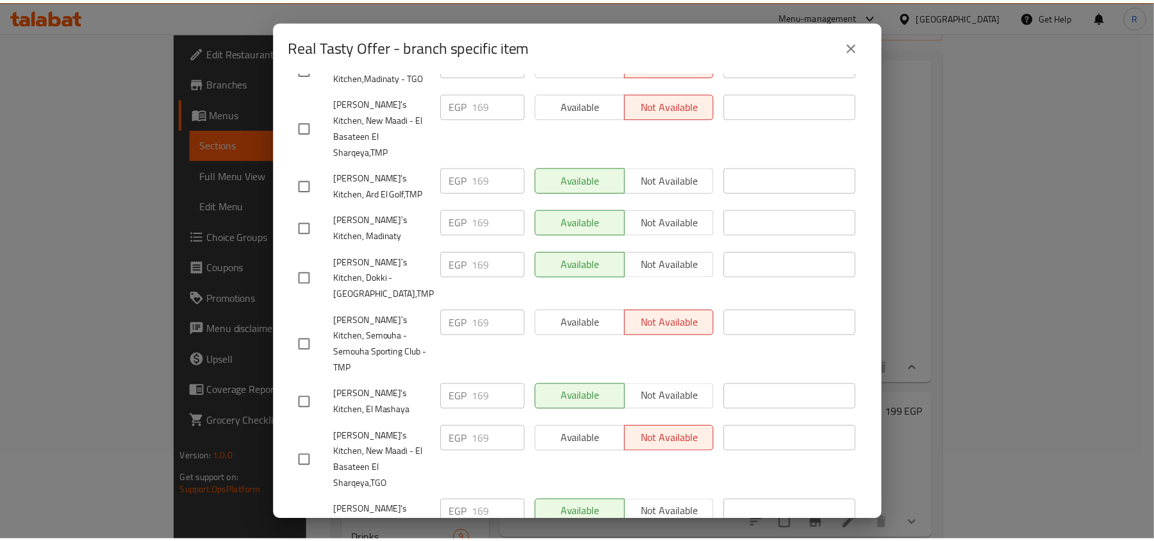
scroll to position [427, 0]
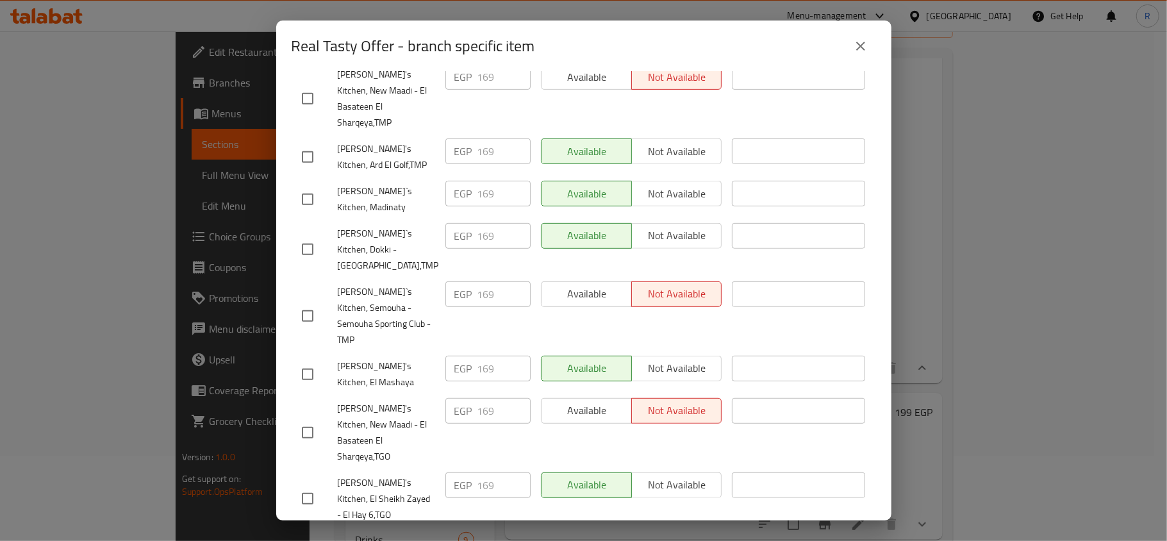
click at [867, 34] on button "close" at bounding box center [860, 46] width 31 height 31
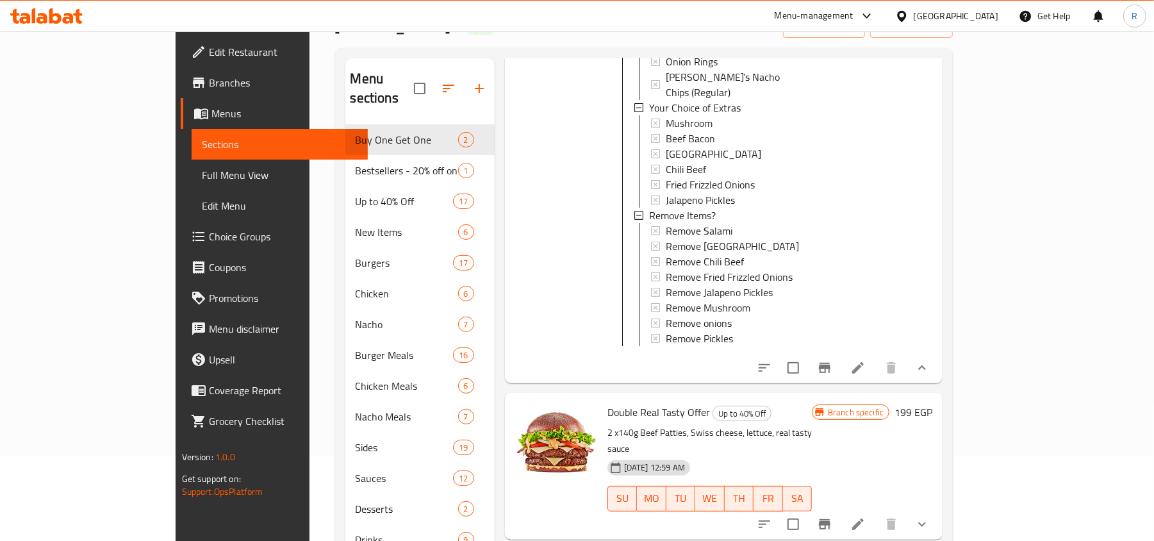
scroll to position [683, 0]
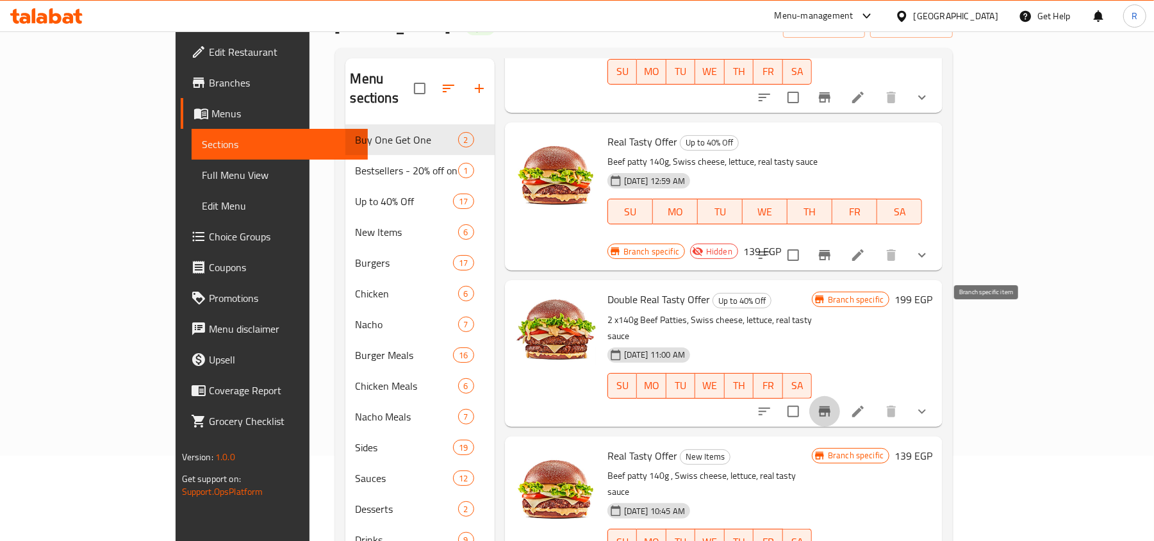
click at [830, 406] on icon "Branch-specific-item" at bounding box center [825, 411] width 12 height 10
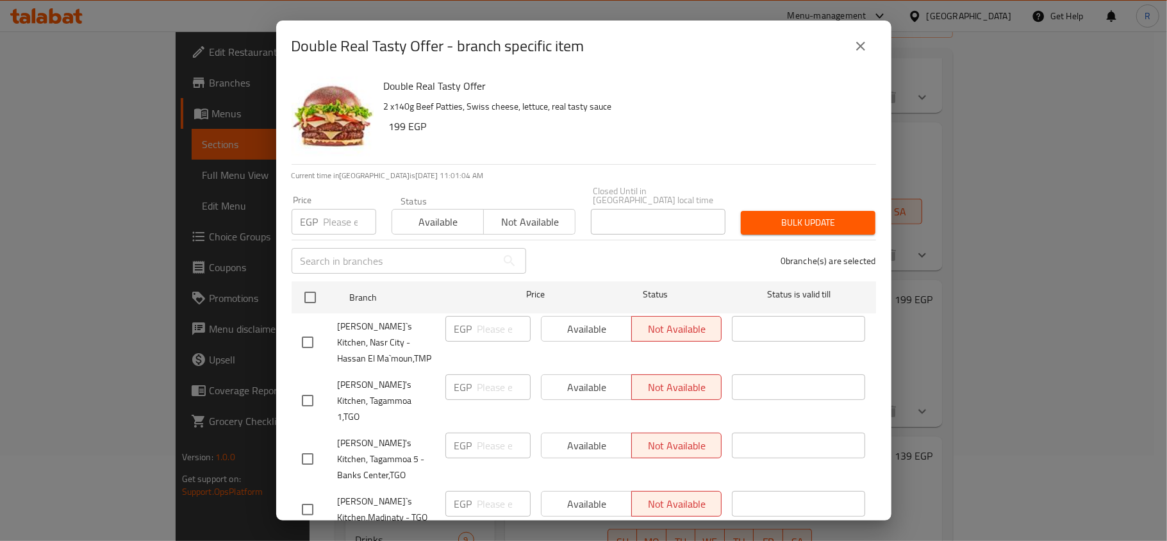
click at [850, 50] on button "close" at bounding box center [860, 46] width 31 height 31
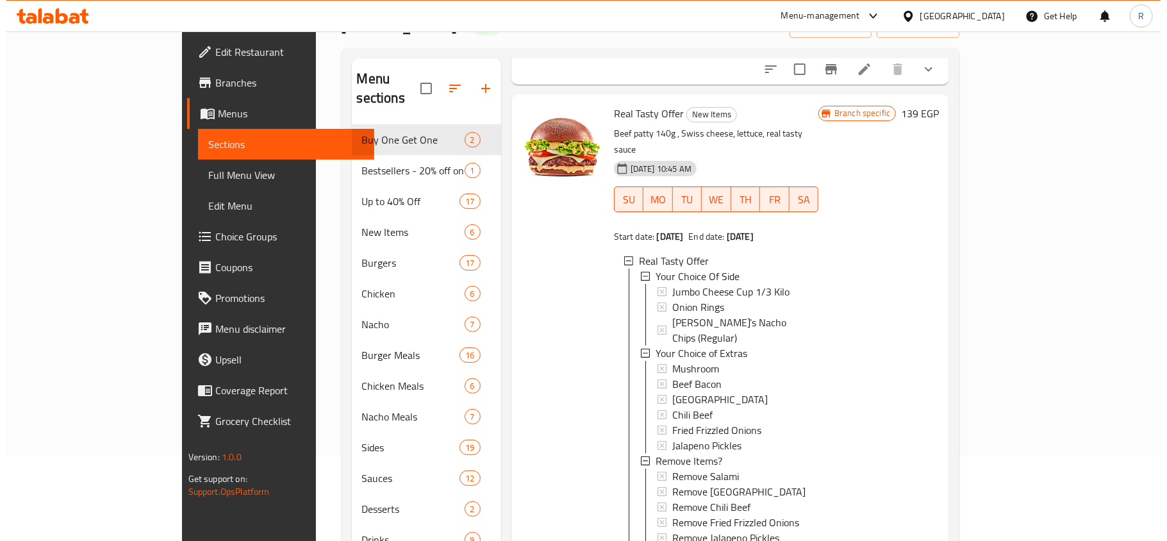
scroll to position [1100, 0]
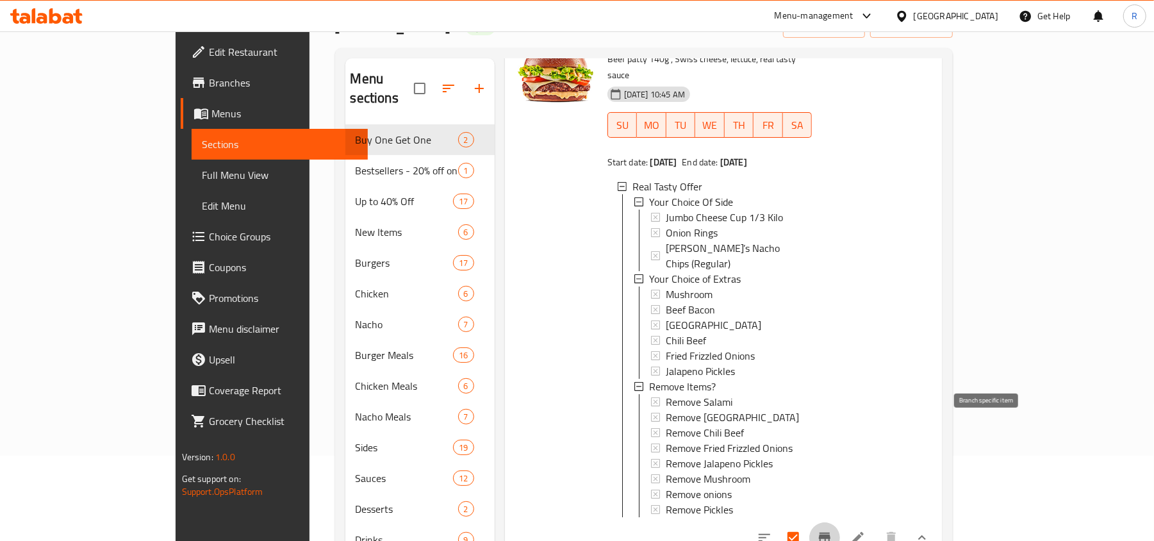
click at [832, 530] on icon "Branch-specific-item" at bounding box center [824, 537] width 15 height 15
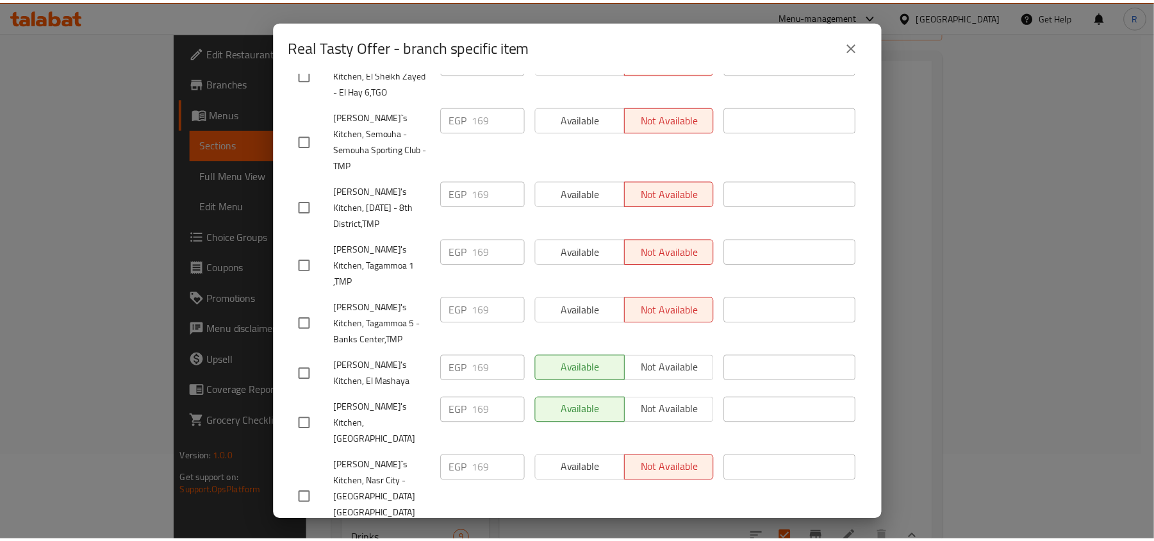
scroll to position [202, 0]
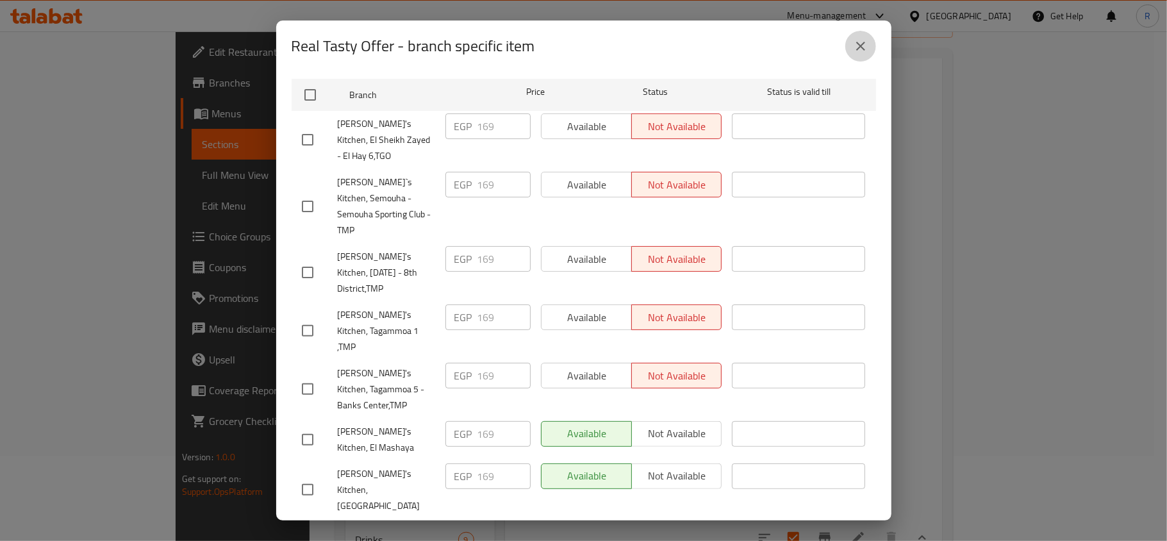
click at [853, 46] on icon "close" at bounding box center [860, 45] width 15 height 15
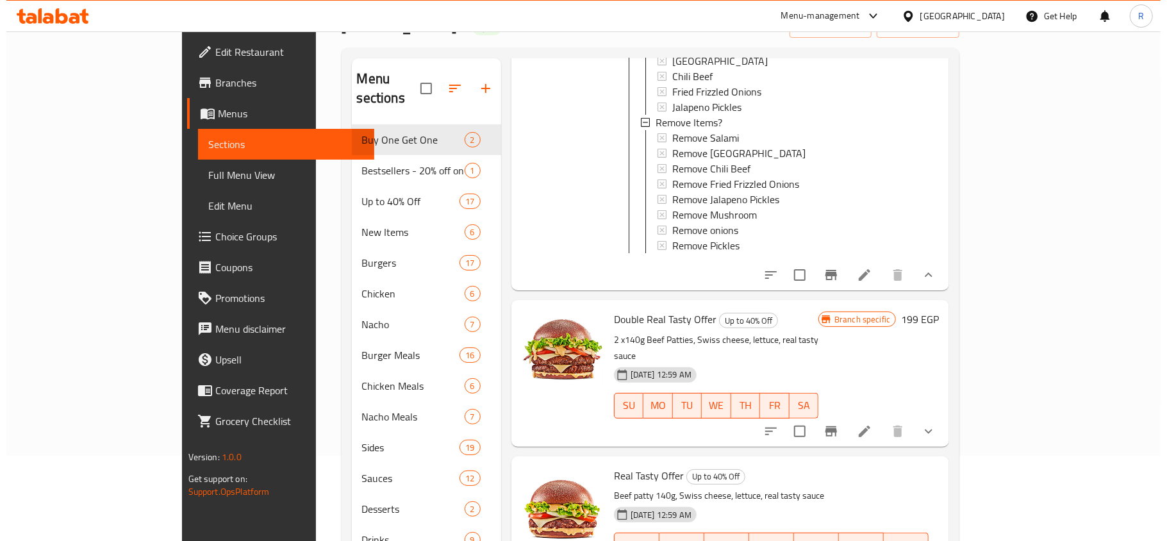
scroll to position [427, 0]
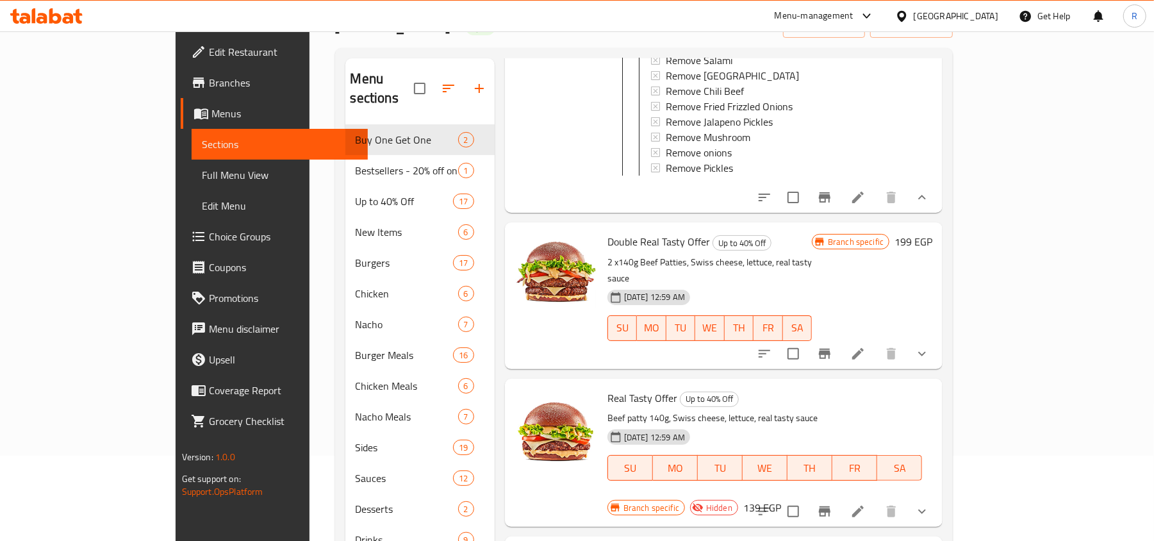
click at [830, 192] on icon "Branch-specific-item" at bounding box center [825, 197] width 12 height 10
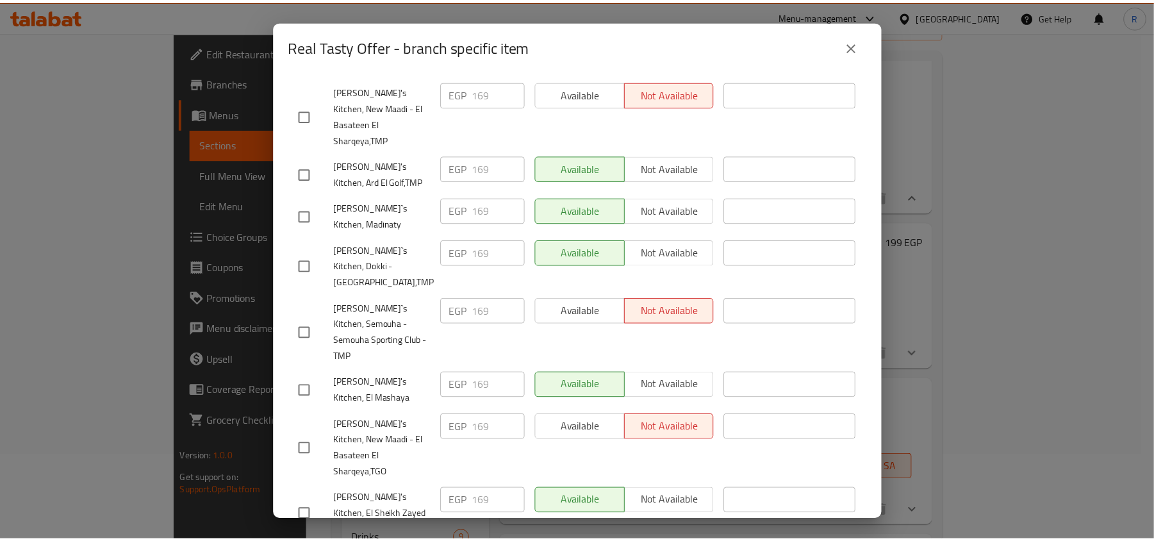
scroll to position [373, 0]
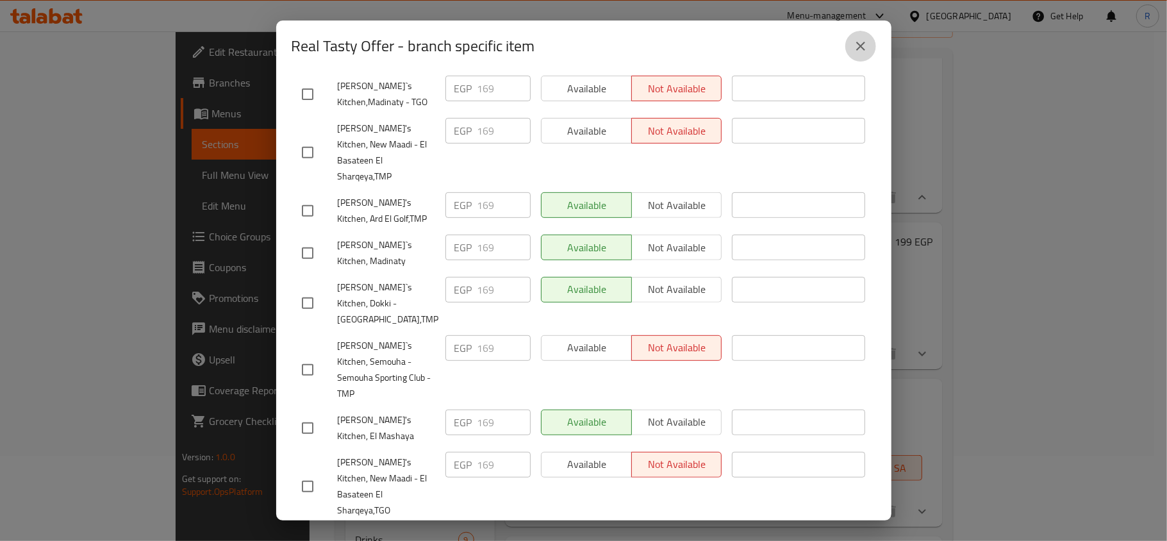
click at [857, 47] on icon "close" at bounding box center [860, 46] width 9 height 9
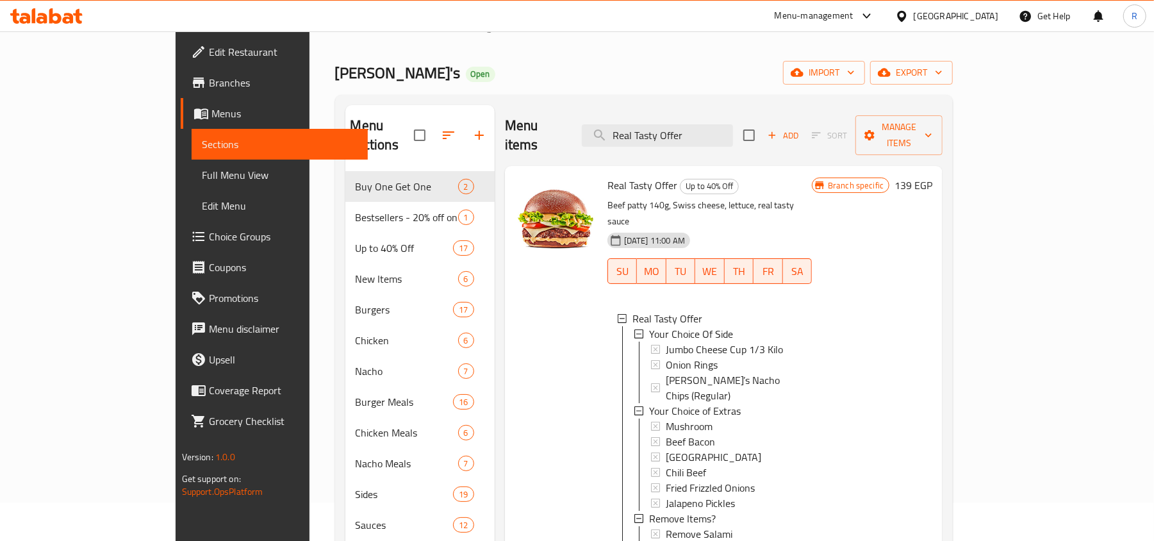
scroll to position [0, 0]
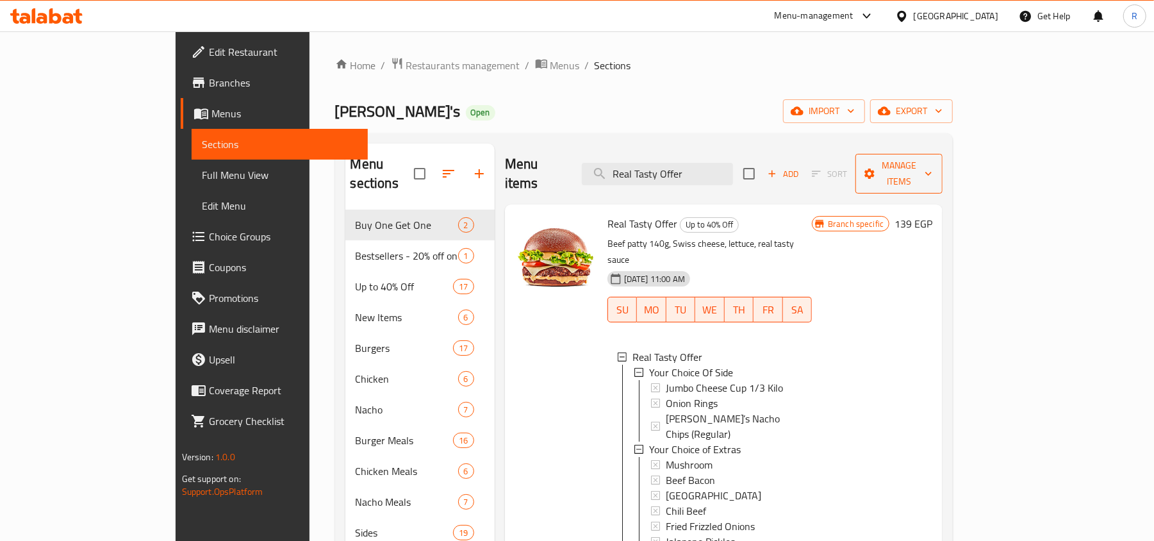
click at [932, 167] on span "Manage items" at bounding box center [899, 174] width 67 height 32
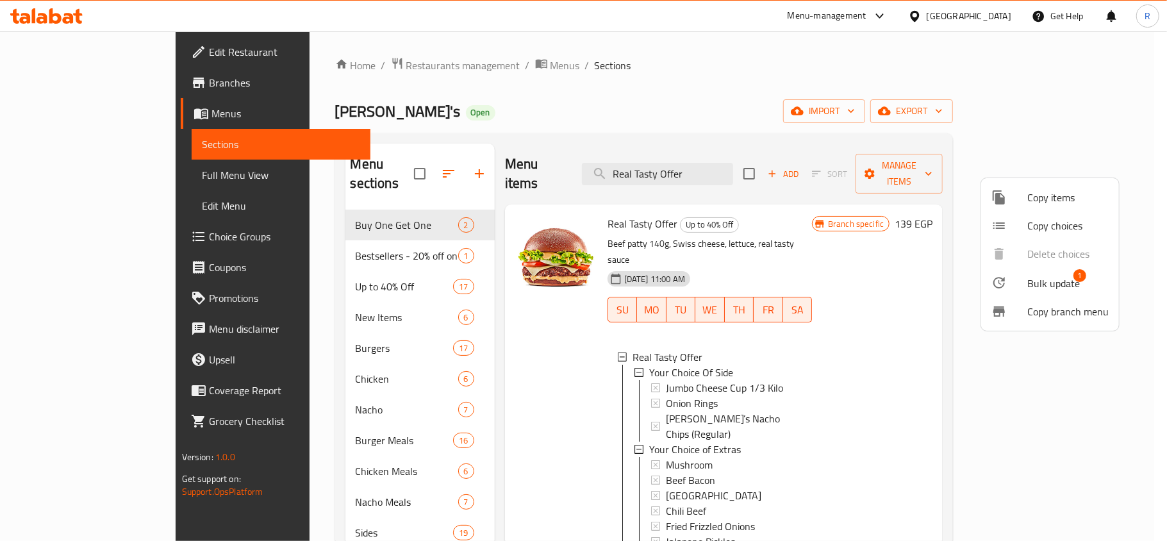
click at [1043, 284] on span "Bulk update" at bounding box center [1053, 283] width 53 height 15
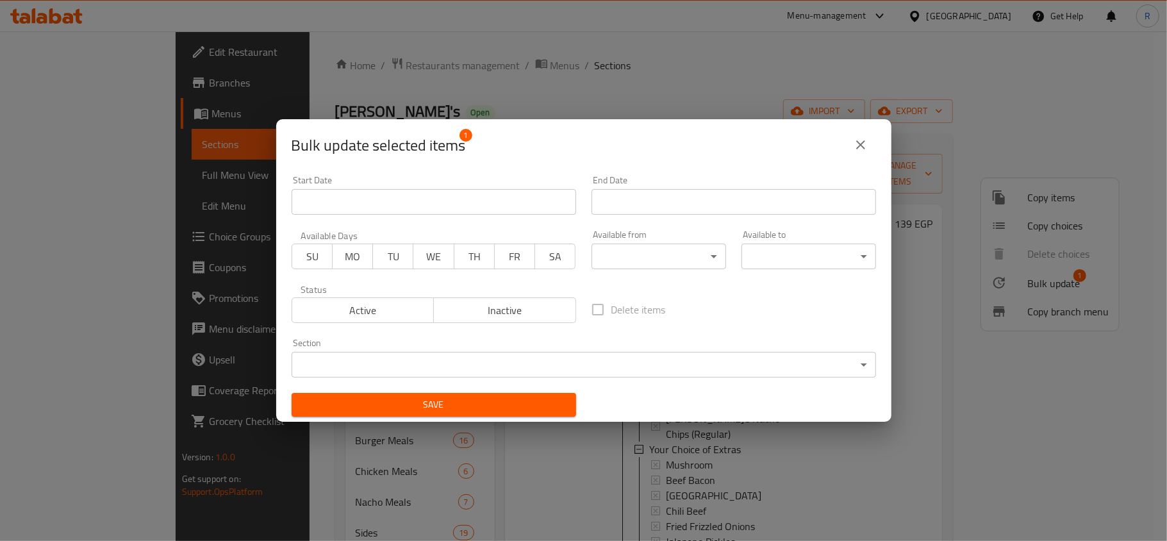
click at [506, 296] on div "Active Inactive" at bounding box center [434, 303] width 284 height 38
click at [505, 303] on span "Inactive" at bounding box center [505, 310] width 132 height 19
click at [481, 395] on button "Save" at bounding box center [434, 405] width 284 height 24
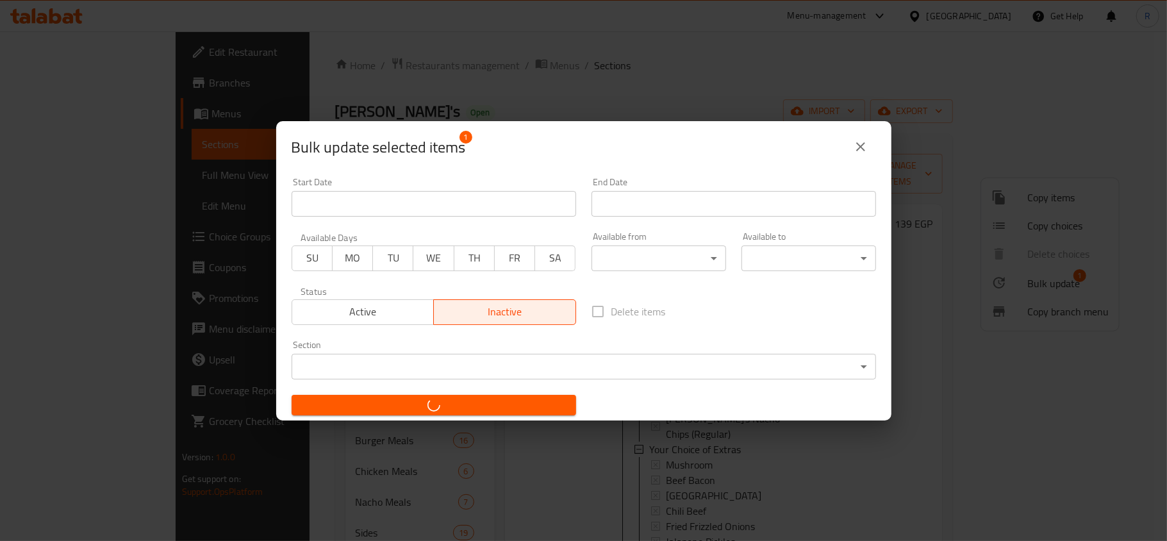
checkbox input "false"
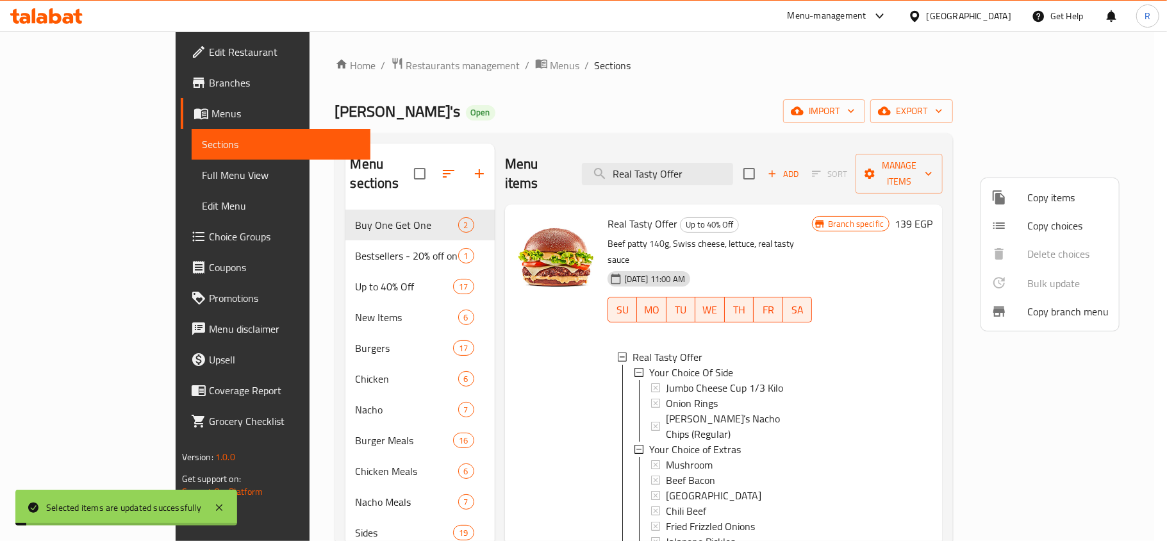
click at [789, 68] on div at bounding box center [583, 270] width 1167 height 541
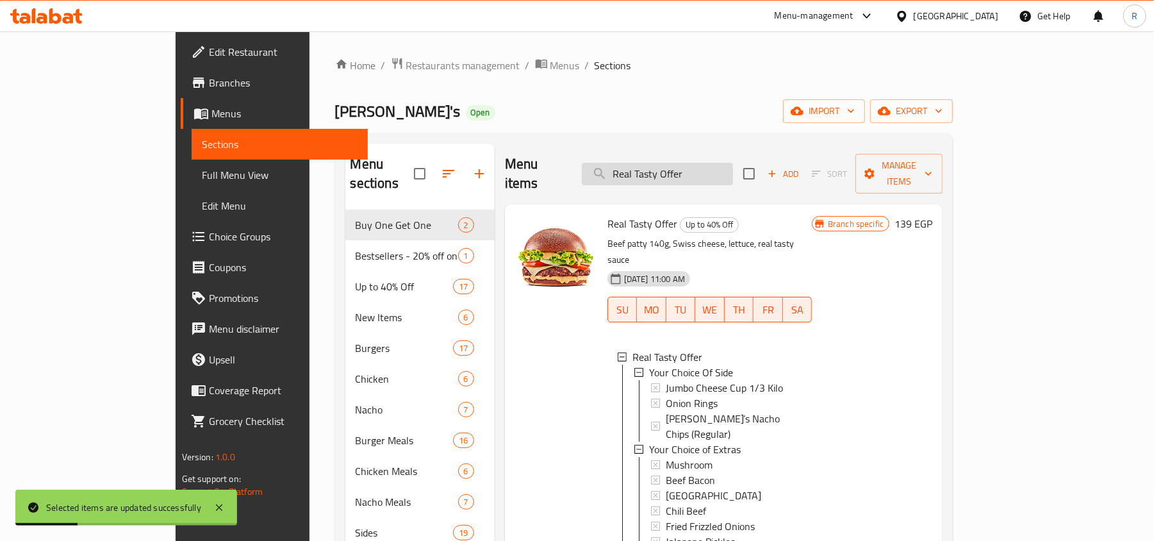
click at [702, 172] on input "Real Tasty Offer" at bounding box center [657, 174] width 151 height 22
paste input "Double"
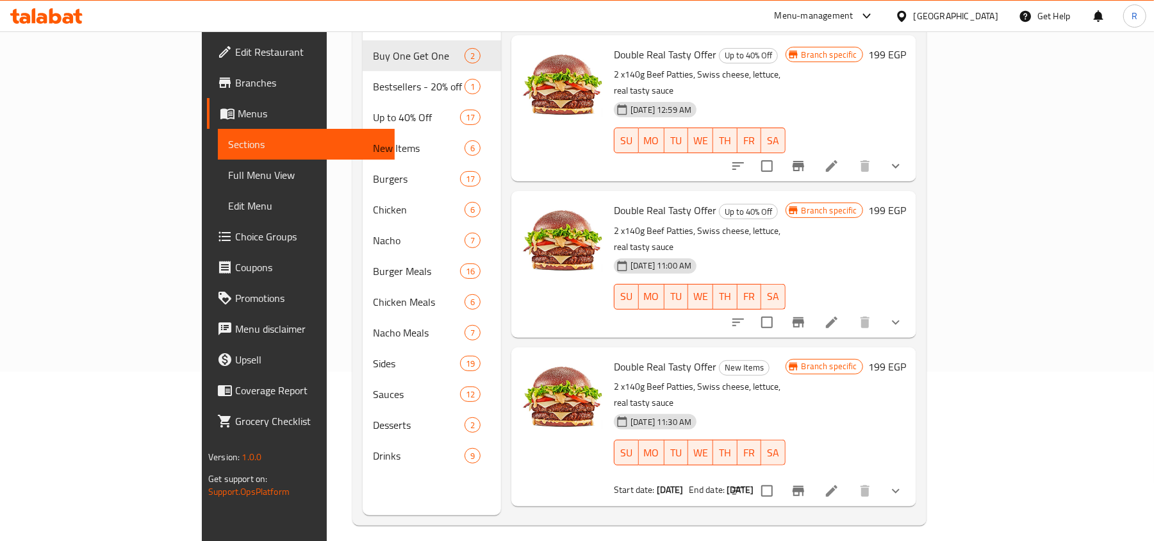
scroll to position [170, 0]
type input "Double Real Tasty Offer"
click at [850, 309] on li at bounding box center [832, 320] width 36 height 23
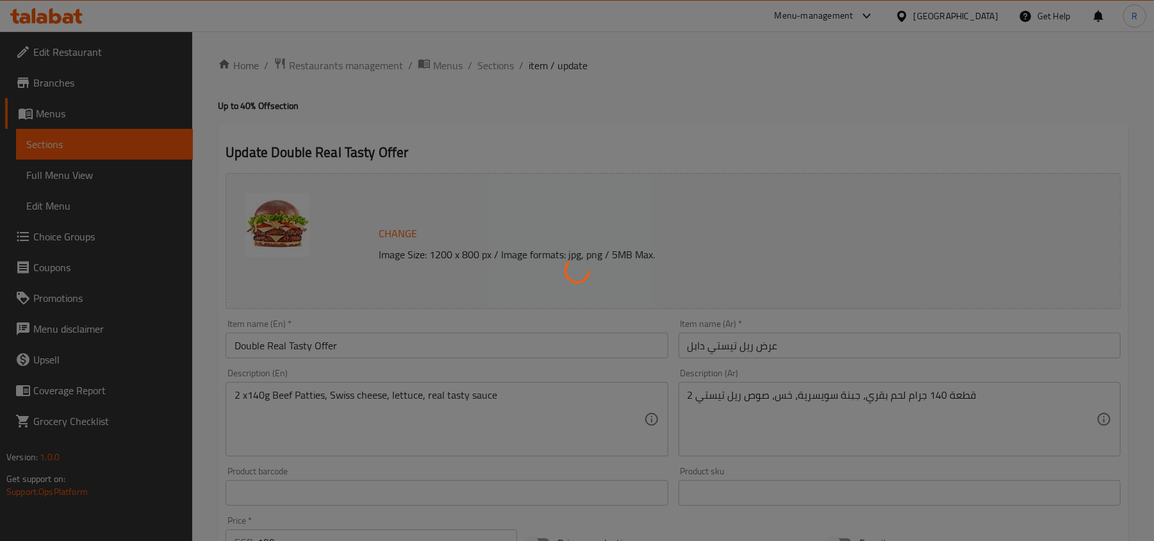
click at [482, 59] on div at bounding box center [577, 270] width 1154 height 541
click at [486, 65] on div at bounding box center [577, 270] width 1154 height 541
type input "اختيارك من الطبق الجانبي"
type input "0"
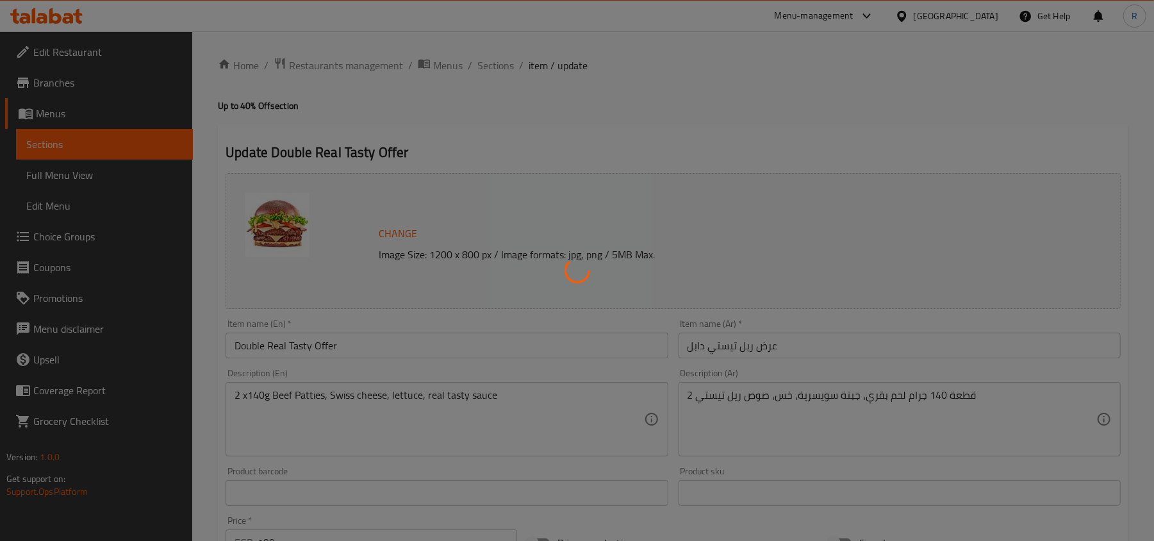
type input "اختيارك من الإضافات"
type input "0"
type input "اختيارك من الإضافات"
type input "0"
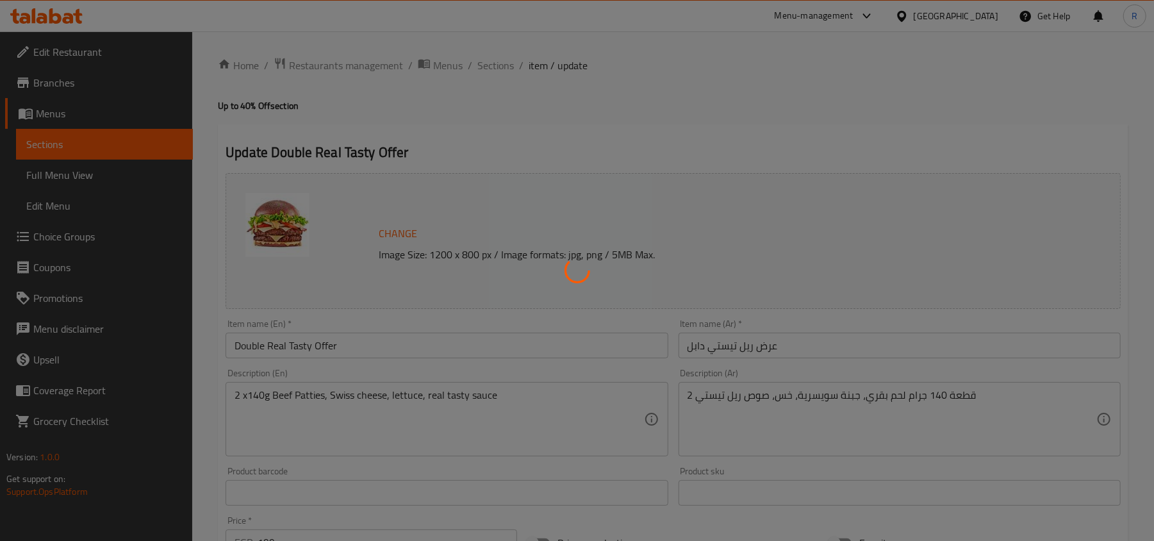
type input "9"
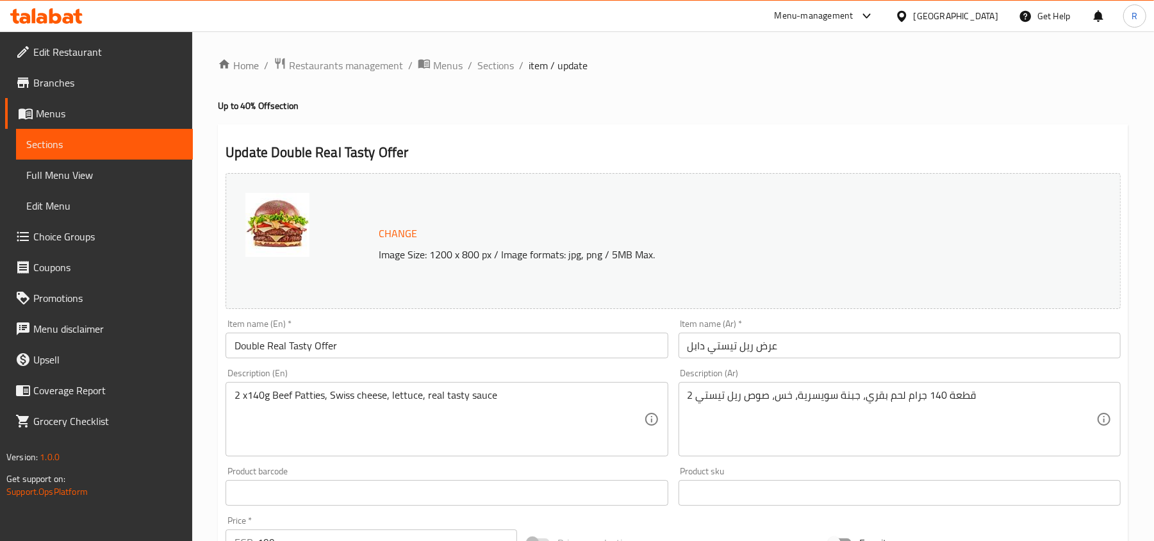
click at [486, 65] on span "Sections" at bounding box center [495, 65] width 37 height 15
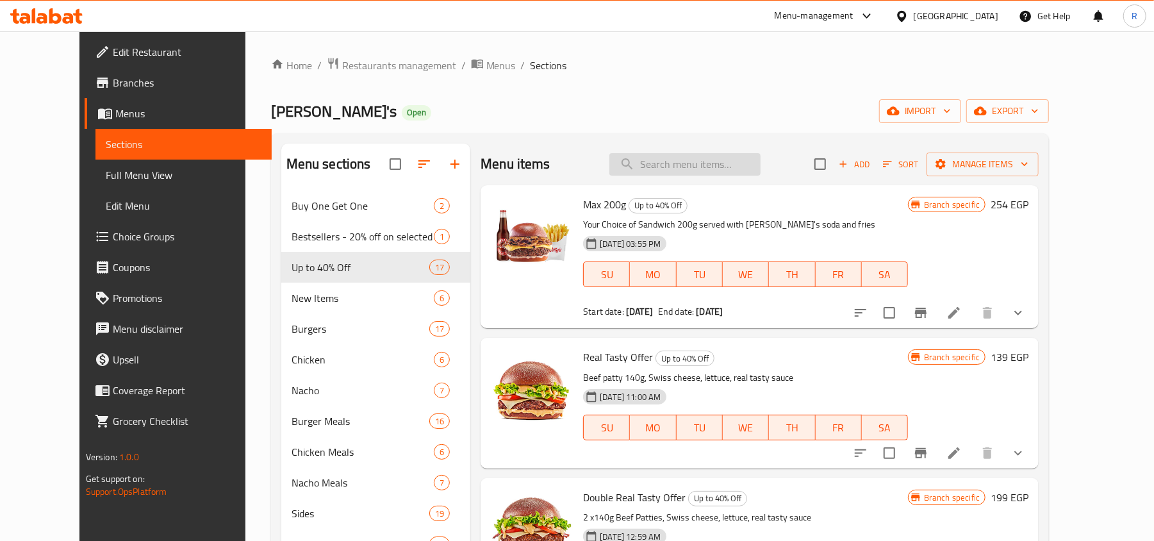
paste input "Double Real Tasty Offer"
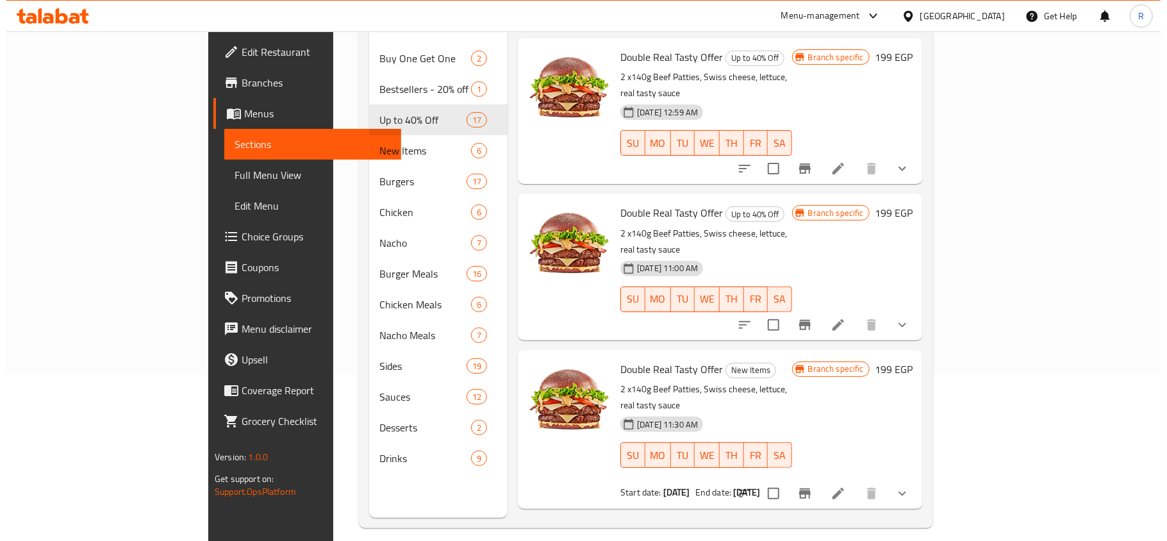
scroll to position [170, 0]
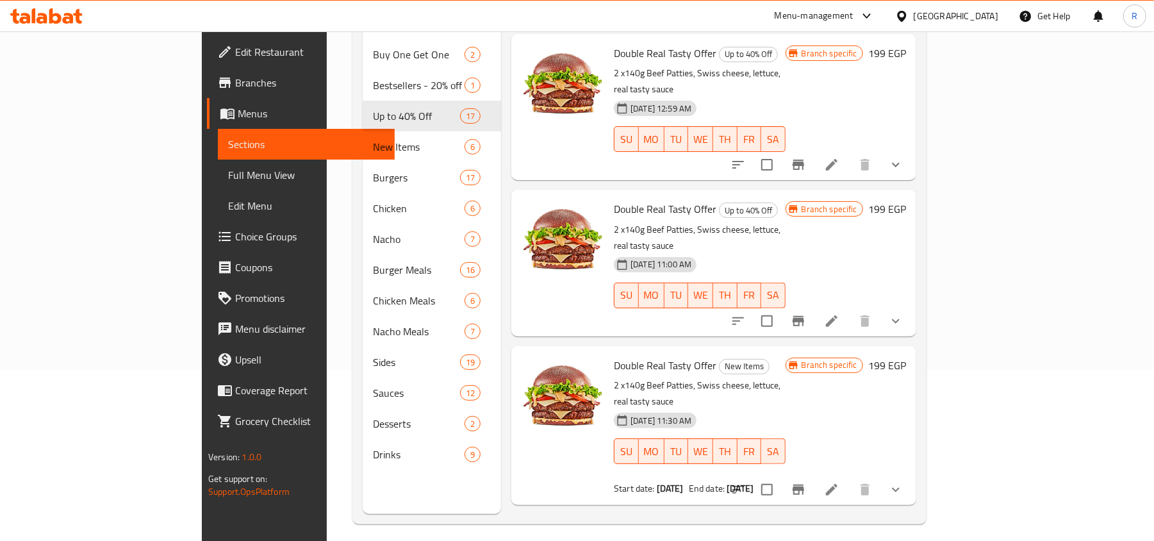
type input "Double Real Tasty Offer"
click at [806, 482] on icon "Branch-specific-item" at bounding box center [798, 489] width 15 height 15
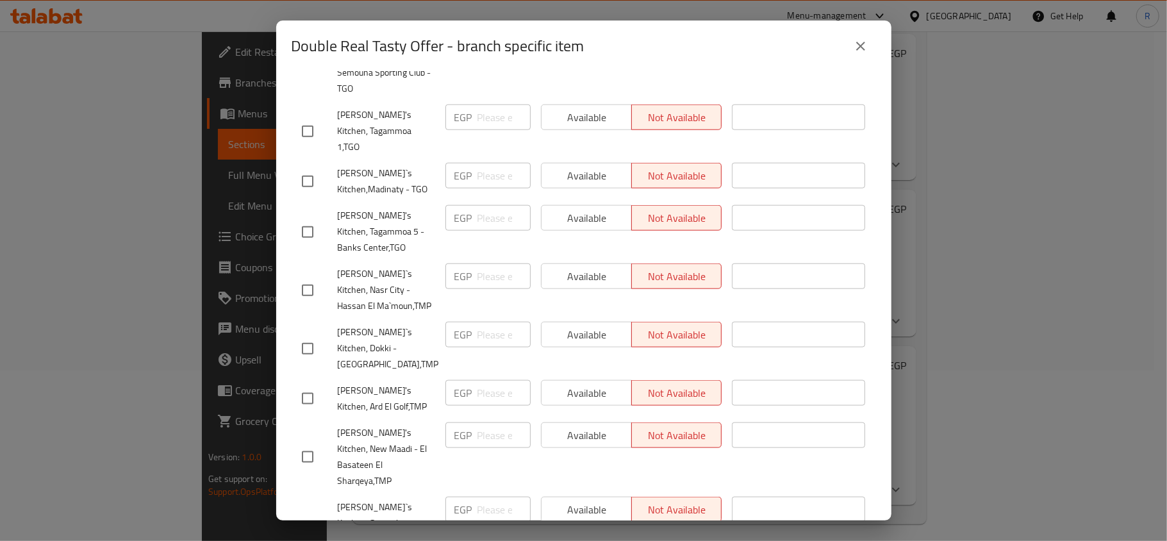
scroll to position [1057, 0]
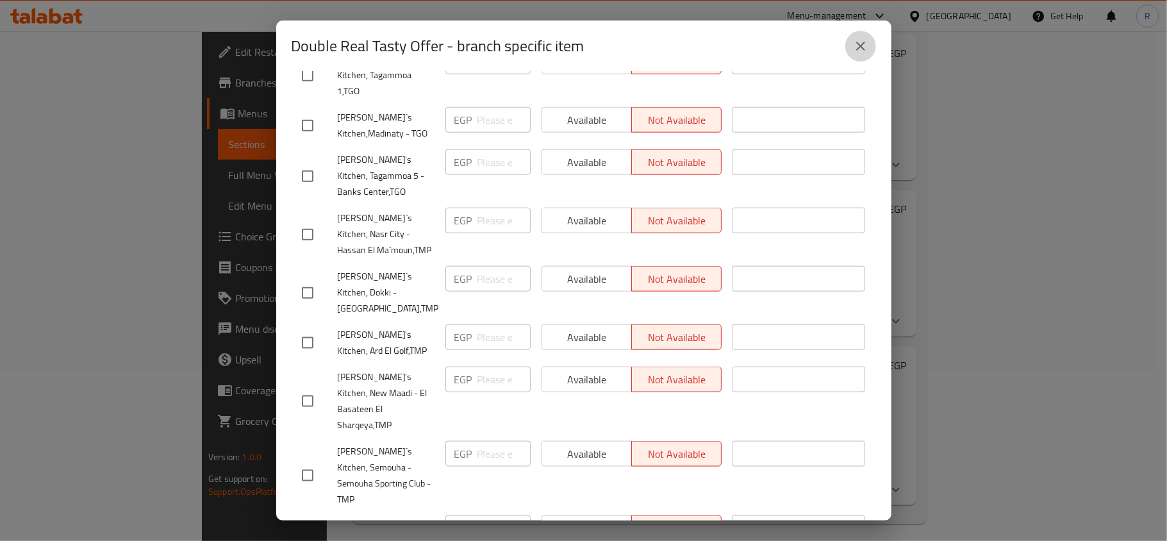
click at [857, 46] on icon "close" at bounding box center [860, 45] width 15 height 15
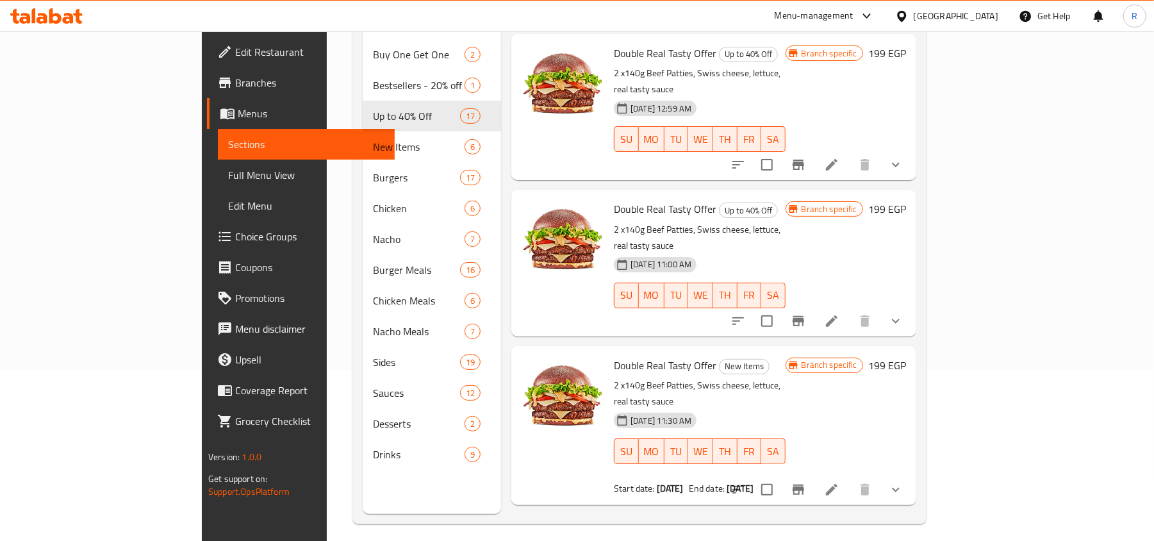
click at [806, 313] on icon "Branch-specific-item" at bounding box center [798, 320] width 15 height 15
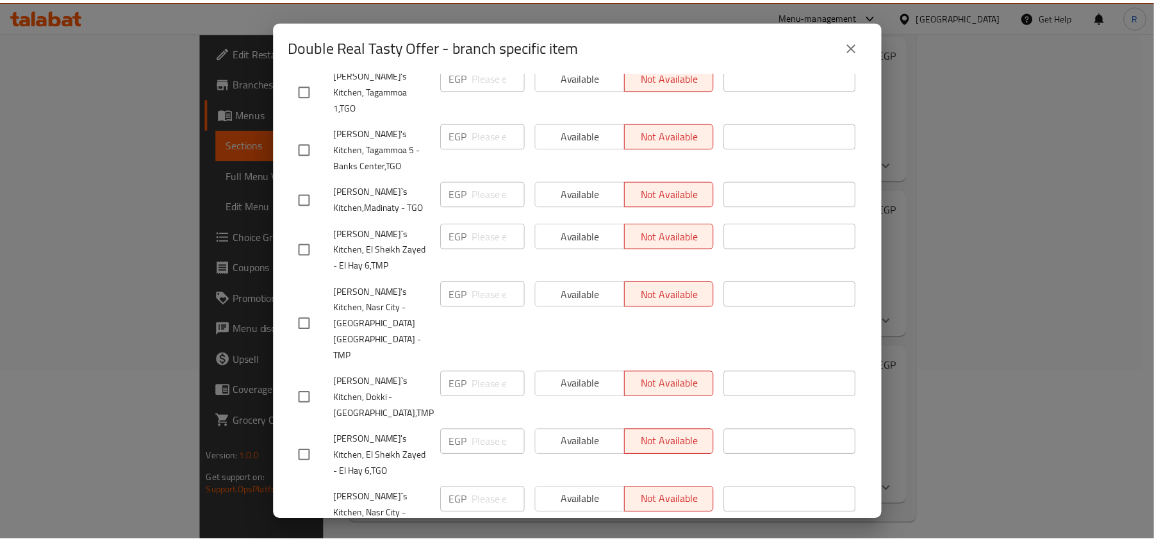
scroll to position [0, 0]
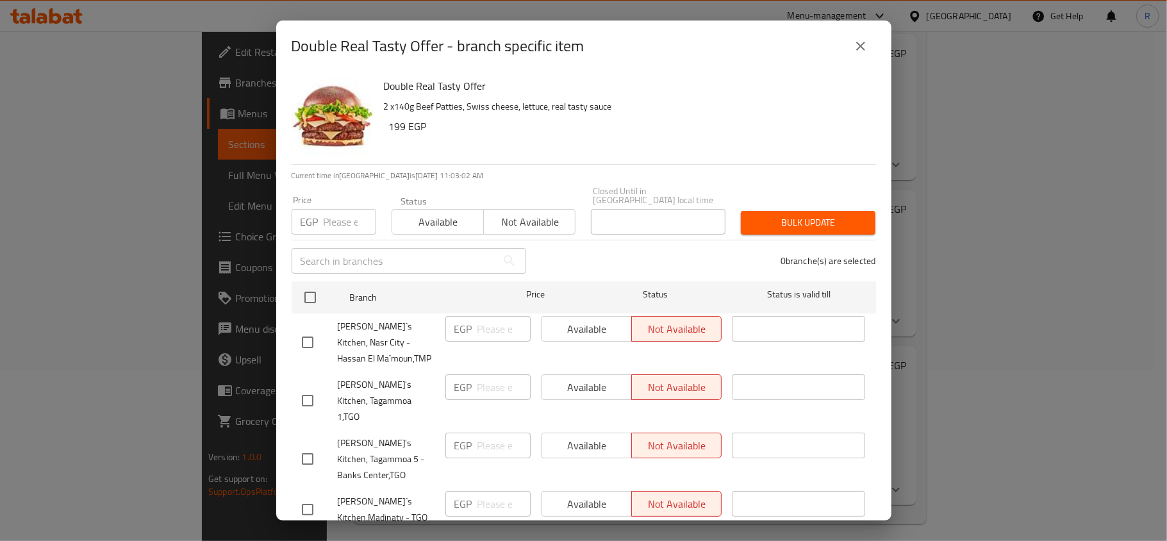
click at [869, 47] on button "close" at bounding box center [860, 46] width 31 height 31
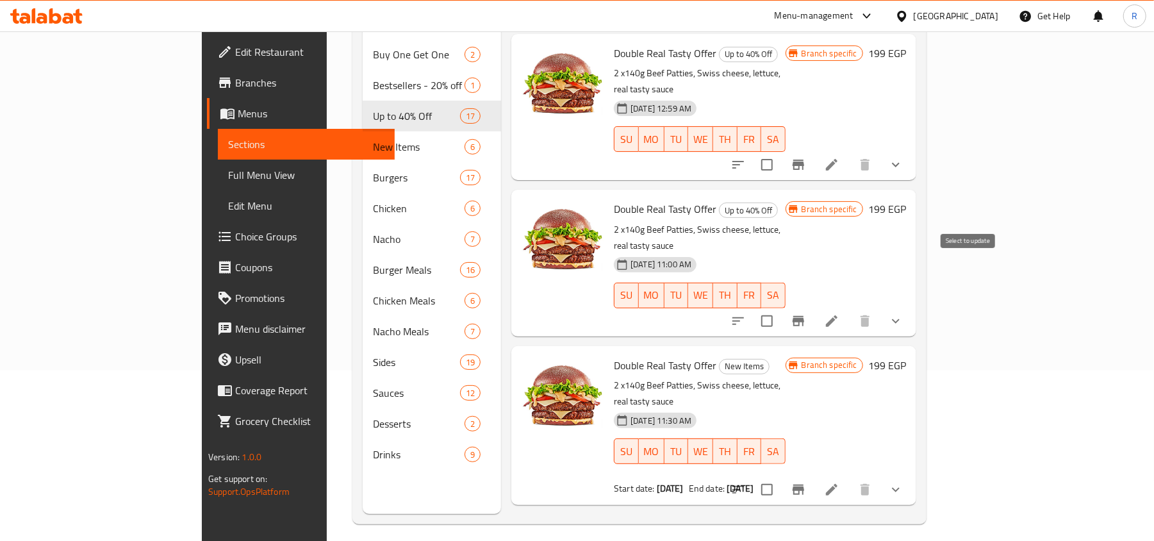
click at [780, 308] on input "checkbox" at bounding box center [767, 321] width 27 height 27
checkbox input "true"
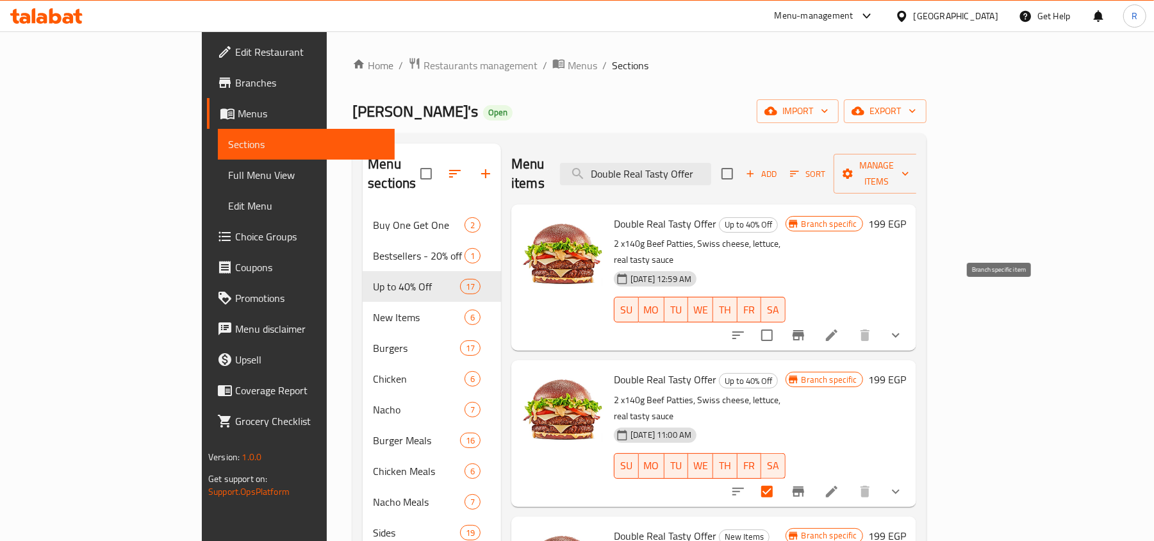
click at [806, 327] on icon "Branch-specific-item" at bounding box center [798, 334] width 15 height 15
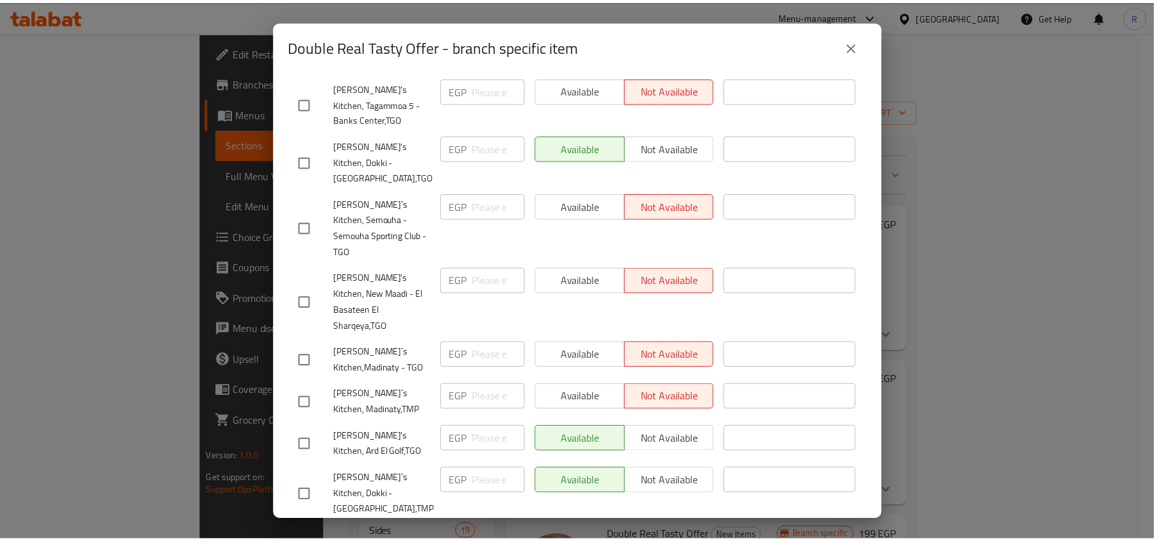
scroll to position [1057, 0]
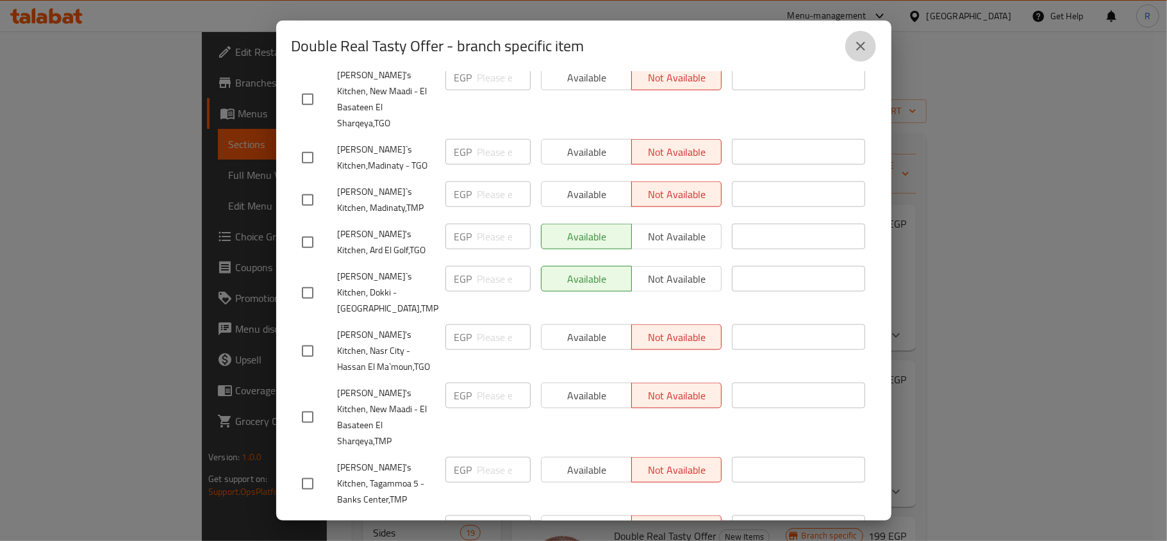
click at [862, 45] on icon "close" at bounding box center [860, 45] width 15 height 15
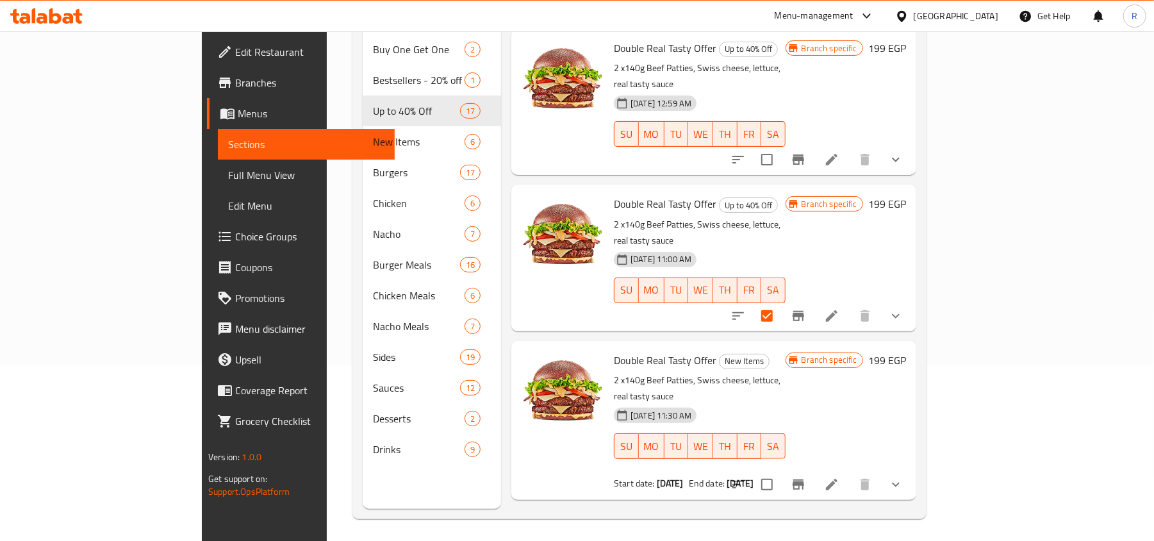
scroll to position [180, 0]
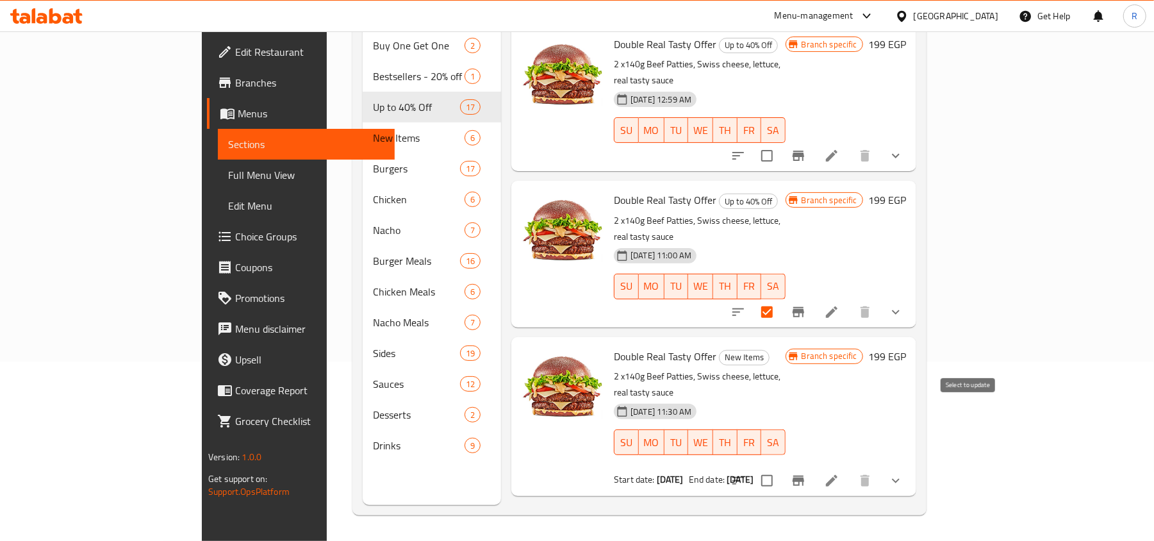
click at [780, 467] on input "checkbox" at bounding box center [767, 480] width 27 height 27
checkbox input "true"
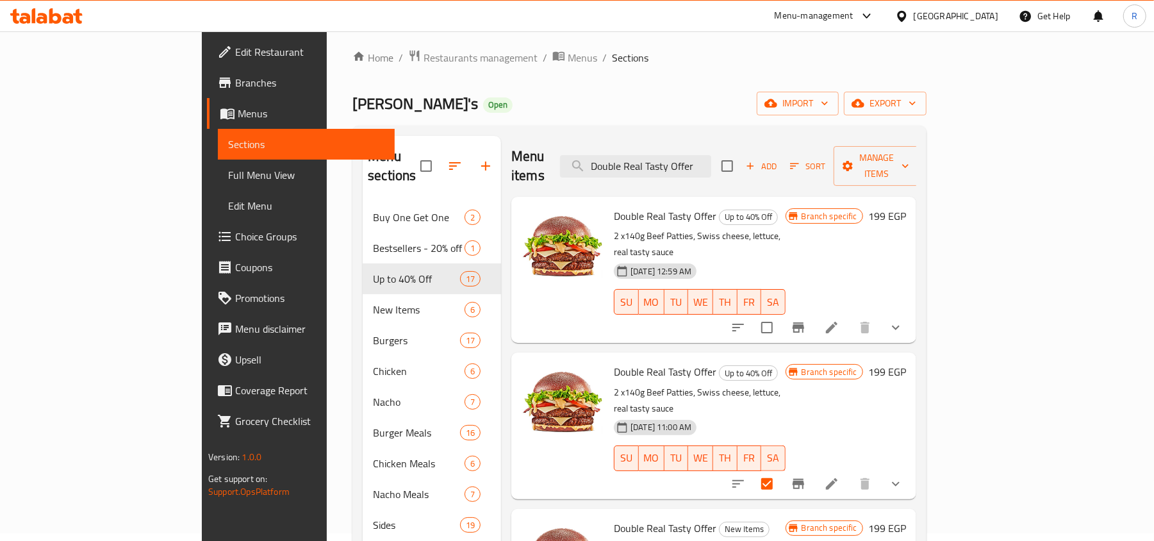
scroll to position [0, 0]
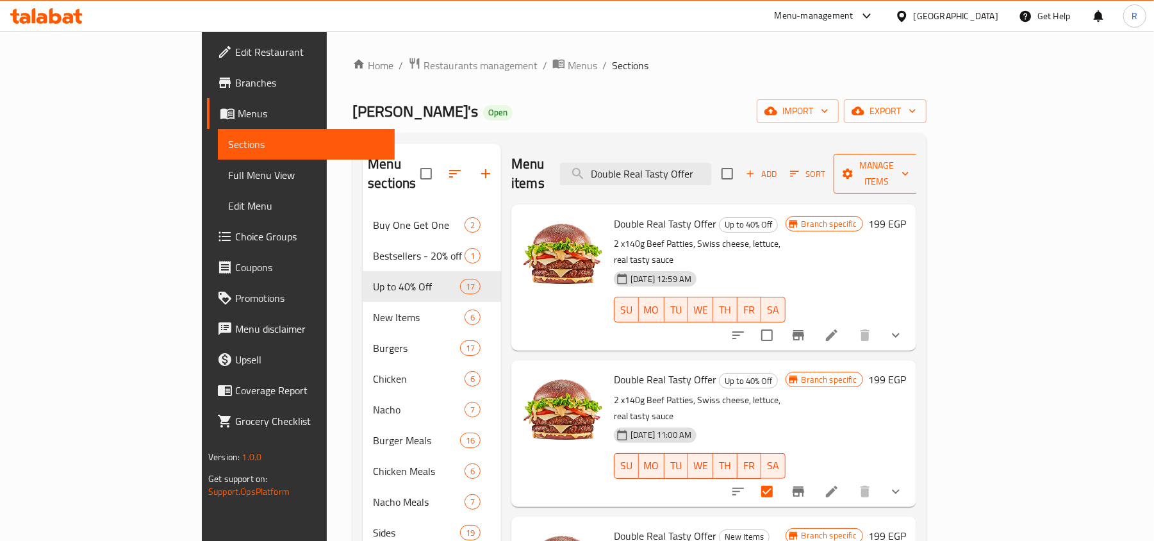
click at [919, 174] on button "Manage items" at bounding box center [877, 174] width 86 height 40
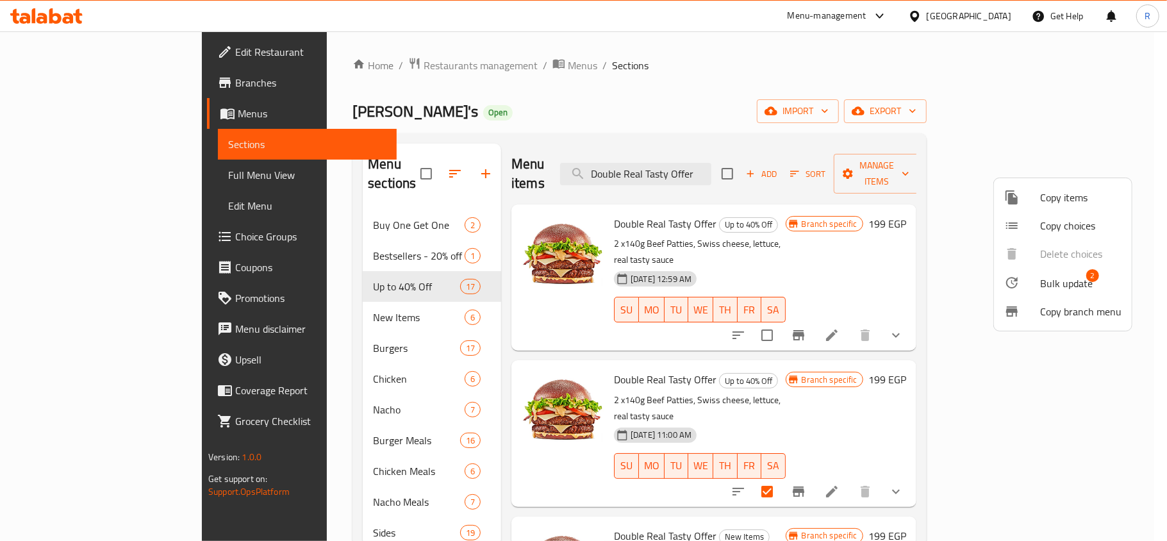
click at [1057, 282] on span "Bulk update" at bounding box center [1066, 283] width 53 height 15
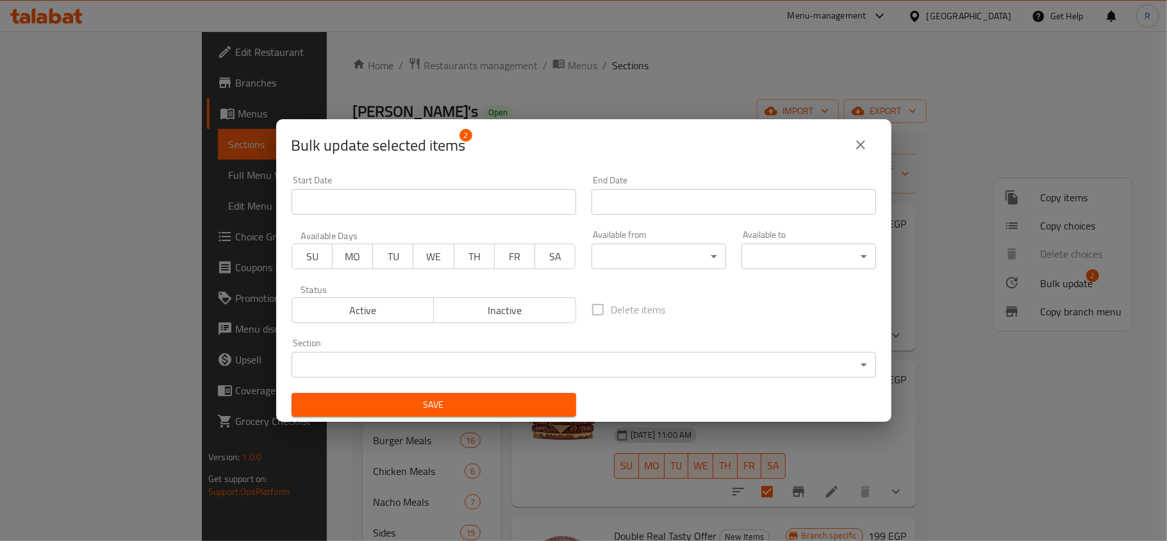
click at [477, 313] on span "Inactive" at bounding box center [505, 310] width 132 height 19
click at [463, 404] on span "Save" at bounding box center [434, 405] width 264 height 16
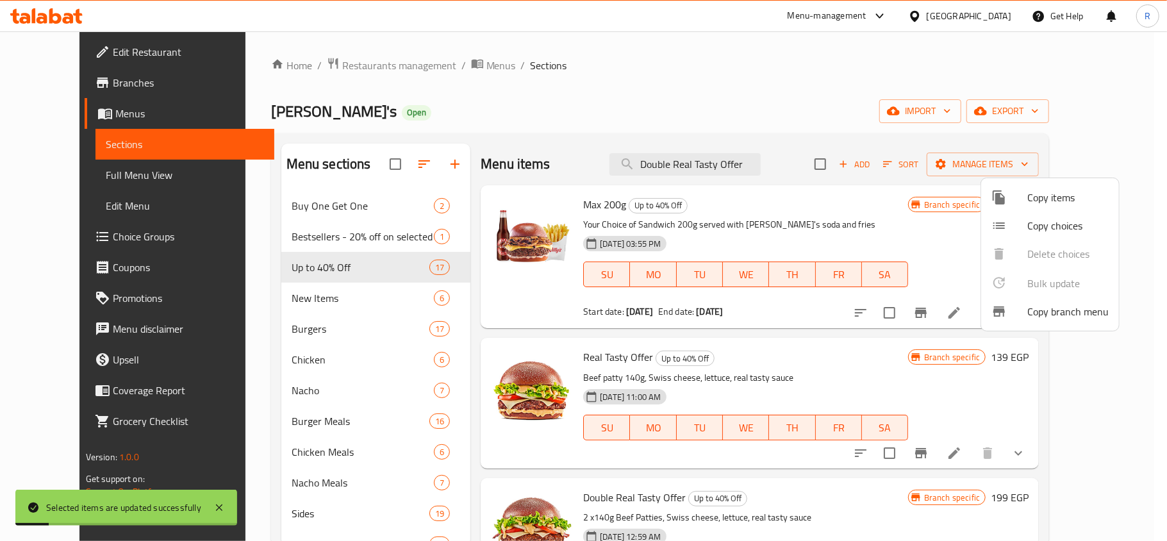
click at [785, 201] on div at bounding box center [583, 270] width 1167 height 541
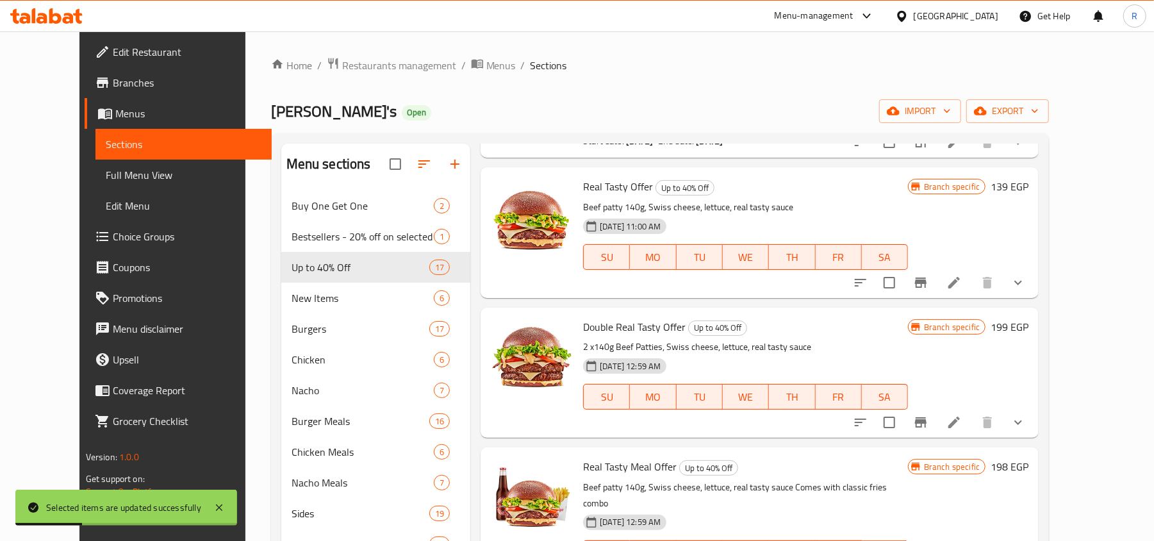
scroll to position [342, 0]
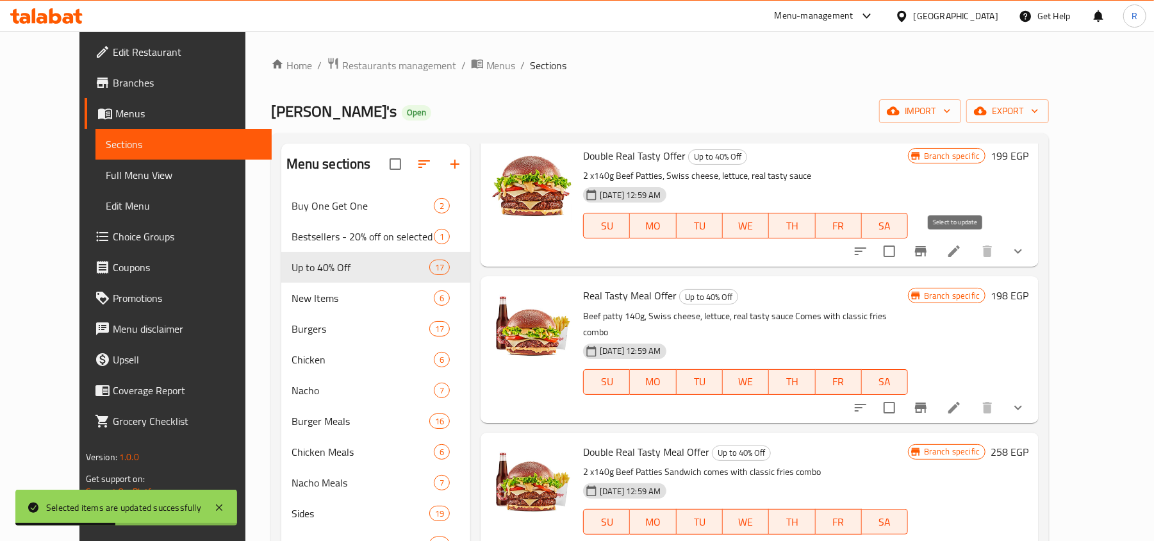
click at [903, 250] on input "checkbox" at bounding box center [889, 251] width 27 height 27
click at [903, 252] on input "checkbox" at bounding box center [889, 251] width 27 height 27
checkbox input "false"
click at [927, 249] on icon "Branch-specific-item" at bounding box center [921, 251] width 12 height 10
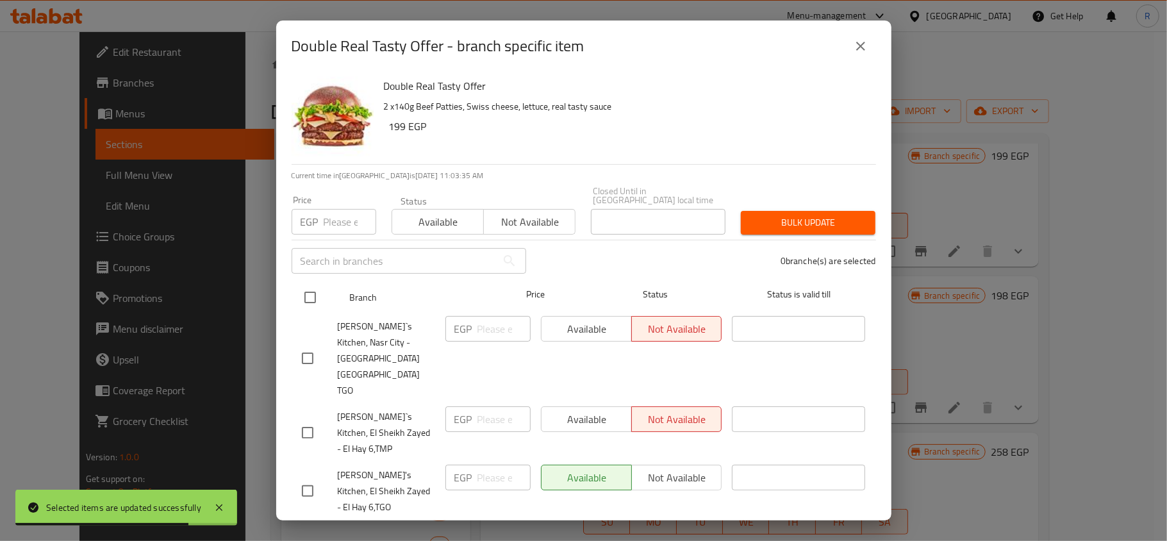
click at [308, 287] on input "checkbox" at bounding box center [310, 297] width 27 height 27
checkbox input "true"
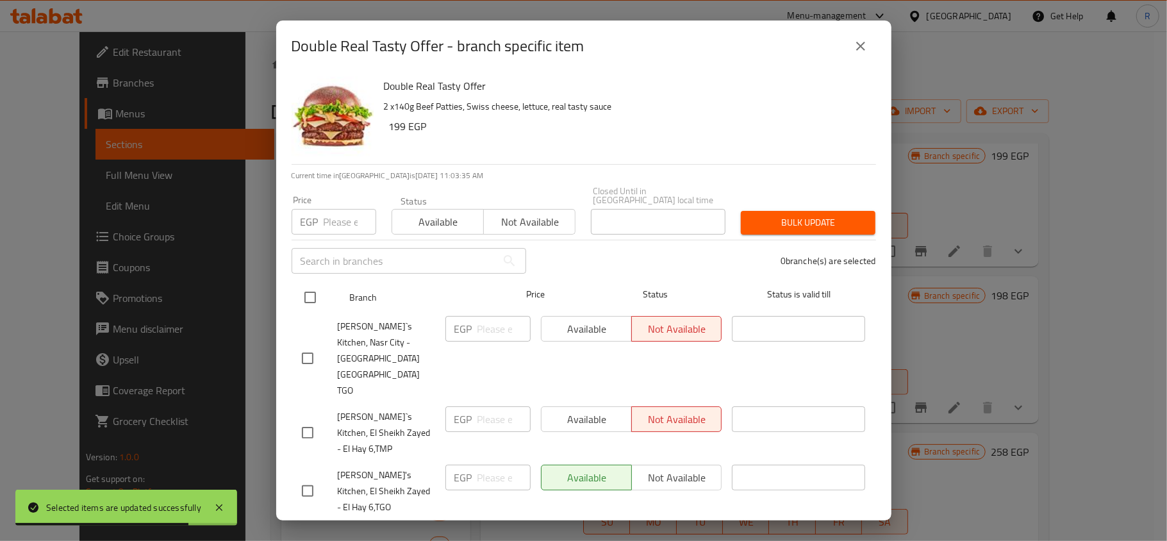
checkbox input "true"
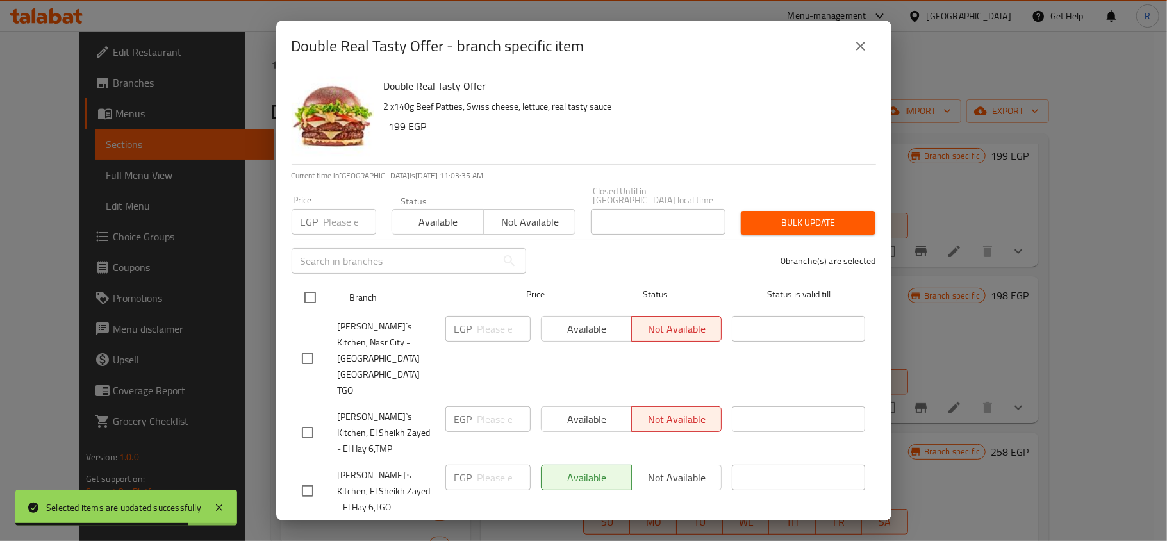
checkbox input "true"
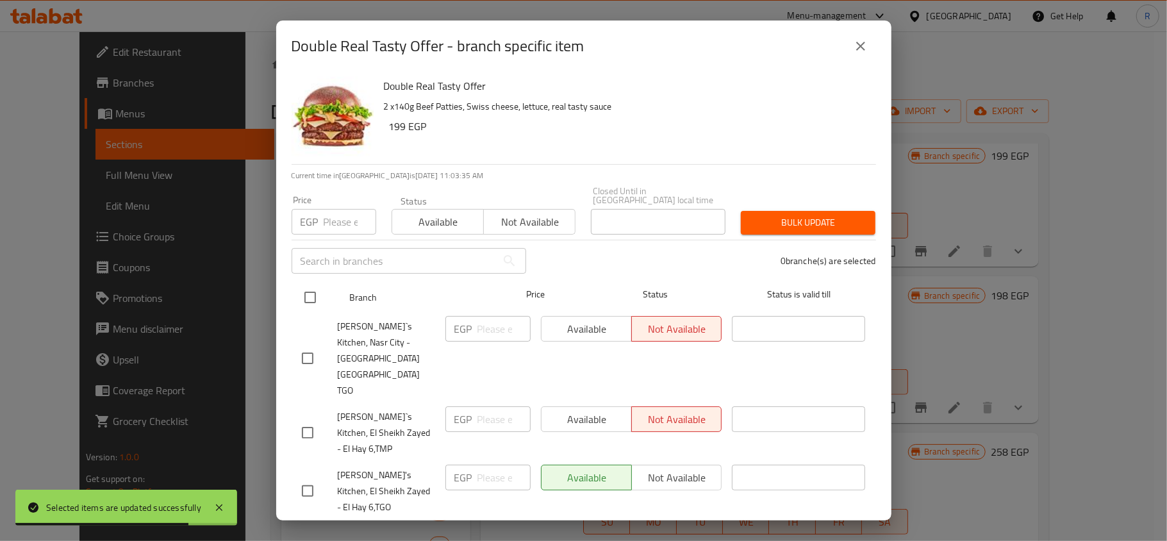
checkbox input "true"
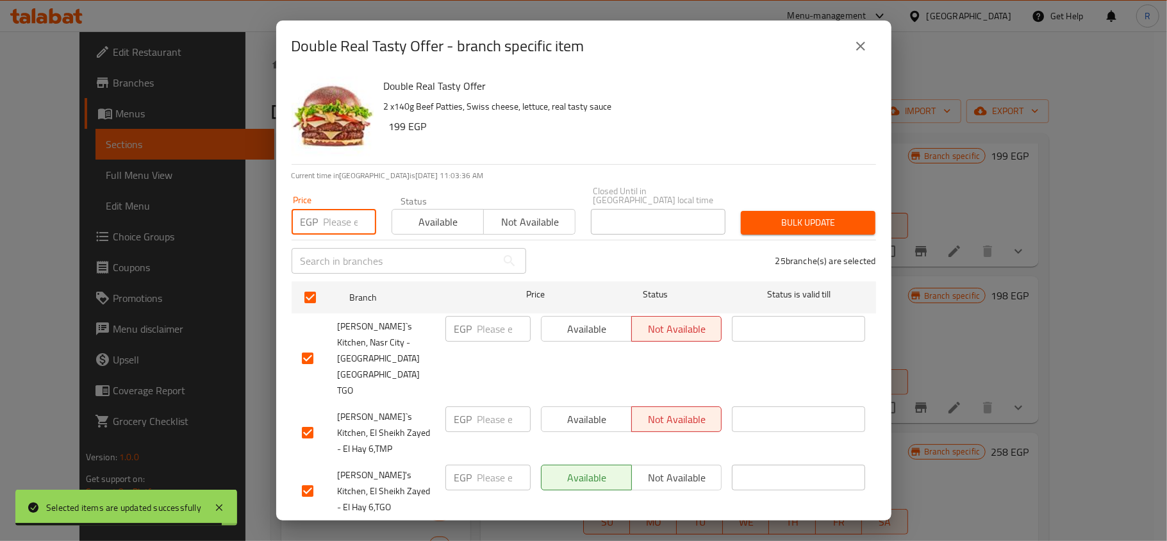
paste input "245"
click at [759, 224] on button "Bulk update" at bounding box center [808, 223] width 135 height 24
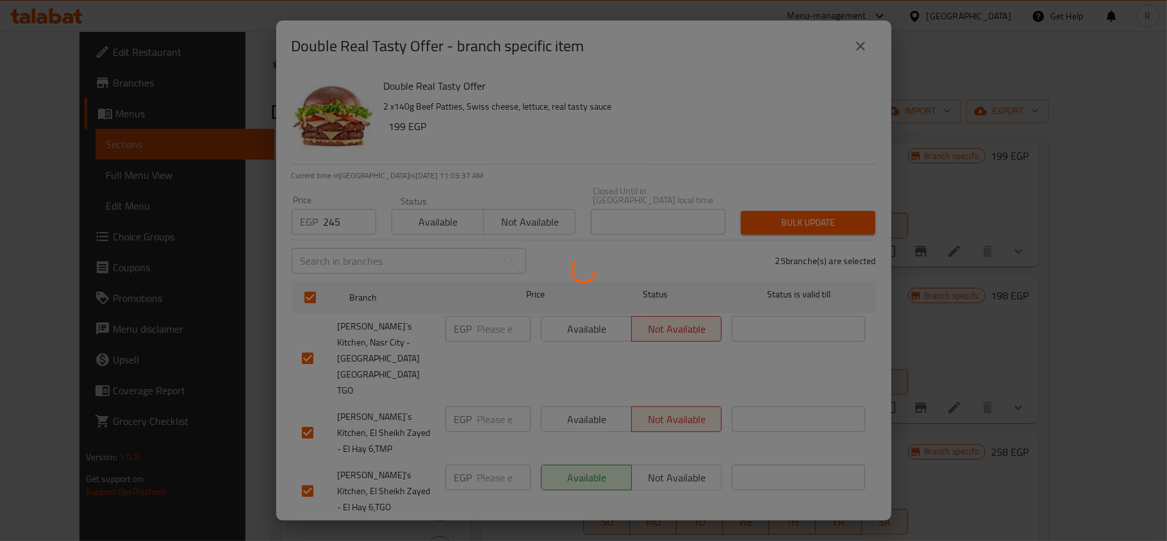
click at [759, 217] on div at bounding box center [583, 270] width 1167 height 541
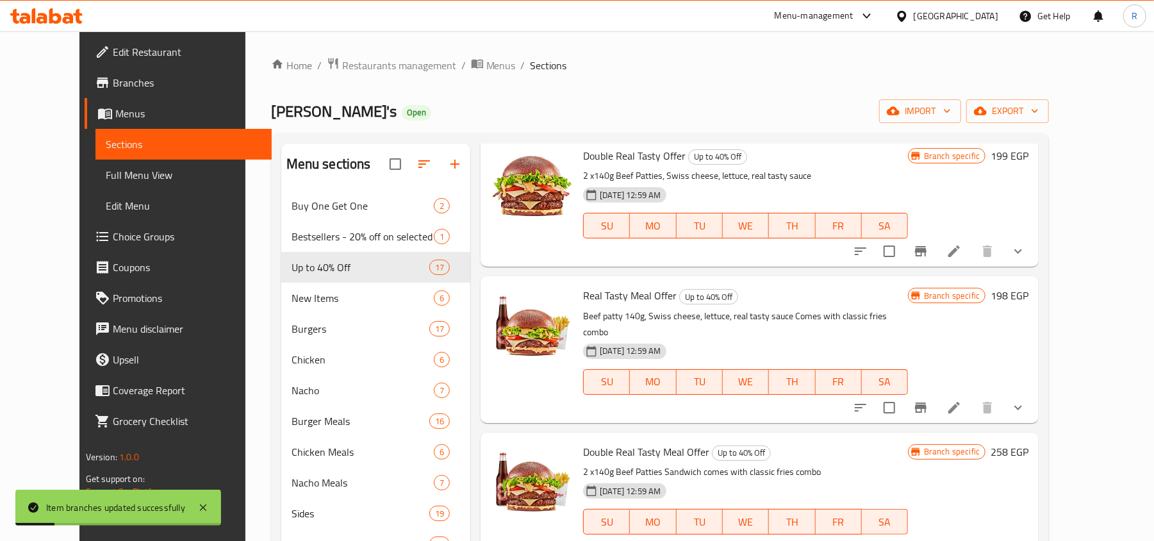
click at [927, 254] on icon "Branch-specific-item" at bounding box center [921, 251] width 12 height 10
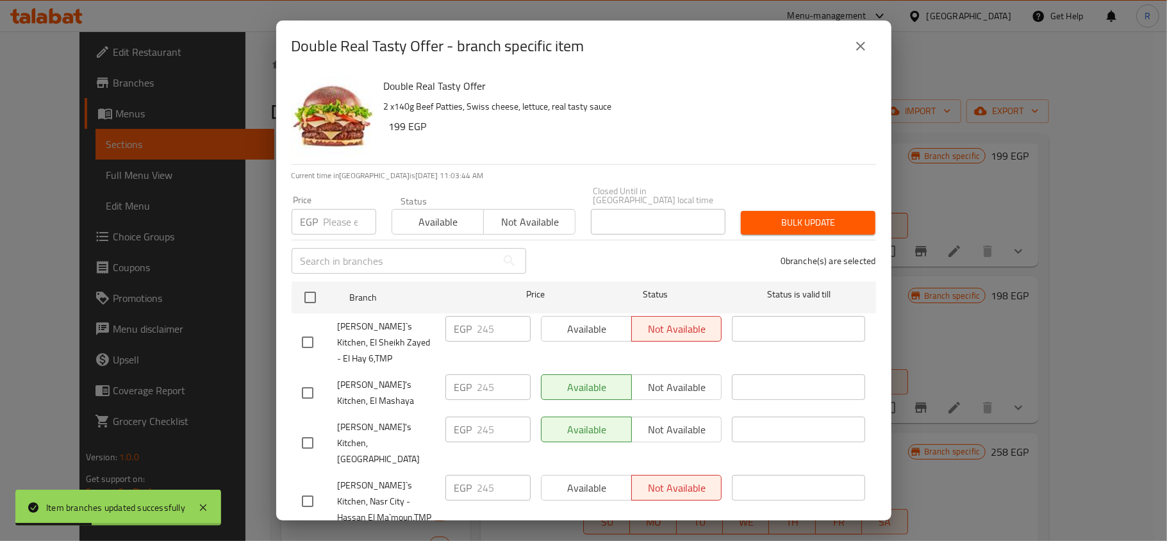
click at [850, 49] on button "close" at bounding box center [860, 46] width 31 height 31
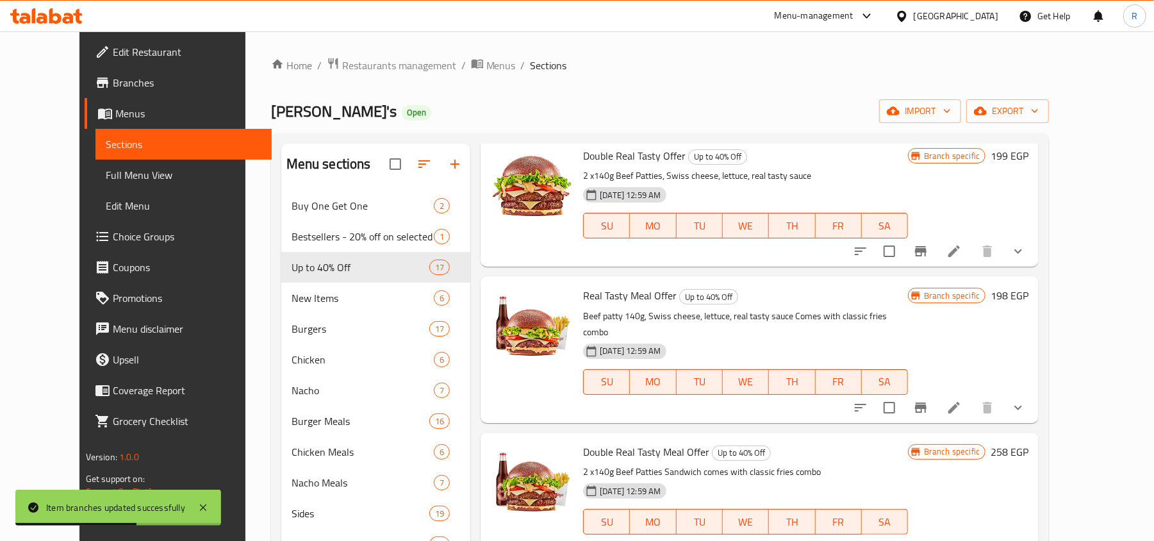
scroll to position [0, 0]
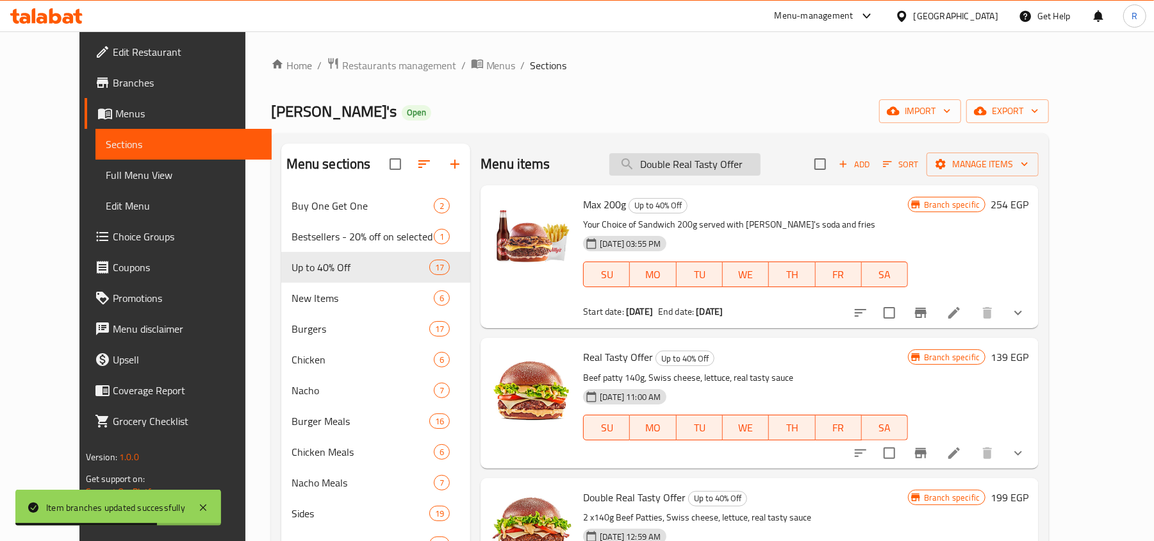
click at [672, 172] on input "Double Real Tasty Offer" at bounding box center [684, 164] width 151 height 22
paste input "Real Tasty Meal"
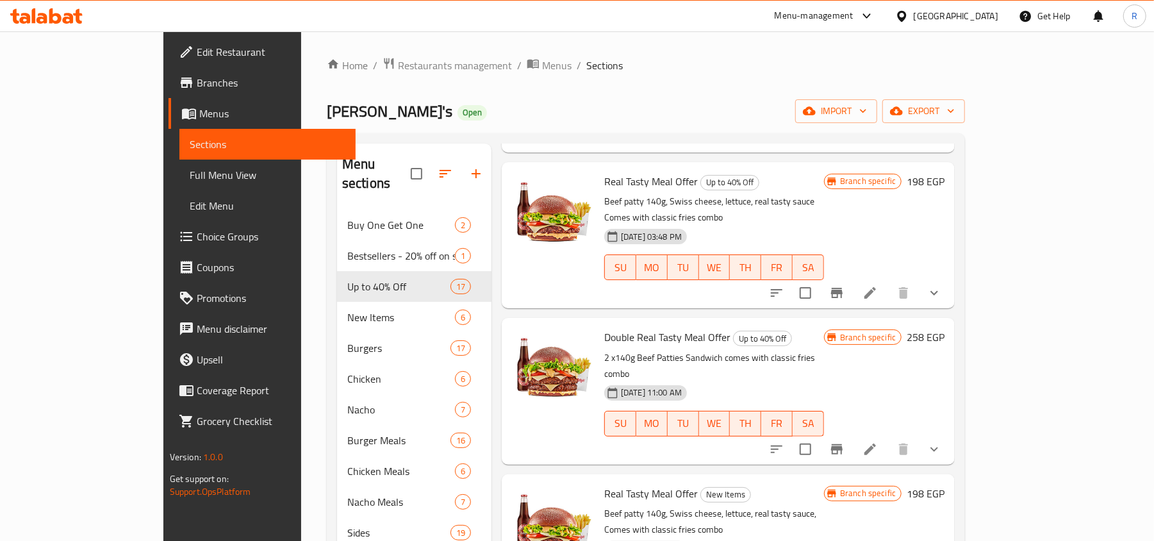
scroll to position [356, 0]
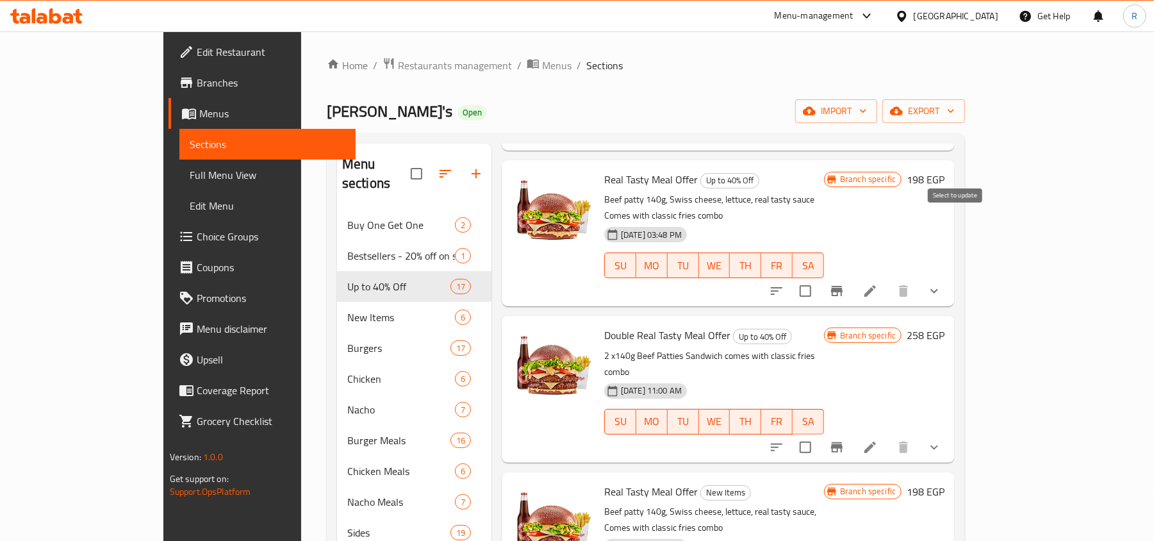
click at [819, 277] on input "checkbox" at bounding box center [805, 290] width 27 height 27
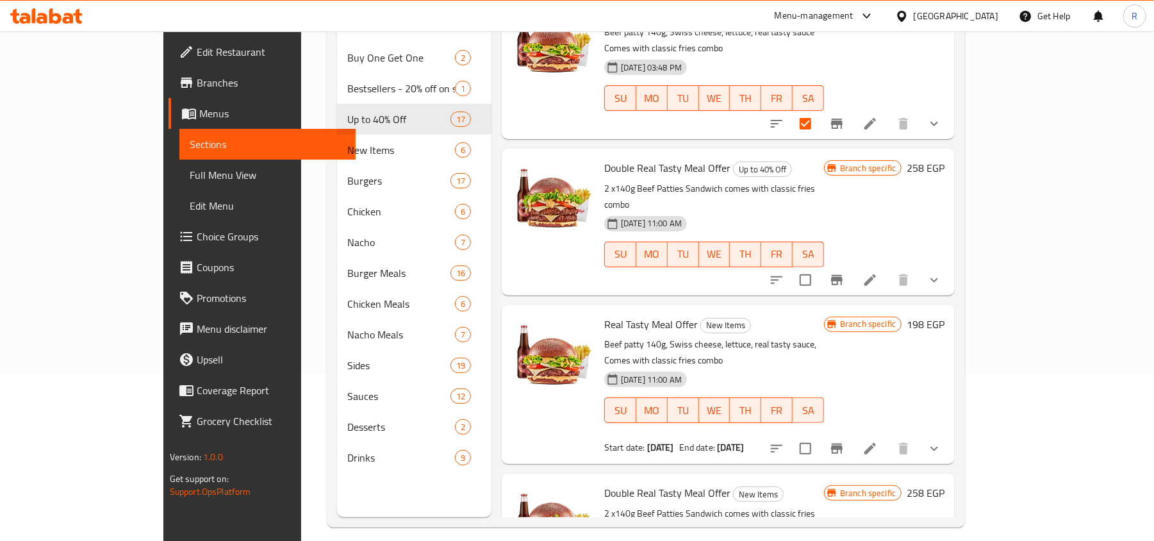
scroll to position [170, 0]
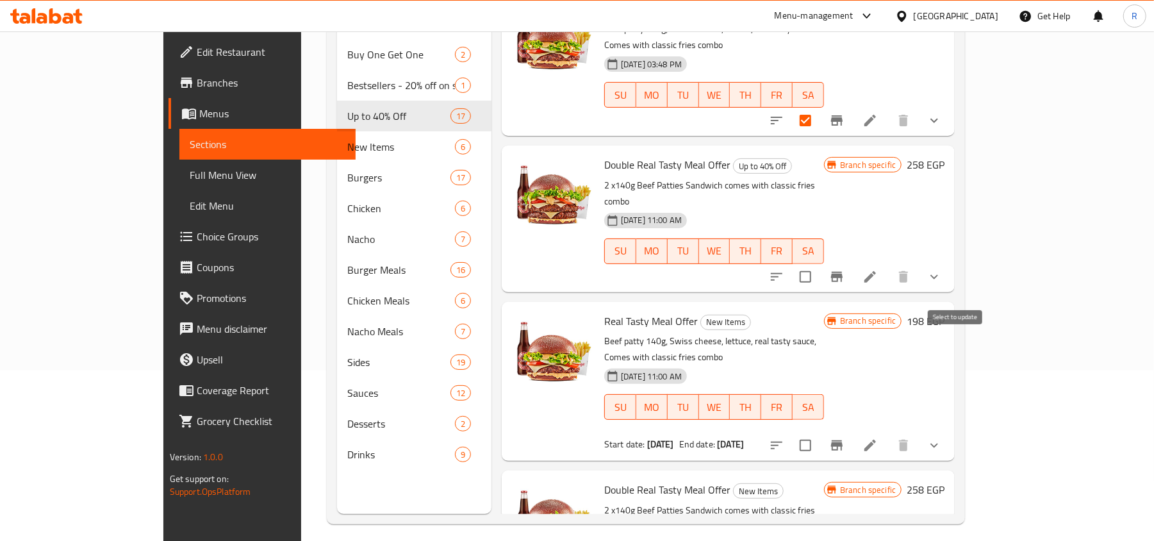
click at [819, 432] on input "checkbox" at bounding box center [805, 445] width 27 height 27
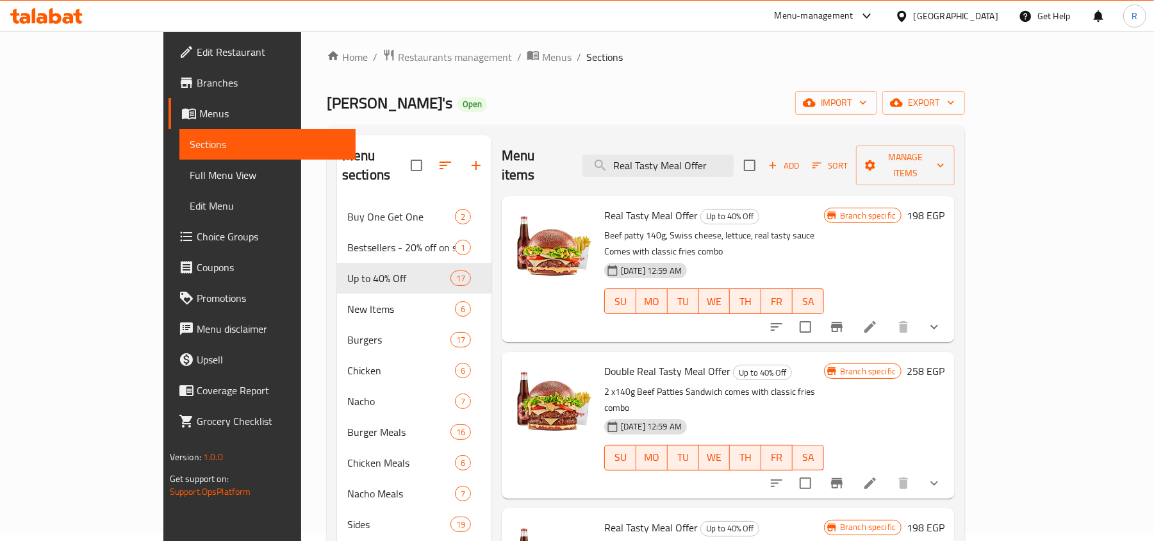
scroll to position [0, 0]
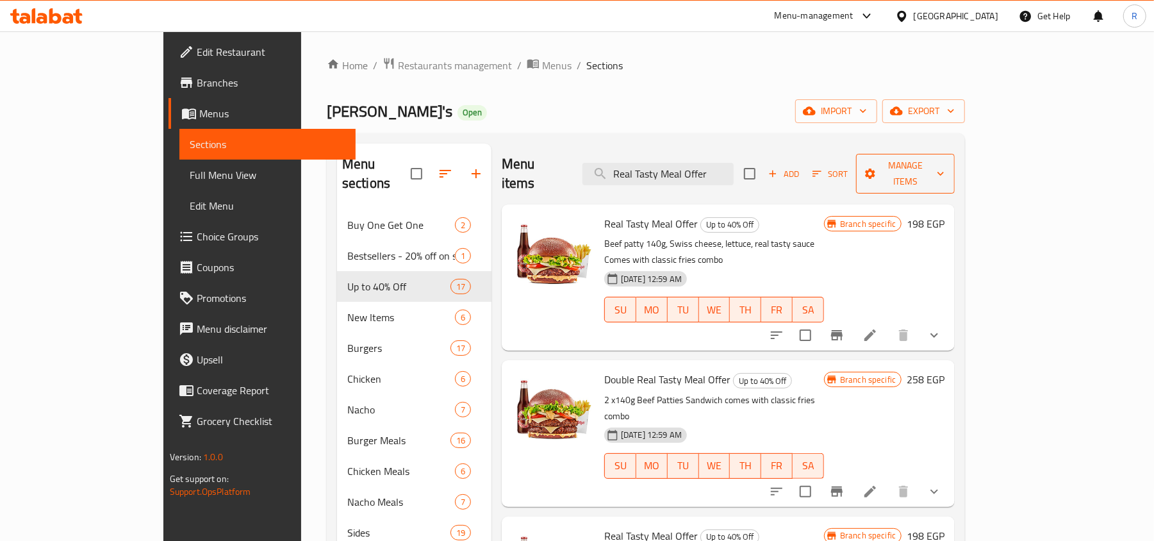
click at [944, 169] on span "Manage items" at bounding box center [905, 174] width 78 height 32
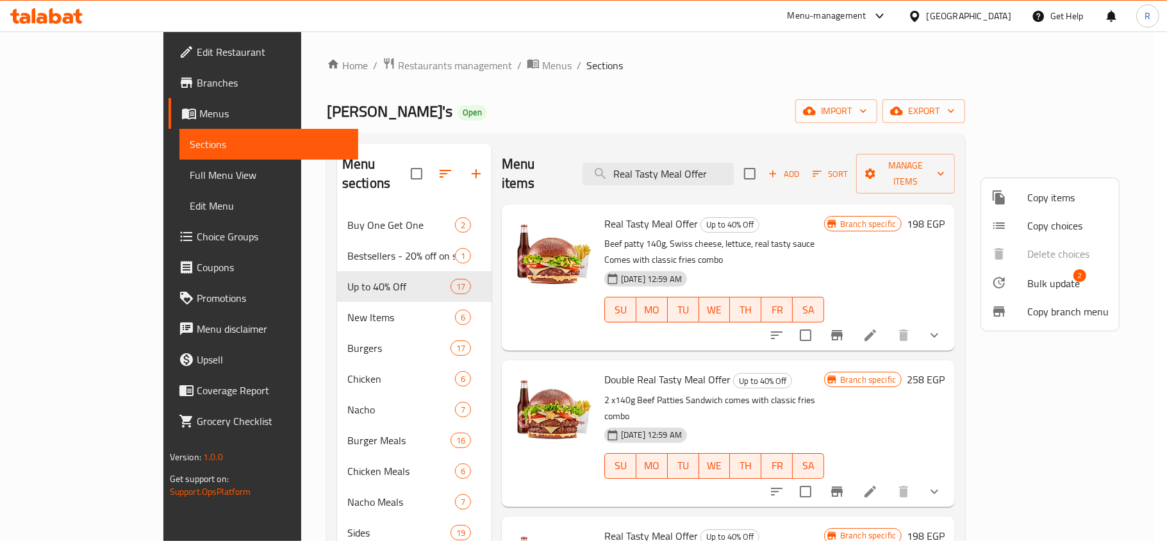
click at [1047, 285] on span "Bulk update" at bounding box center [1053, 283] width 53 height 15
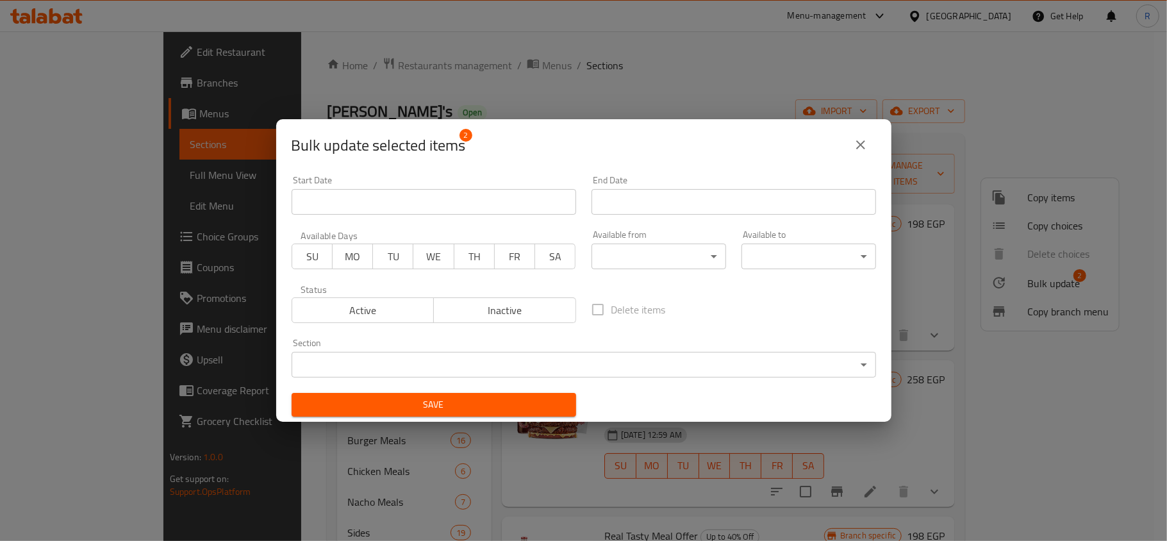
click at [534, 304] on span "Inactive" at bounding box center [505, 310] width 132 height 19
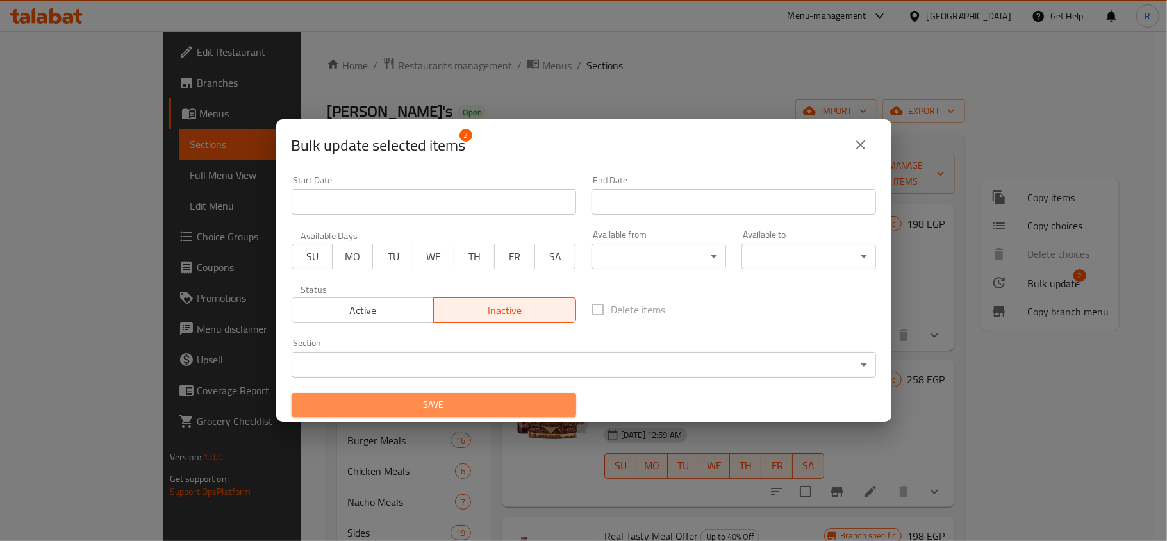
click at [540, 410] on span "Save" at bounding box center [434, 405] width 264 height 16
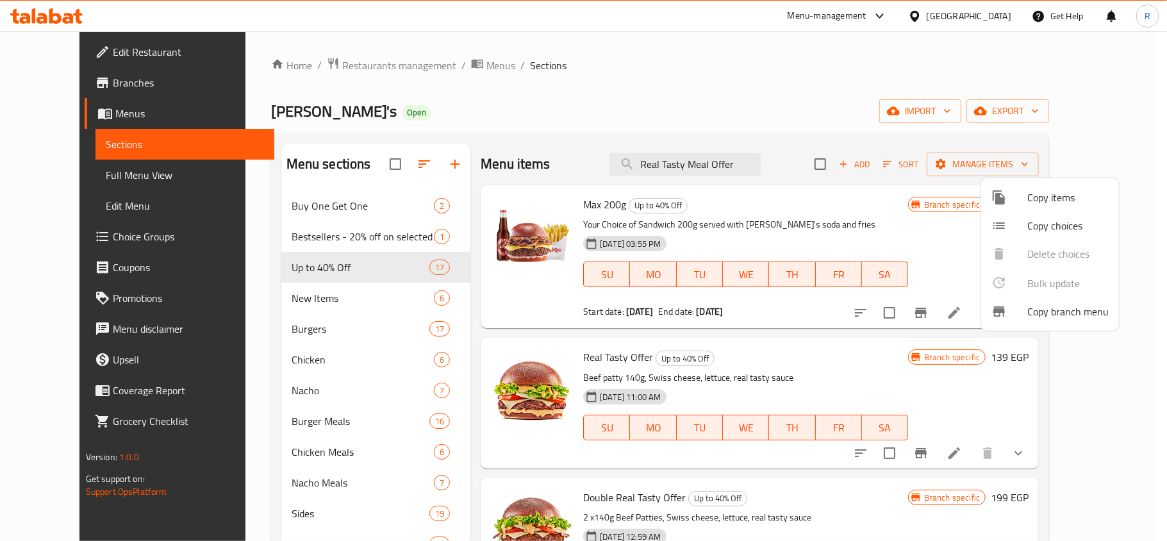
click at [675, 64] on div at bounding box center [583, 270] width 1167 height 541
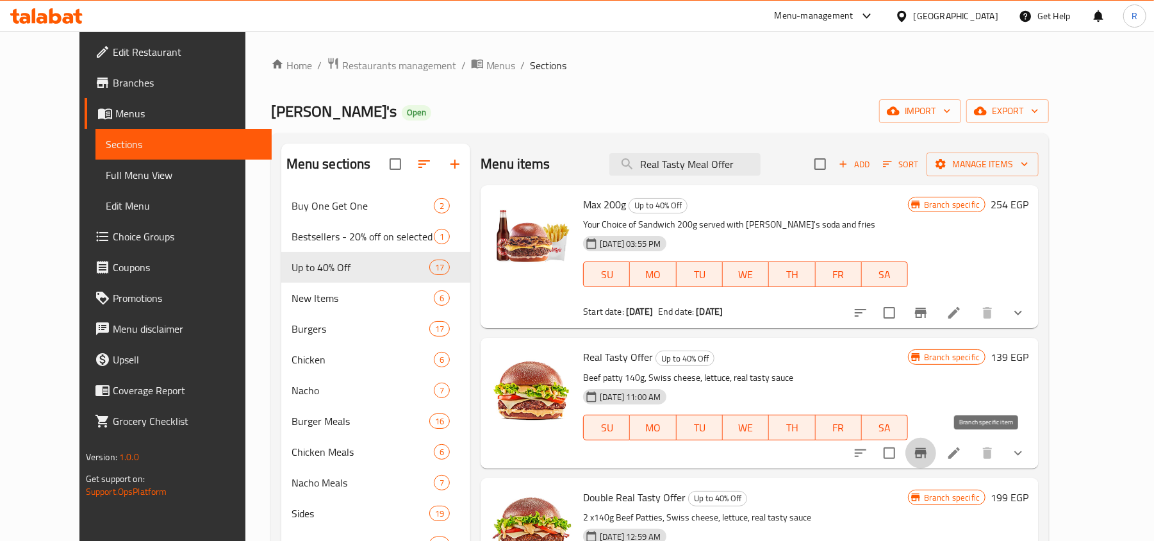
click at [927, 452] on icon "Branch-specific-item" at bounding box center [921, 453] width 12 height 10
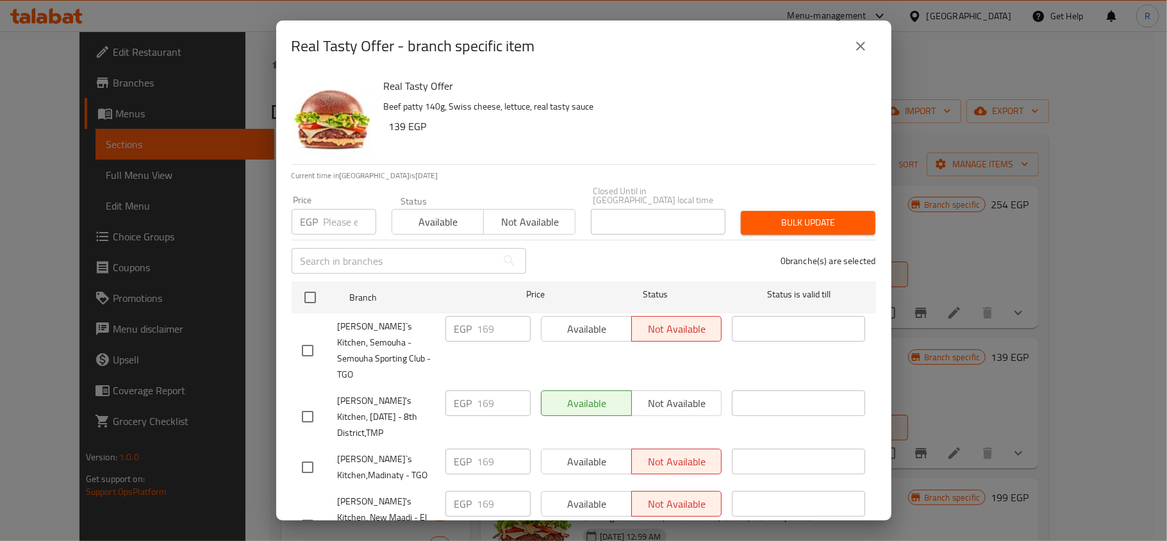
click at [868, 42] on button "close" at bounding box center [860, 46] width 31 height 31
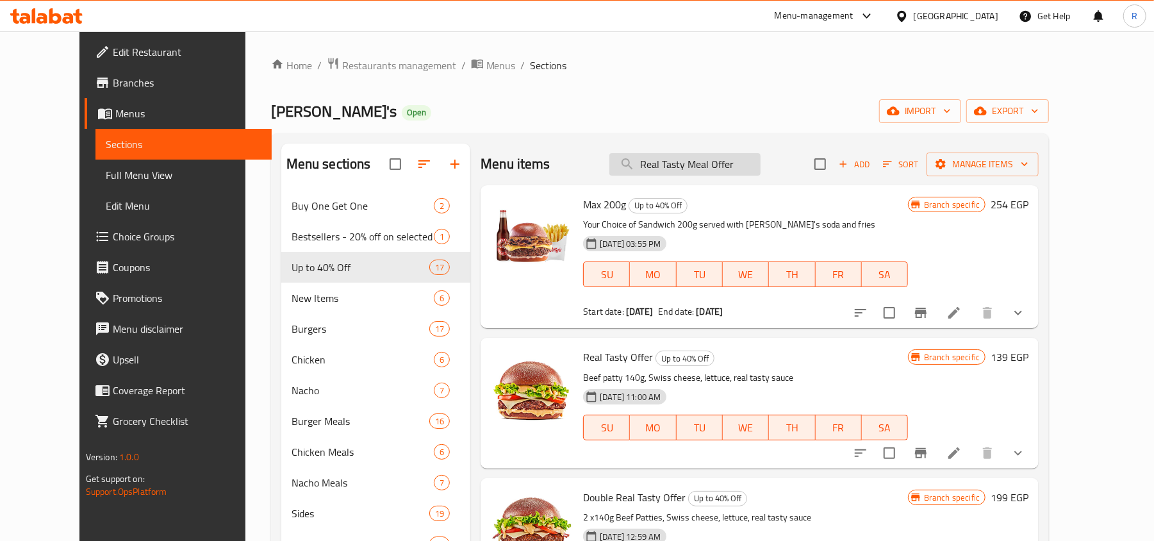
click at [686, 170] on input "Real Tasty Meal Offer" at bounding box center [684, 164] width 151 height 22
paste input "Double Real Tasty Offer"
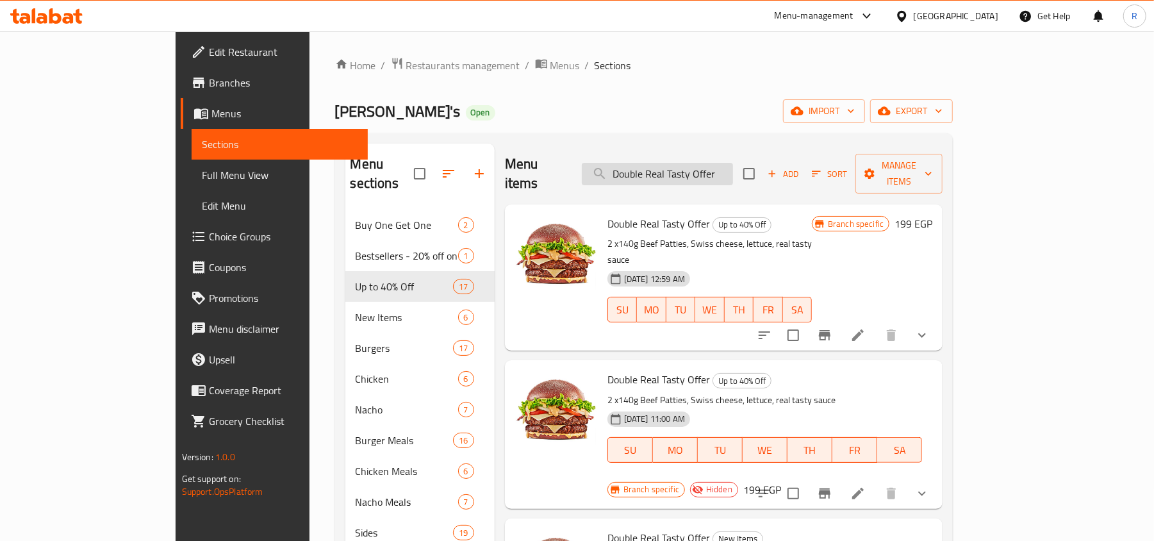
click at [701, 165] on input "Double Real Tasty Offer" at bounding box center [657, 174] width 151 height 22
paste input "Real Tasty Meal"
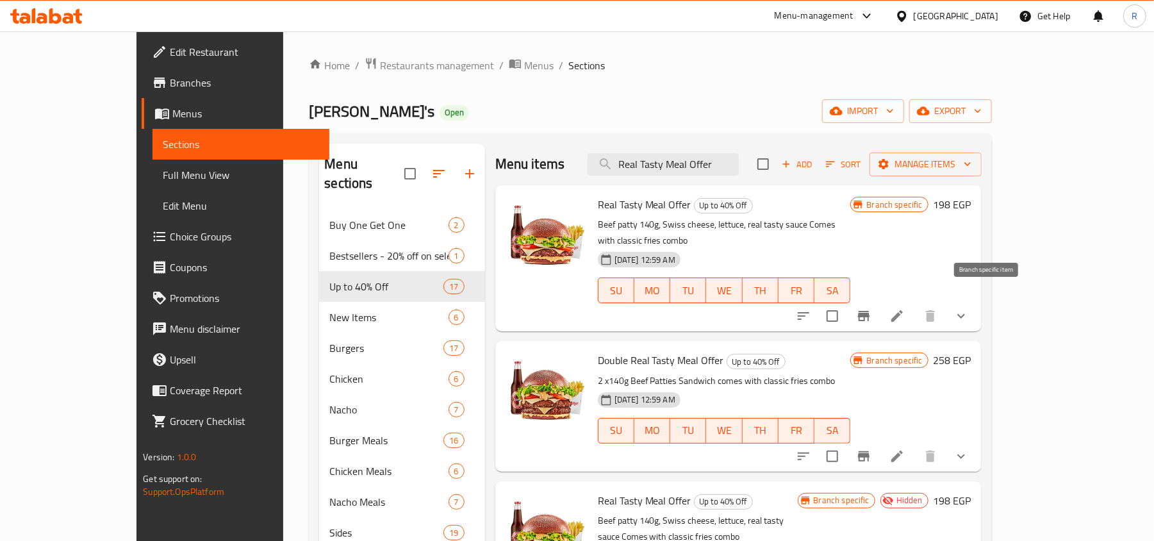
click at [869, 311] on icon "Branch-specific-item" at bounding box center [864, 316] width 12 height 10
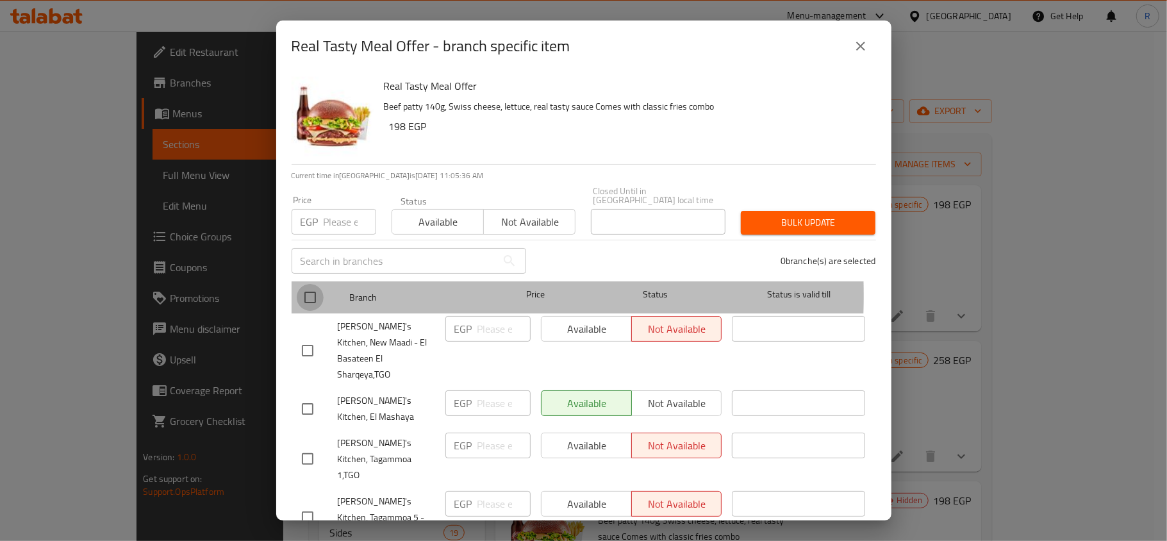
click at [301, 286] on input "checkbox" at bounding box center [310, 297] width 27 height 27
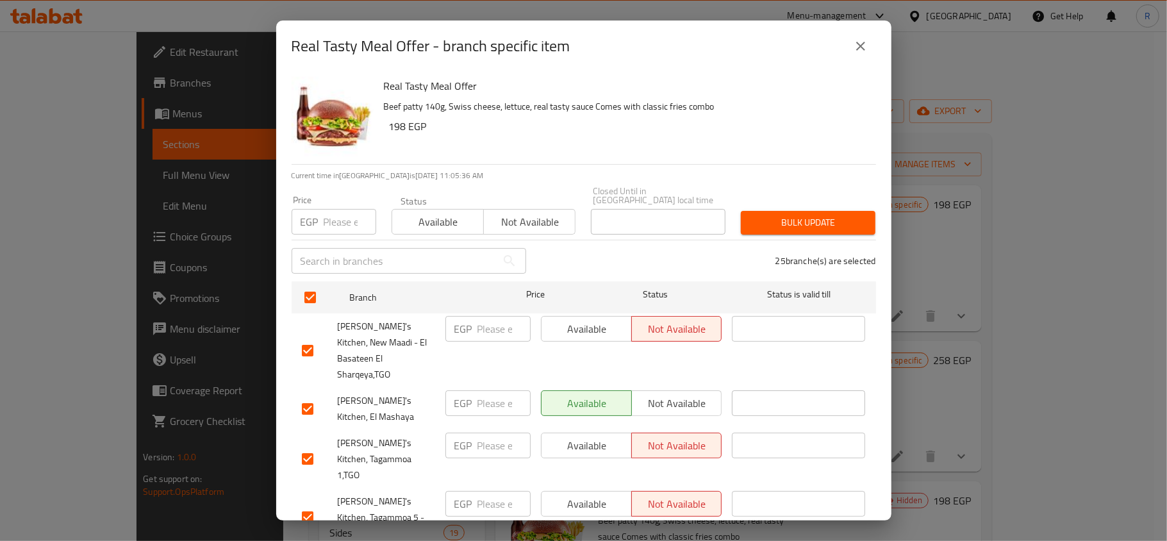
click at [326, 240] on div "​" at bounding box center [409, 260] width 250 height 41
click at [326, 213] on input "number" at bounding box center [350, 222] width 53 height 26
click at [779, 222] on button "Bulk update" at bounding box center [808, 223] width 135 height 24
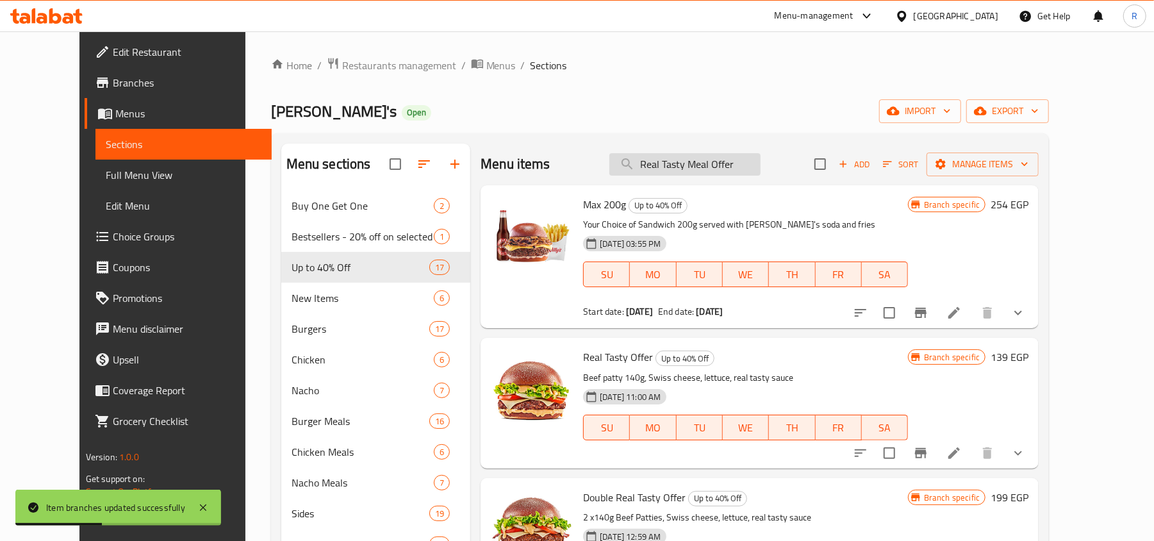
click at [761, 167] on input "Real Tasty Meal Offer" at bounding box center [684, 164] width 151 height 22
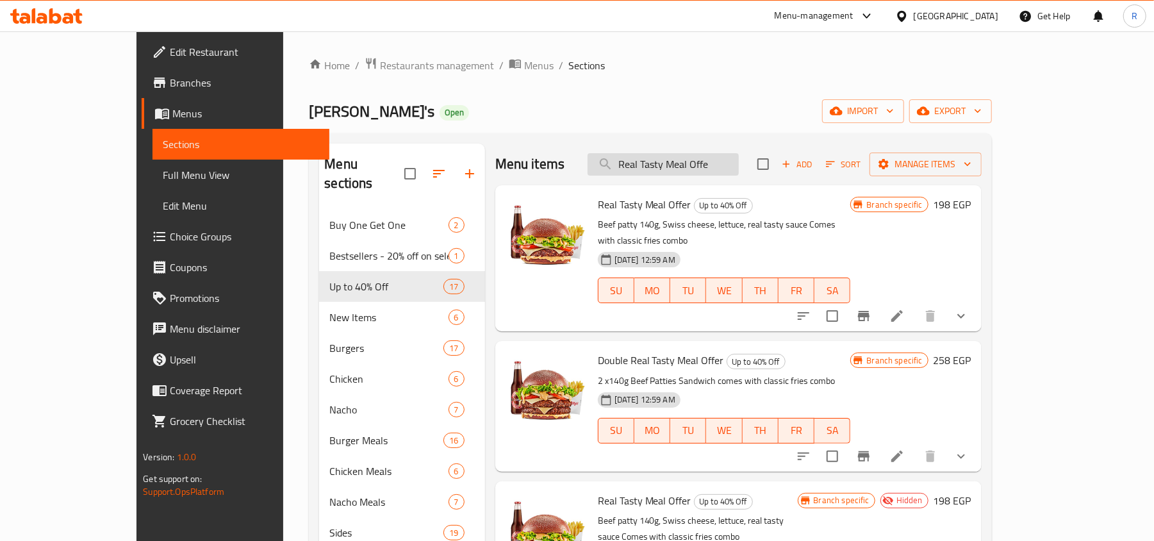
click at [674, 170] on input "Real Tasty Meal Offe" at bounding box center [663, 164] width 151 height 22
paste input "Double Real Tasty Meal Offer"
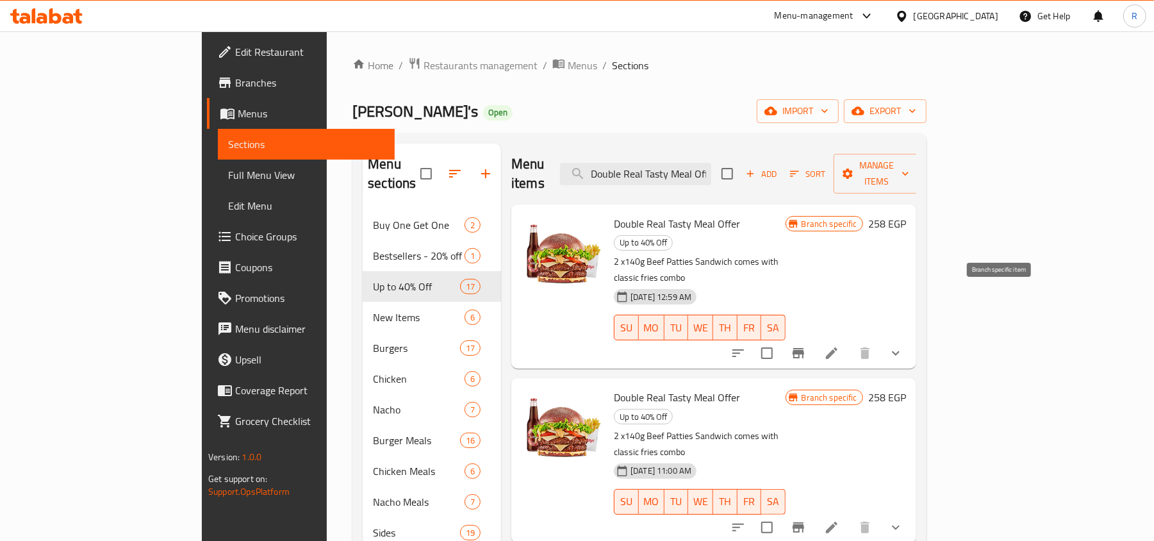
click at [814, 338] on button "Branch-specific-item" at bounding box center [798, 353] width 31 height 31
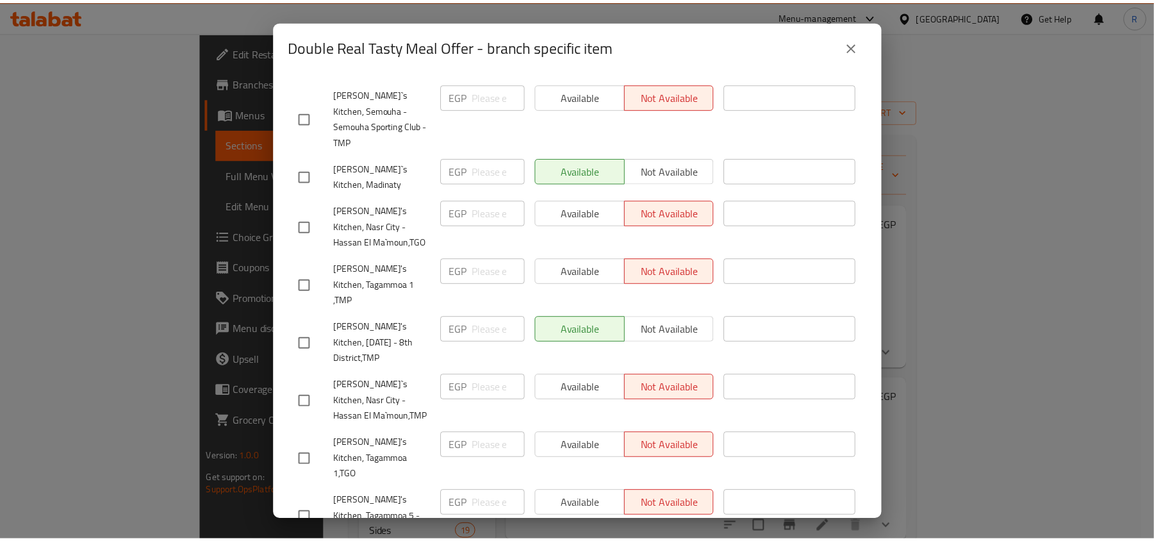
scroll to position [1057, 0]
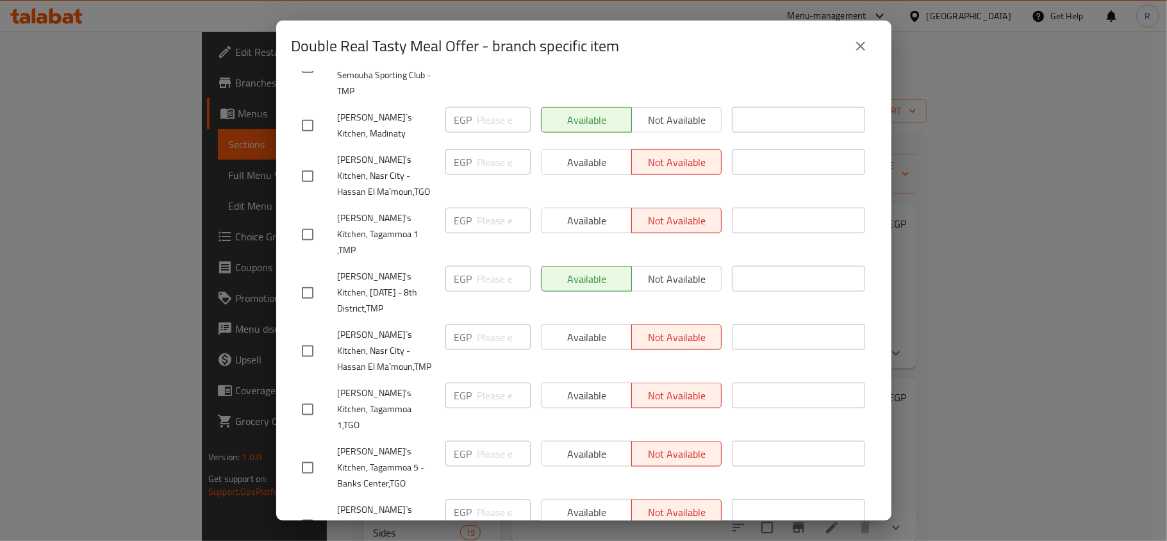
click at [851, 47] on button "close" at bounding box center [860, 46] width 31 height 31
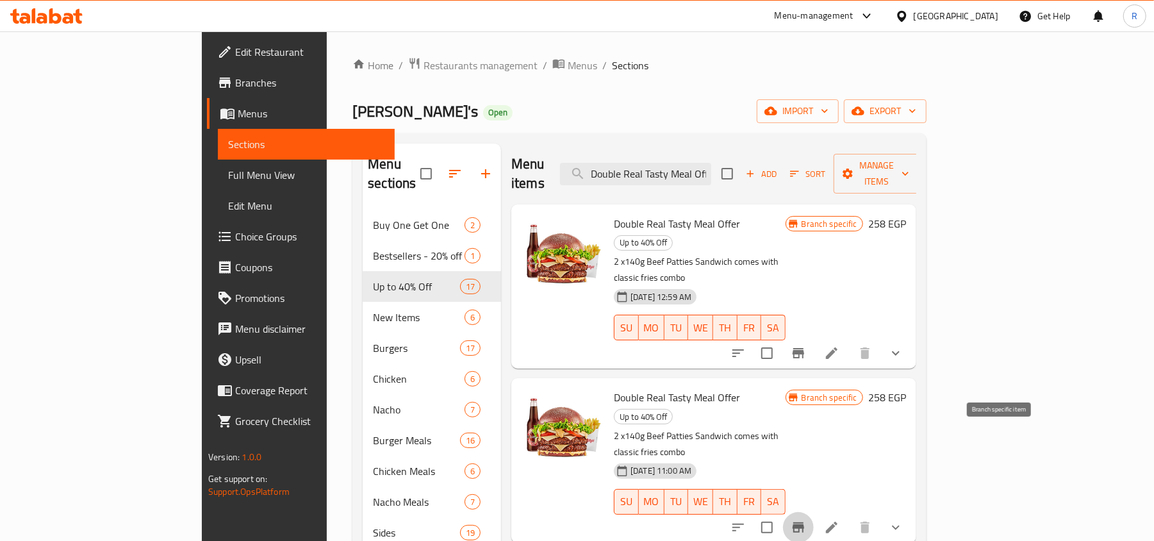
click at [806, 520] on icon "Branch-specific-item" at bounding box center [798, 527] width 15 height 15
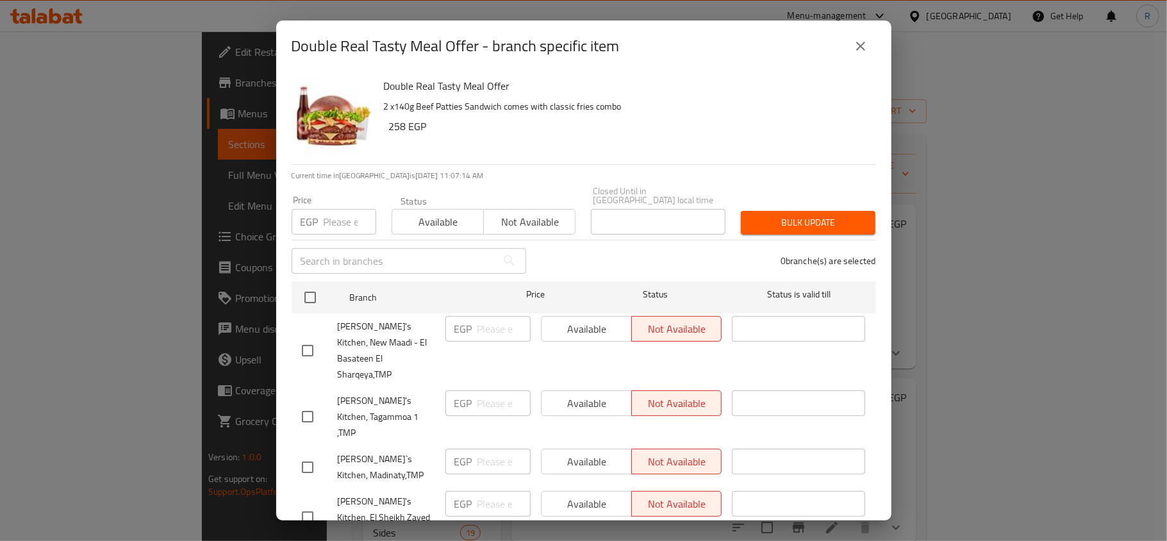
click at [852, 51] on button "close" at bounding box center [860, 46] width 31 height 31
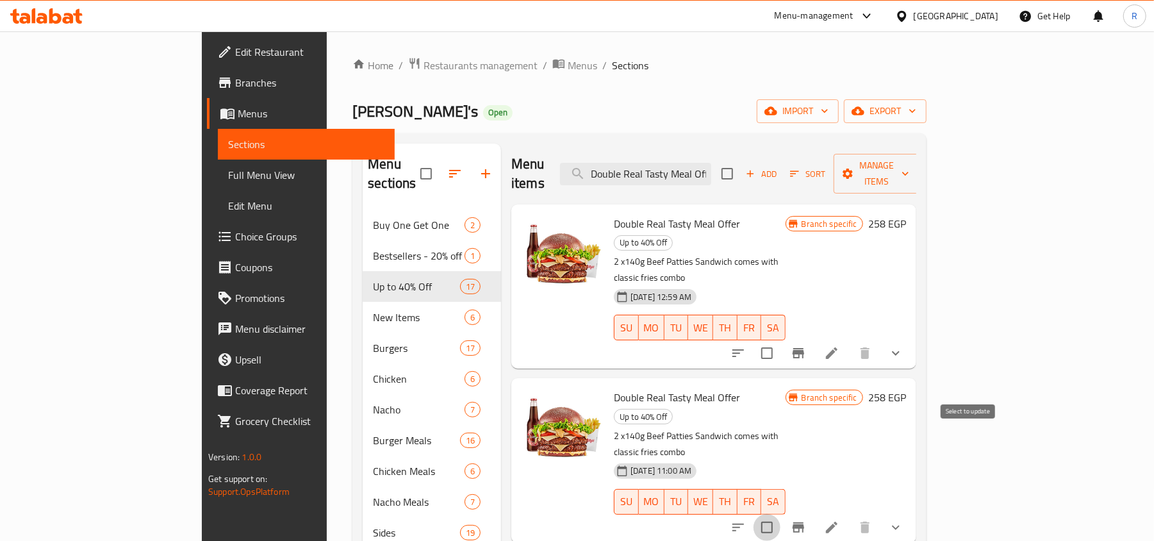
click at [780, 514] on input "checkbox" at bounding box center [767, 527] width 27 height 27
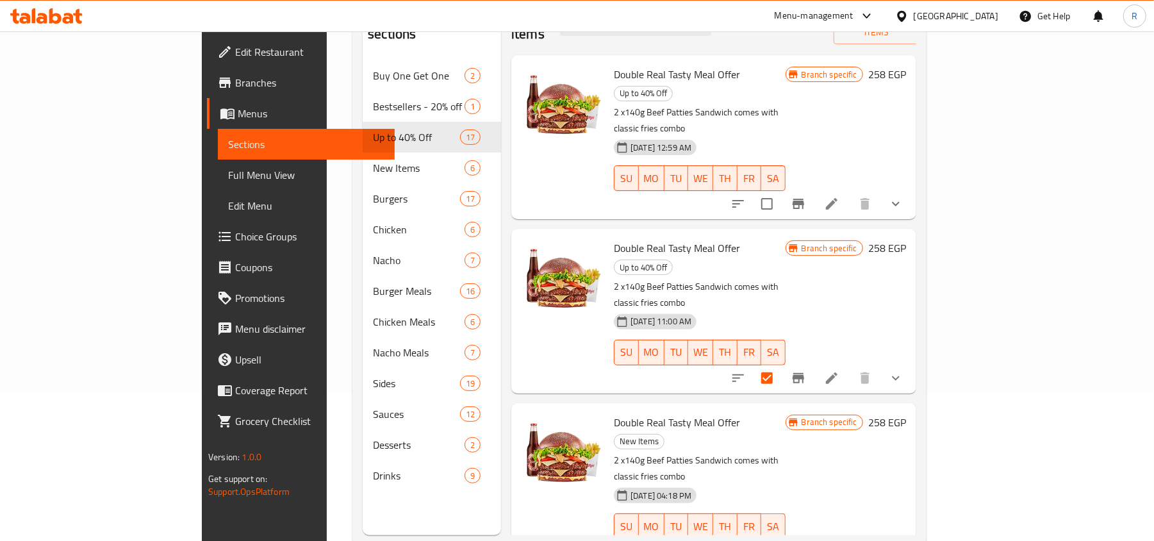
scroll to position [170, 0]
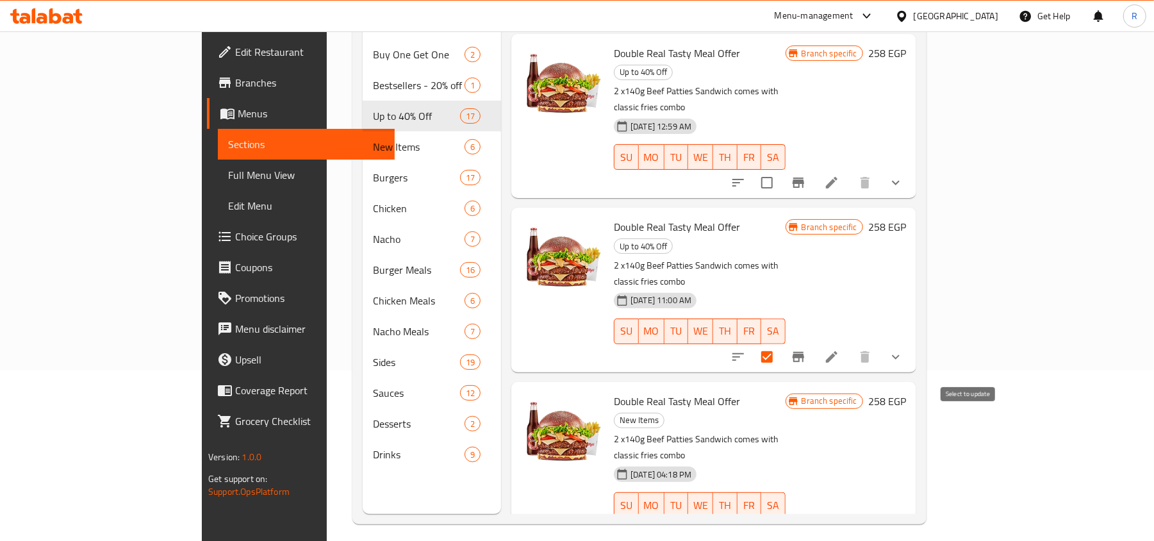
click at [780, 530] on input "checkbox" at bounding box center [767, 543] width 27 height 27
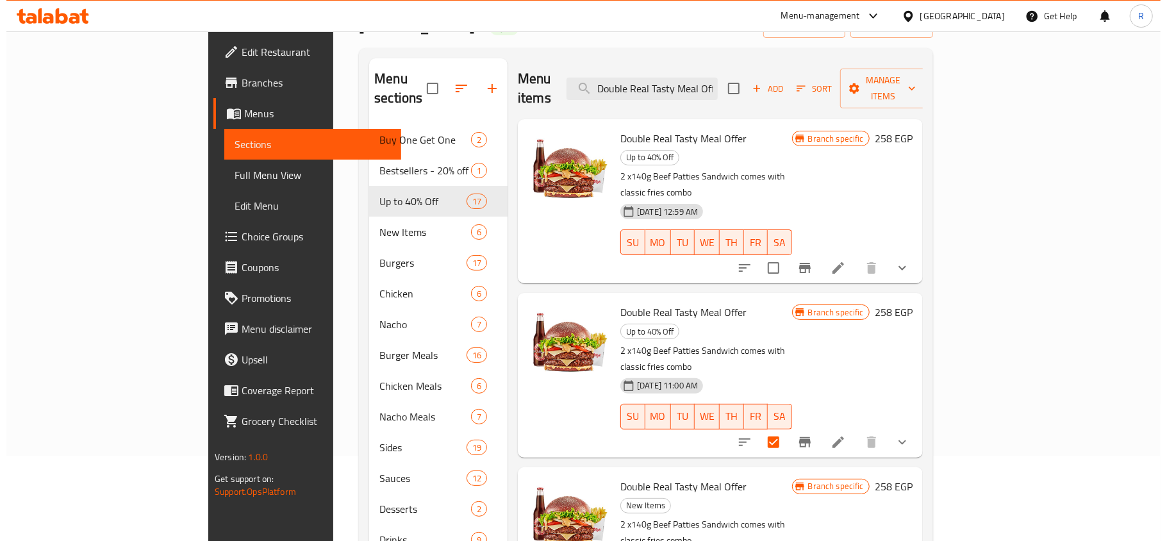
scroll to position [0, 0]
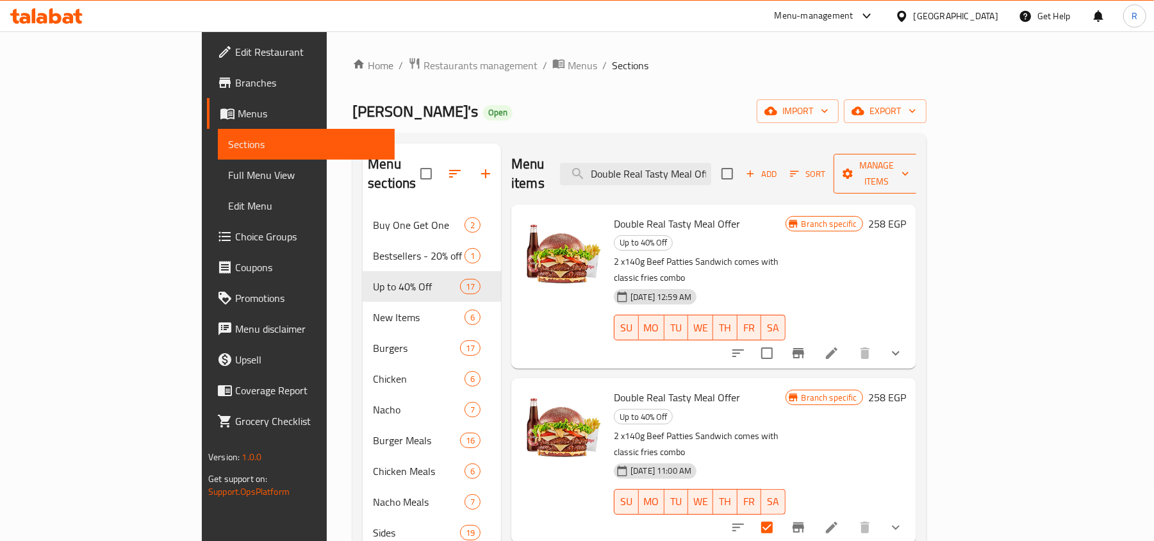
click at [919, 154] on button "Manage items" at bounding box center [877, 174] width 86 height 40
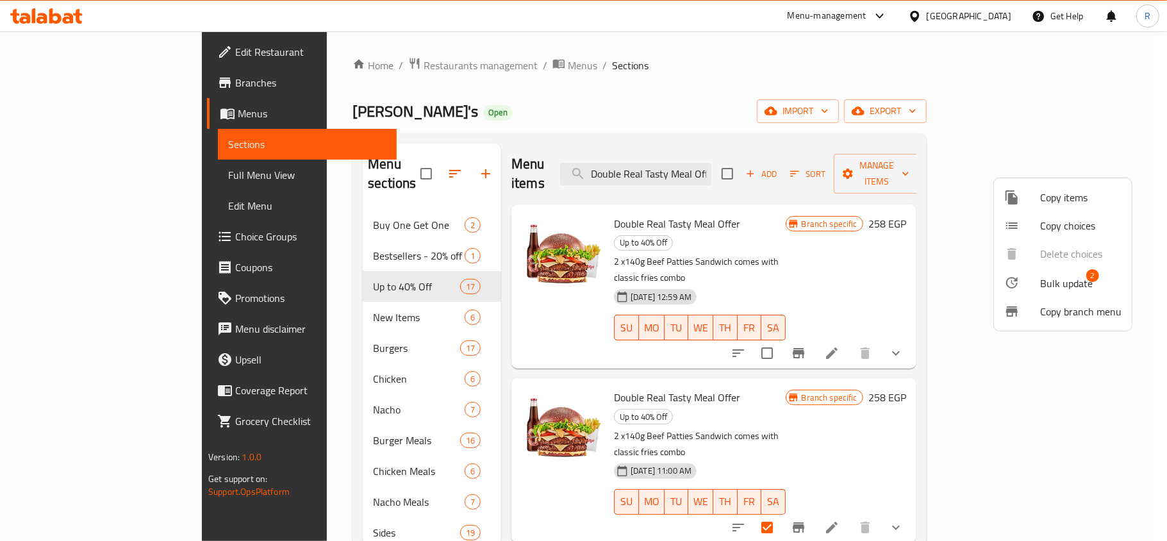
click at [1070, 276] on span "Bulk update" at bounding box center [1066, 283] width 53 height 15
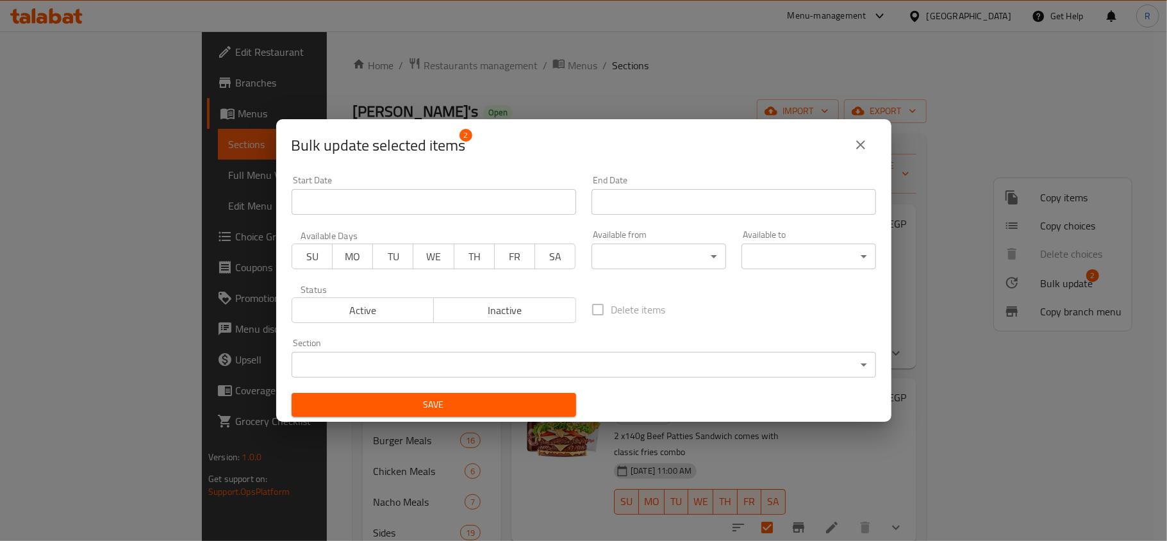
click at [513, 314] on span "Inactive" at bounding box center [505, 310] width 132 height 19
click at [493, 399] on span "Save" at bounding box center [434, 405] width 264 height 16
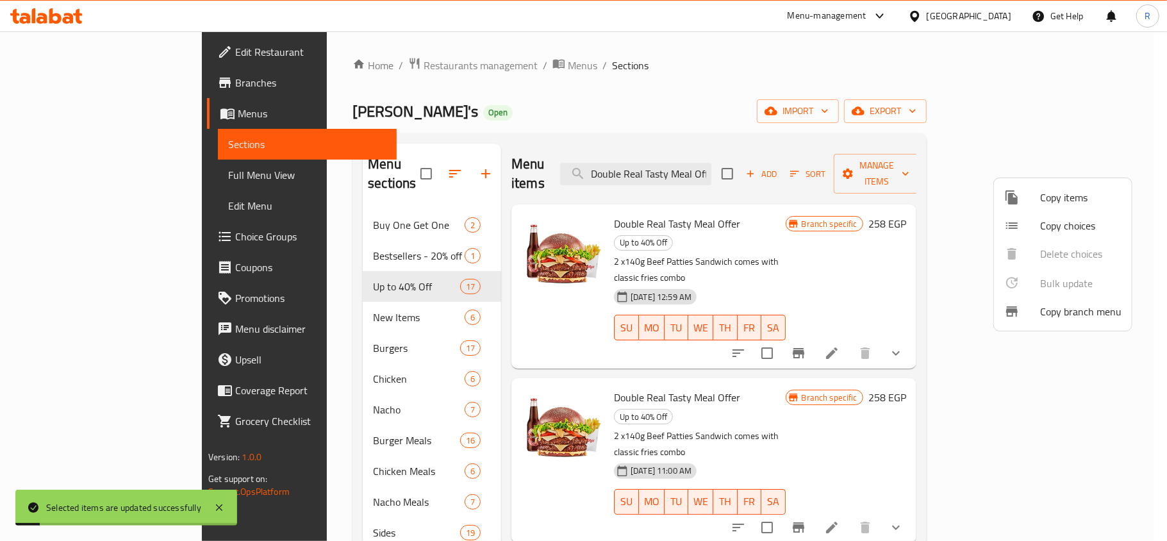
drag, startPoint x: 824, startPoint y: 223, endPoint x: 821, endPoint y: 234, distance: 11.2
click at [823, 224] on div at bounding box center [583, 270] width 1167 height 541
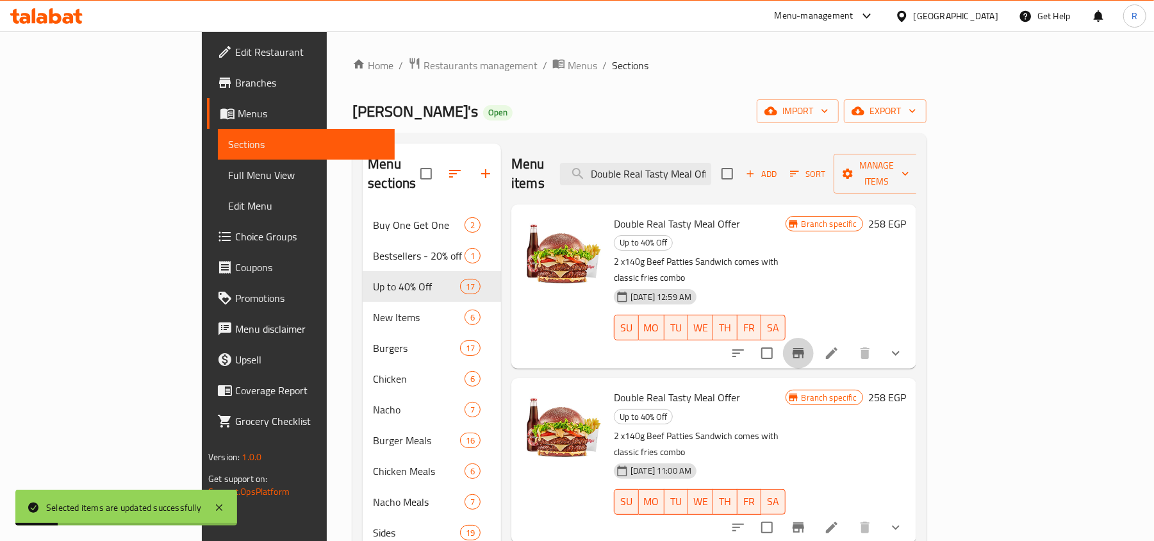
click at [804, 348] on icon "Branch-specific-item" at bounding box center [799, 353] width 12 height 10
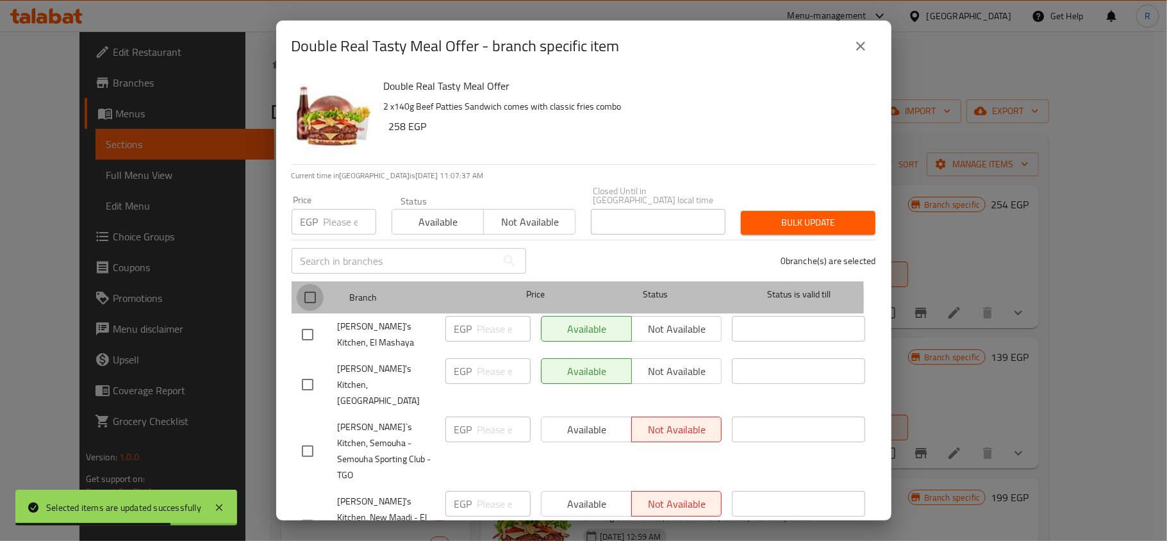
click at [309, 290] on input "checkbox" at bounding box center [310, 297] width 27 height 27
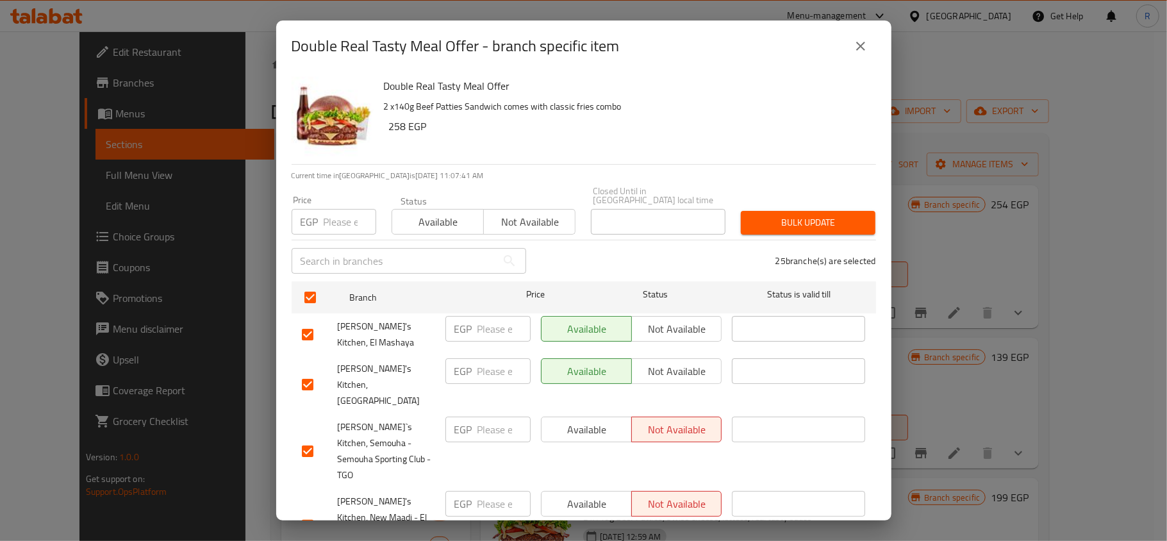
click at [328, 211] on input "number" at bounding box center [350, 222] width 53 height 26
click at [798, 215] on span "Bulk update" at bounding box center [808, 223] width 114 height 16
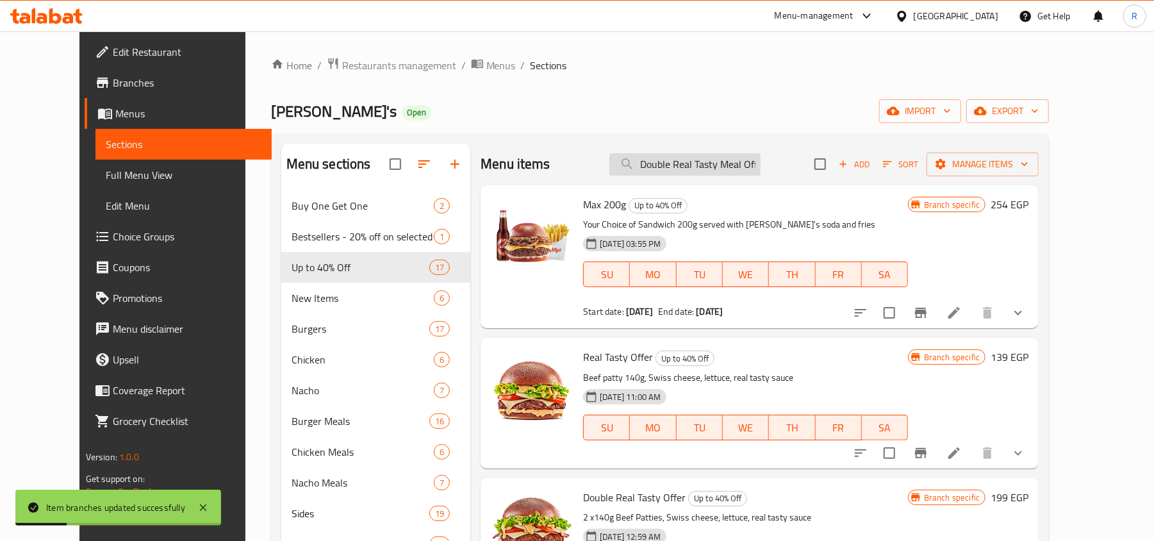
click at [680, 174] on input "Double Real Tasty Meal Offer" at bounding box center [684, 164] width 151 height 22
paste input "Puff & Fly"
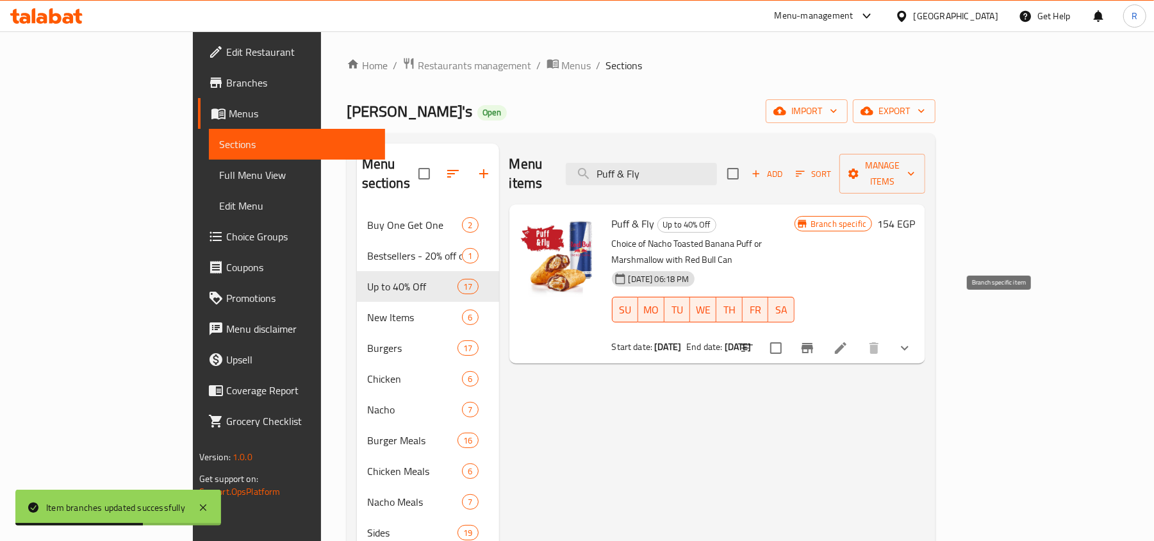
click at [823, 333] on button "Branch-specific-item" at bounding box center [807, 348] width 31 height 31
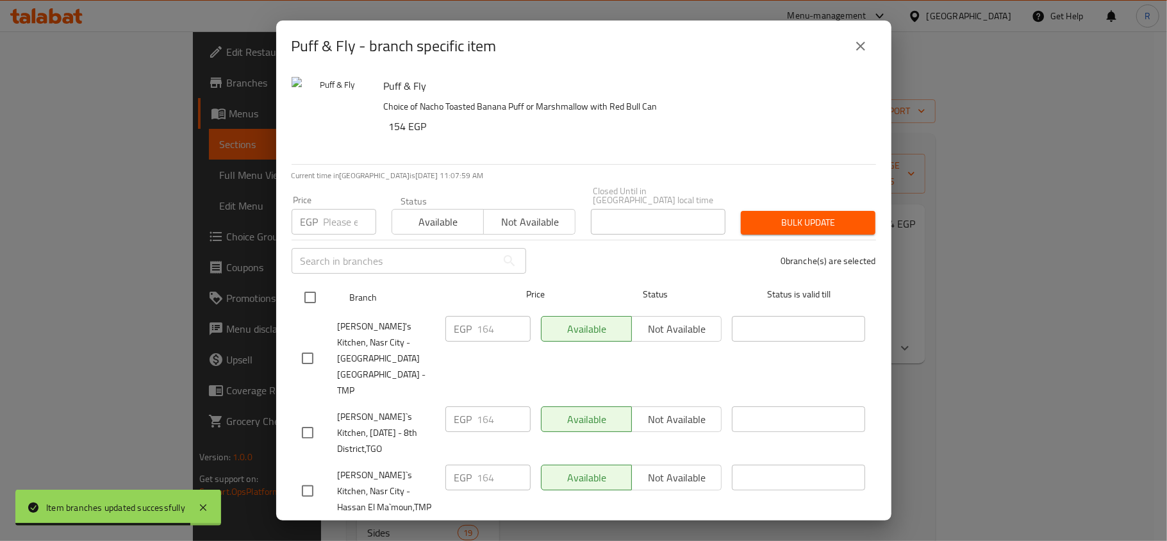
click at [302, 291] on input "checkbox" at bounding box center [310, 297] width 27 height 27
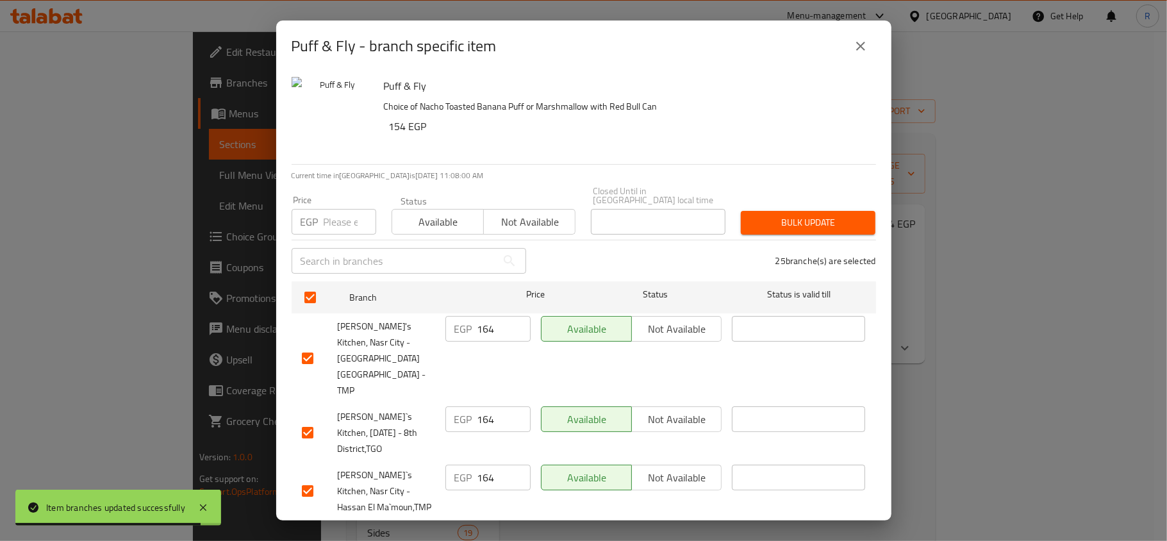
click at [336, 222] on input "number" at bounding box center [350, 222] width 53 height 26
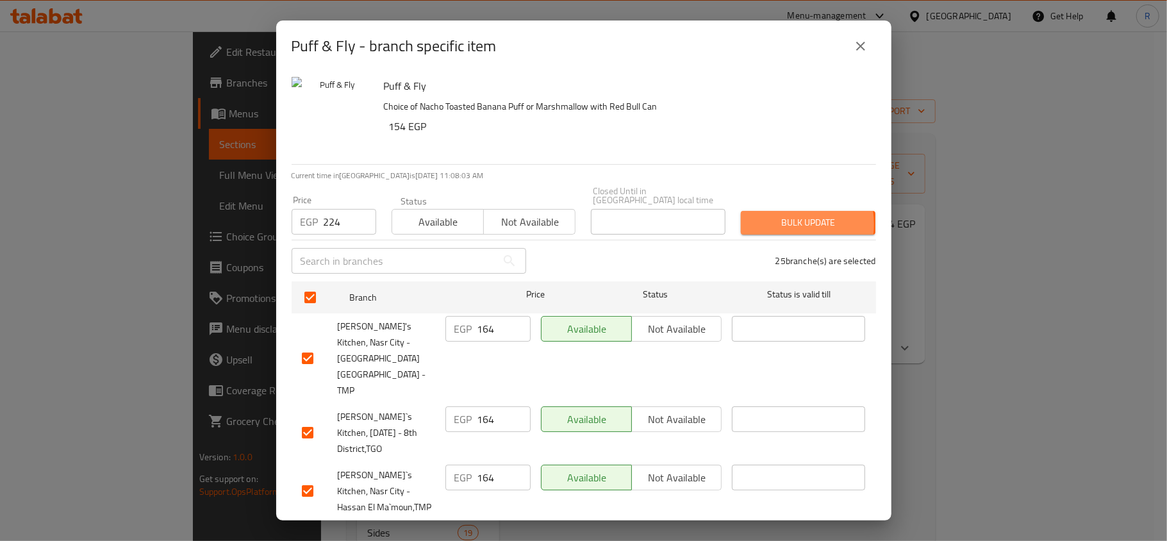
click at [768, 215] on span "Bulk update" at bounding box center [808, 223] width 114 height 16
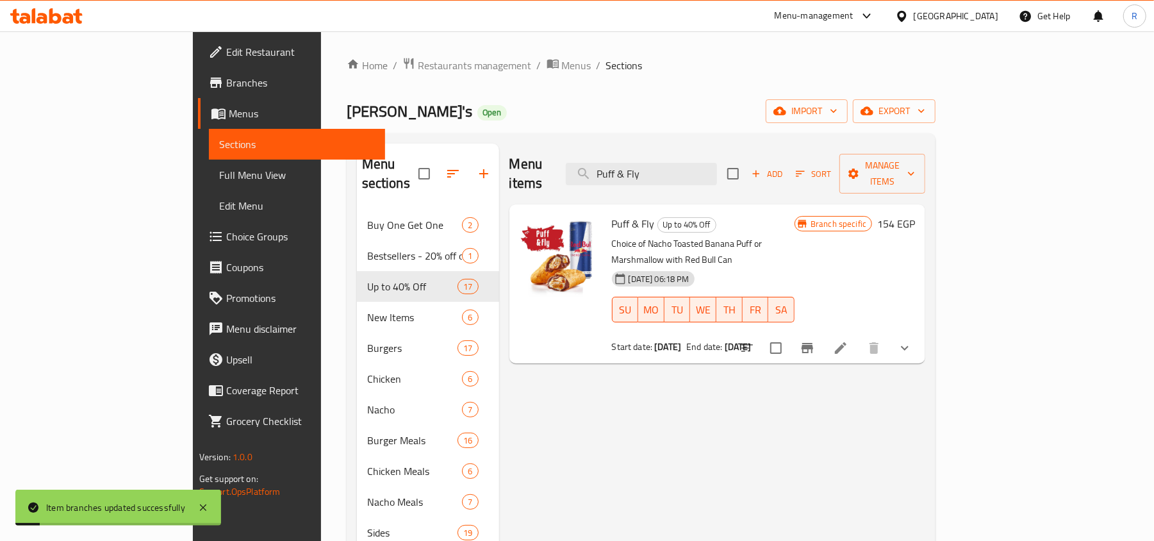
click at [687, 380] on div "Menu items Puff & Fly Add Sort Manage items Puff & Fly Up to 40% Off Choice of …" at bounding box center [712, 414] width 427 height 541
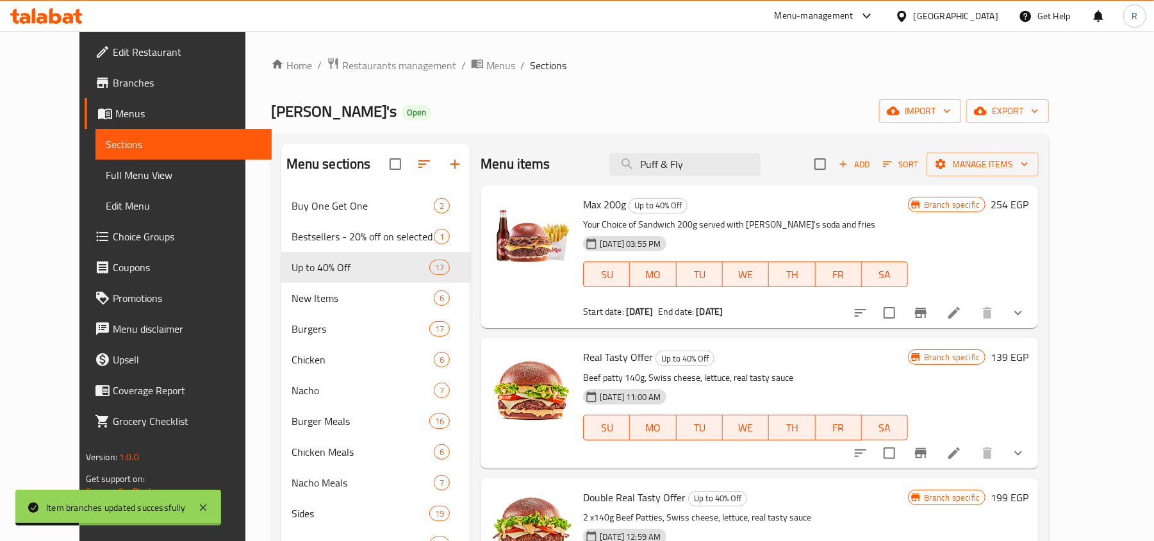
click at [592, 110] on div "[PERSON_NAME]'s Open import export" at bounding box center [660, 111] width 779 height 24
click at [697, 172] on input "Puff & Fly" at bounding box center [684, 164] width 151 height 22
click at [601, 59] on ol "Home / Restaurants management / Menus / Sections" at bounding box center [660, 65] width 779 height 17
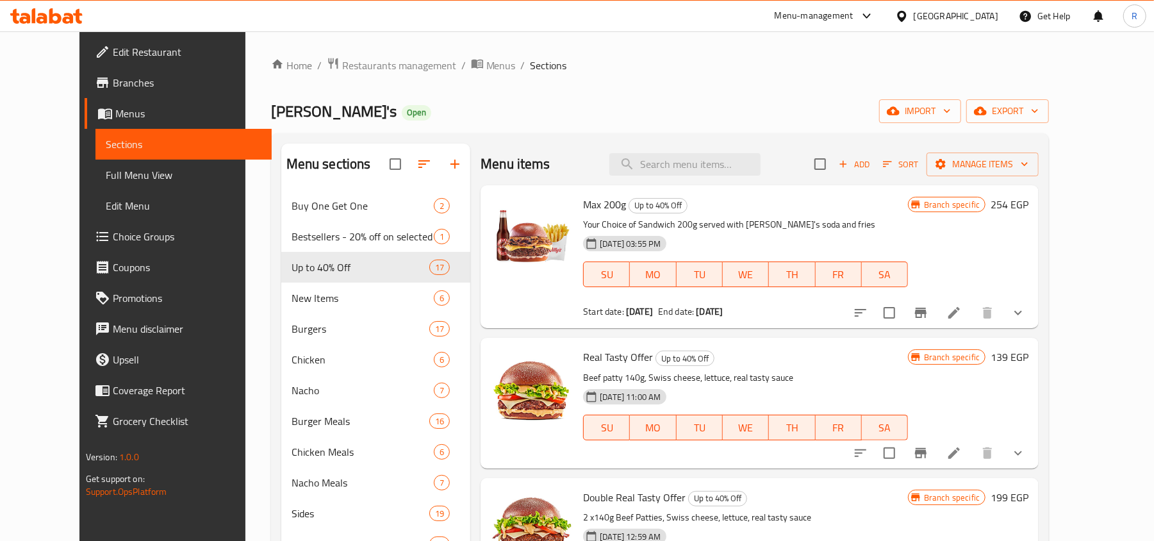
click at [540, 93] on div "Home / Restaurants management / Menus / Sections Willy's Open import export Men…" at bounding box center [660, 376] width 779 height 638
click at [113, 87] on span "Branches" at bounding box center [187, 82] width 149 height 15
